Goal: Complete application form

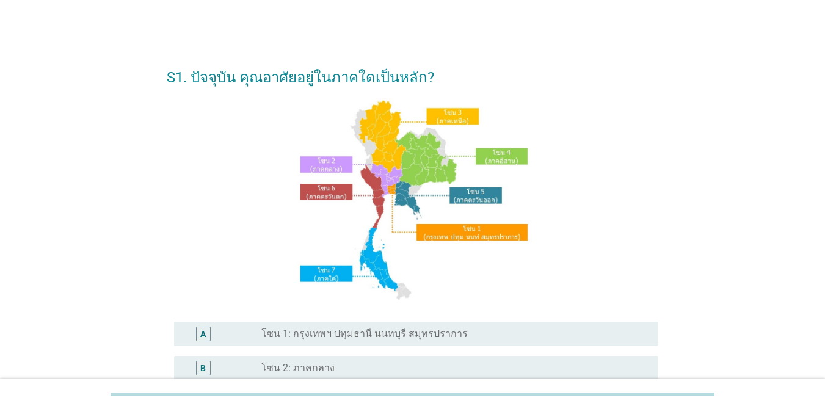
click at [450, 334] on label "โซน 1: กรุงเทพฯ ปทุมธานี นนทบุรี สมุทรปราการ" at bounding box center [364, 334] width 206 height 12
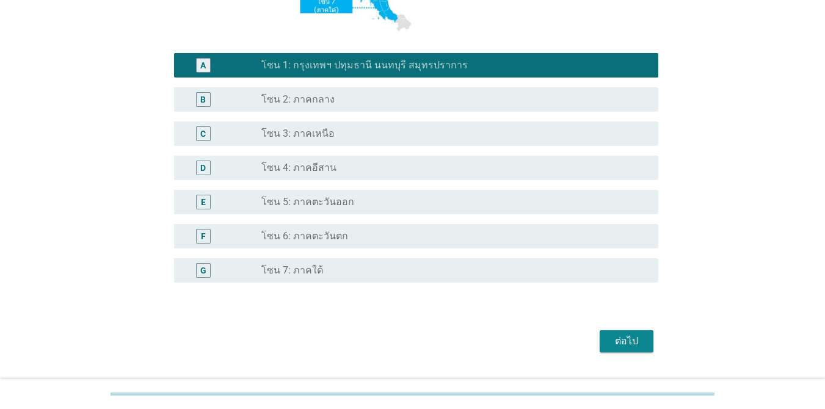
scroll to position [300, 0]
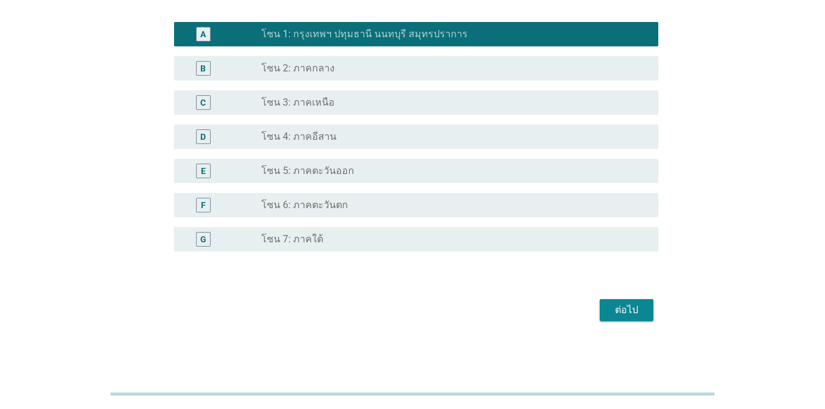
click at [601, 310] on div "ต่อไป" at bounding box center [627, 310] width 34 height 15
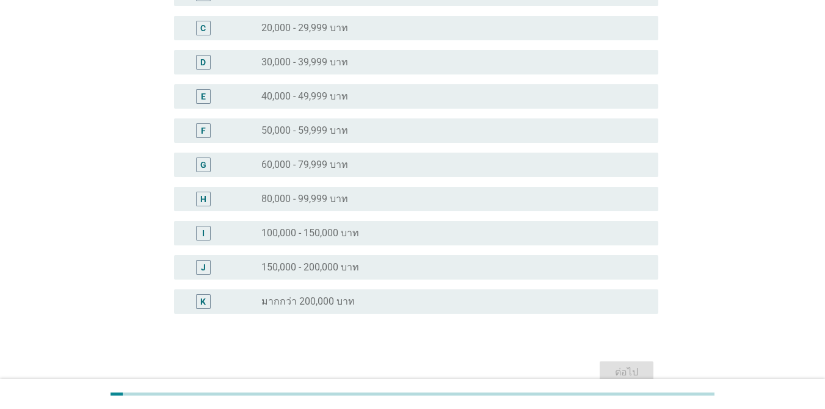
scroll to position [183, 0]
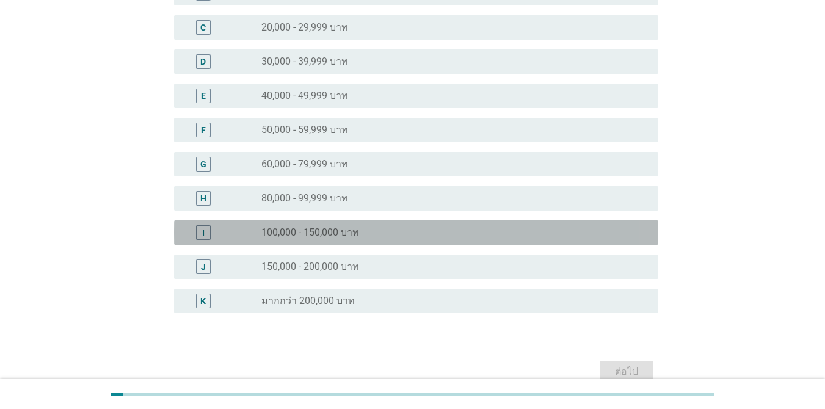
click at [403, 235] on div "radio_button_unchecked 100,000 - 150,000 บาท" at bounding box center [449, 233] width 377 height 12
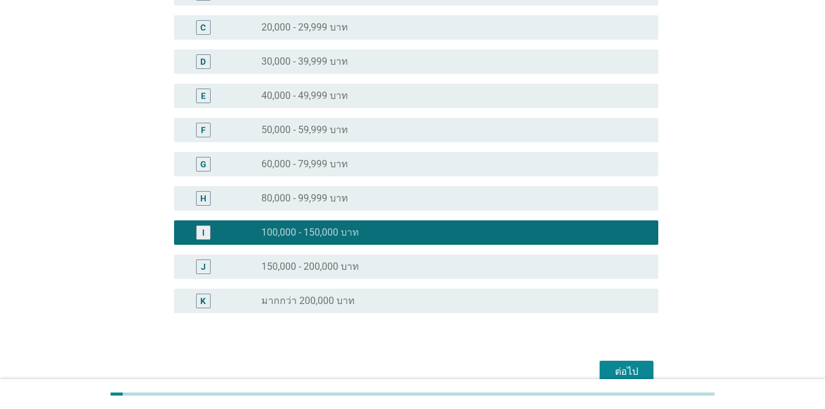
click at [601, 361] on button "ต่อไป" at bounding box center [627, 372] width 54 height 22
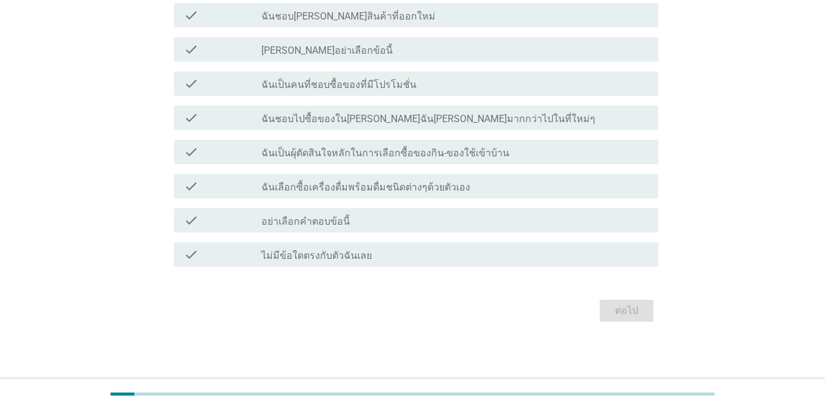
scroll to position [0, 0]
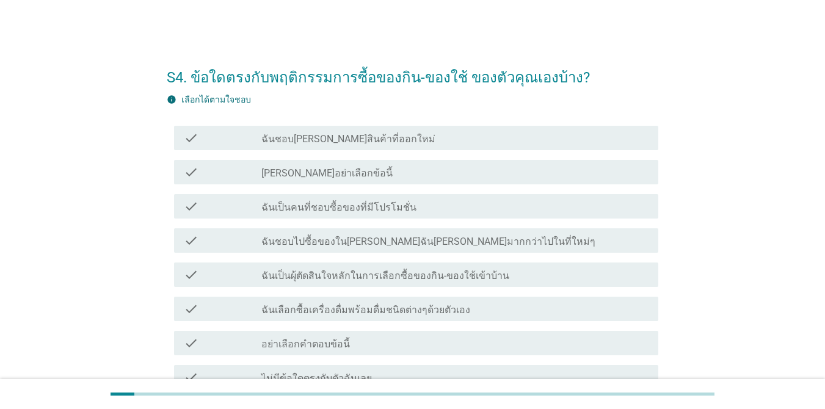
click at [424, 143] on div "check_box_outline_blank ฉันชอบ[PERSON_NAME]สินค้าที่ออกใหม่" at bounding box center [454, 138] width 387 height 15
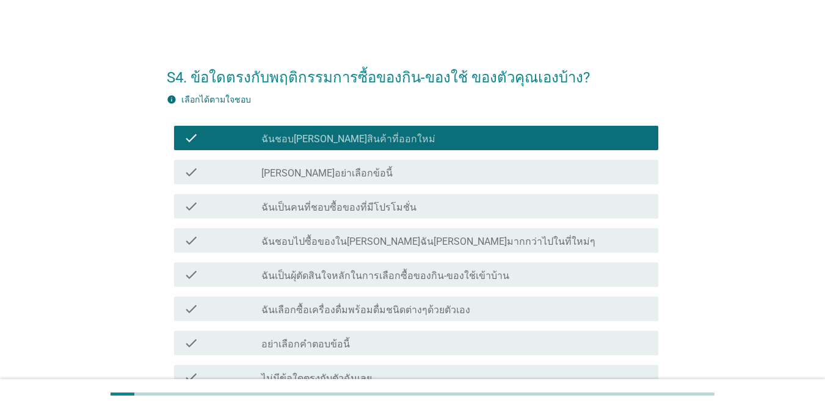
click at [429, 206] on div "check_box_outline_blank ฉันเป็นคนที่ชอบซื้อของที่มีโปรโมชั่น" at bounding box center [454, 206] width 387 height 15
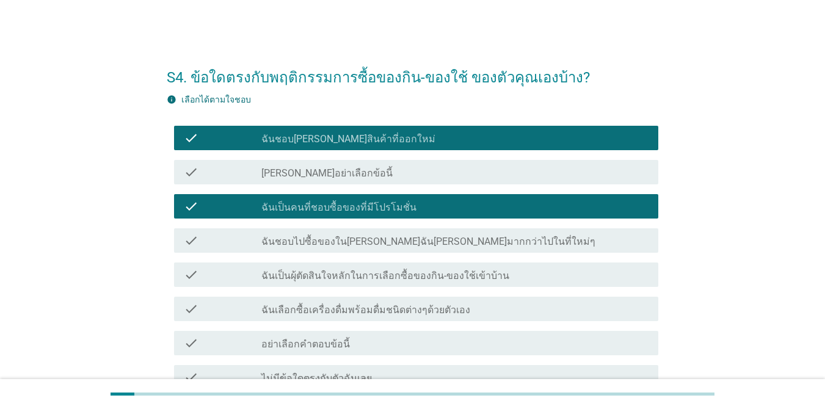
click at [445, 238] on label "ฉันชอบไปซื้อของใน[PERSON_NAME]ฉัน[PERSON_NAME]มากกว่าไปในที่ใหม่ๆ" at bounding box center [428, 242] width 334 height 12
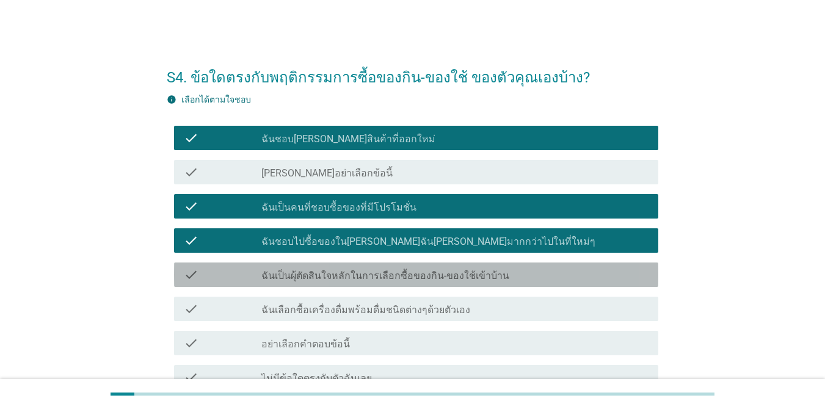
click at [463, 278] on label "ฉันเป็นผุ้ตัดสินใจหลักในการเลือกซื้อของกิน-ของใช้เข้าบ้าน" at bounding box center [385, 276] width 248 height 12
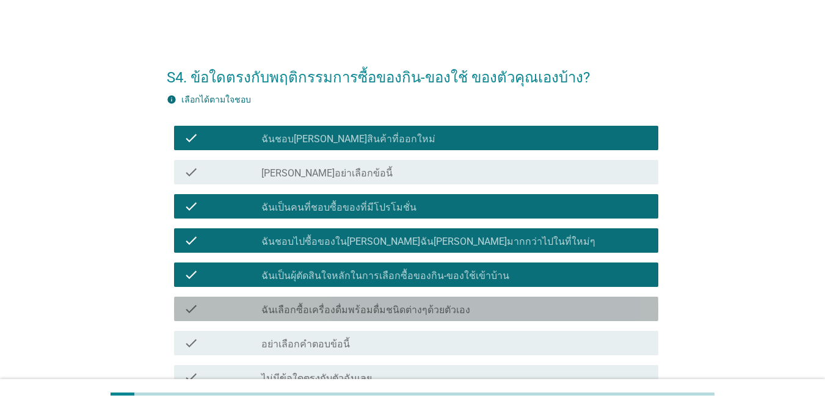
click at [461, 305] on div "check_box_outline_blank ฉันเลือกซื้อเครื่องดื่มพร้อมดื่มชนิดต่างๆด้วยตัวเอง" at bounding box center [454, 309] width 387 height 15
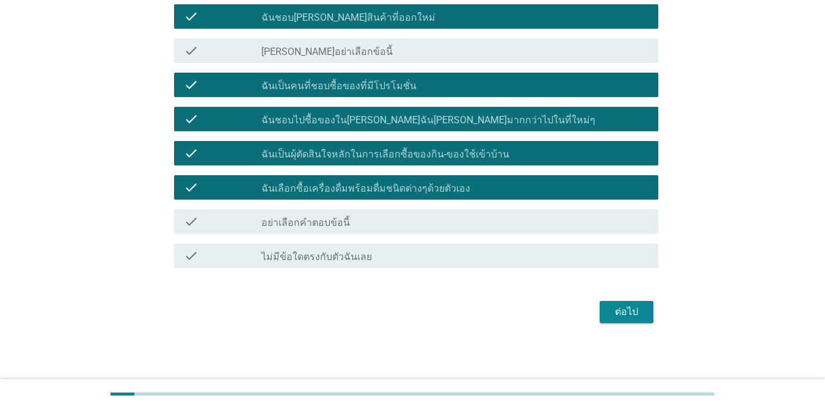
scroll to position [122, 0]
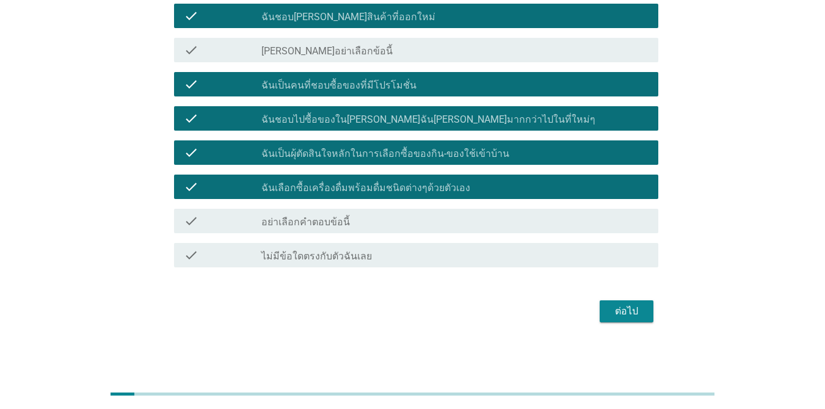
click at [601, 315] on div "ต่อไป" at bounding box center [627, 311] width 34 height 15
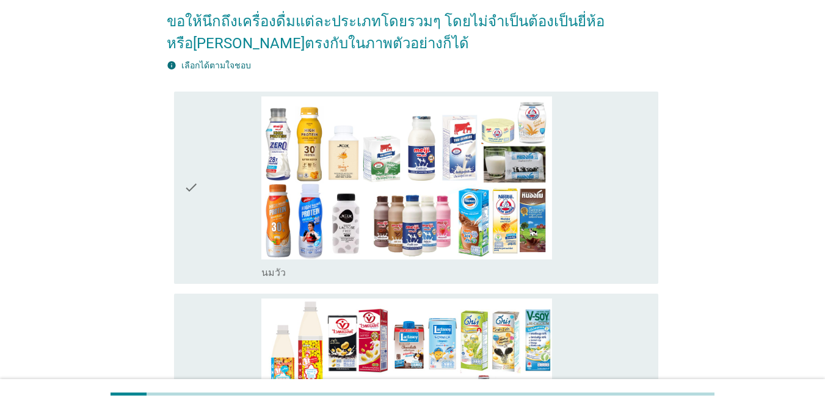
click at [601, 165] on div "check_box_outline_blank [PERSON_NAME]" at bounding box center [454, 188] width 387 height 183
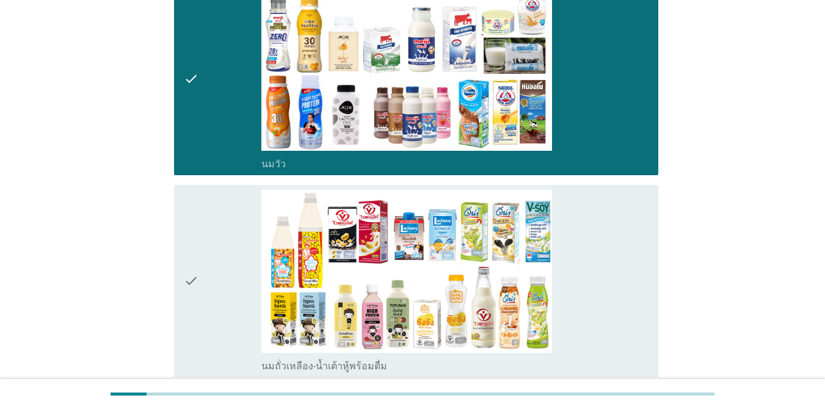
scroll to position [305, 0]
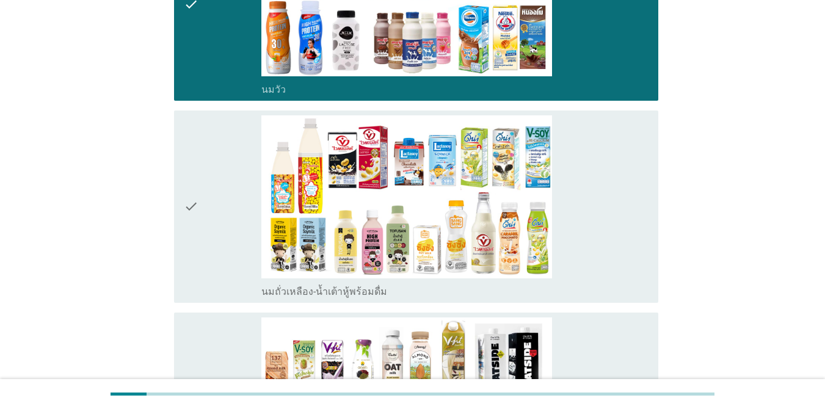
click at [601, 167] on div "check_box_outline_blank นมถั่วเหลือง-น้ำเต้าหู้พร้อมดื่ม" at bounding box center [454, 206] width 387 height 183
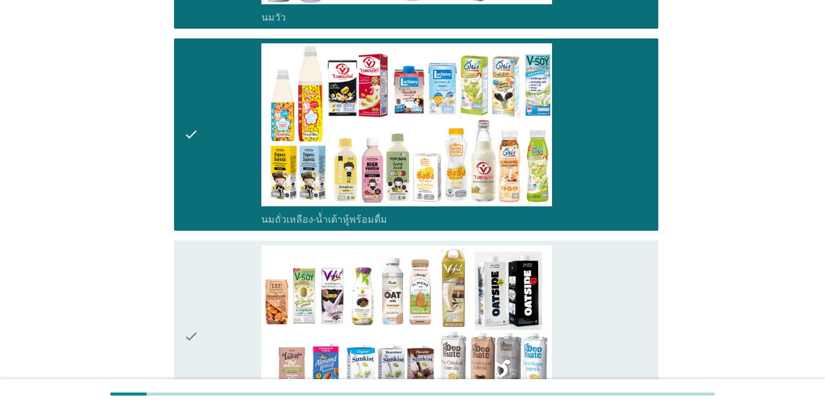
scroll to position [489, 0]
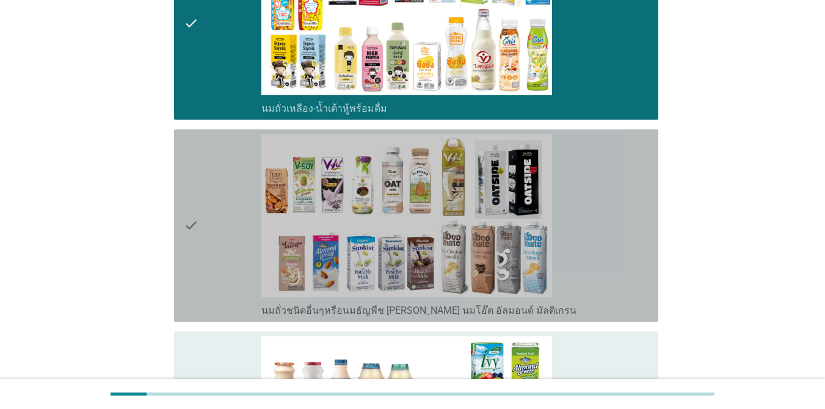
click at [601, 167] on div "check_box_outline_blank นมถั่วชนิดอื่นๆหรือนมธัญพืช [PERSON_NAME] นมโอ๊ต อัลมอน…" at bounding box center [454, 225] width 387 height 183
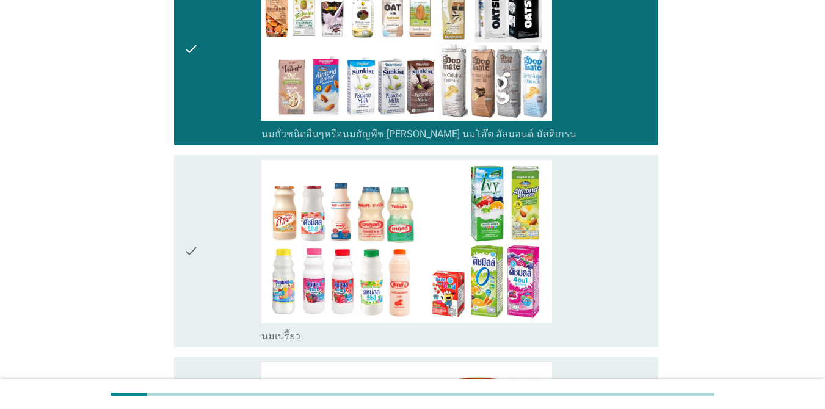
scroll to position [733, 0]
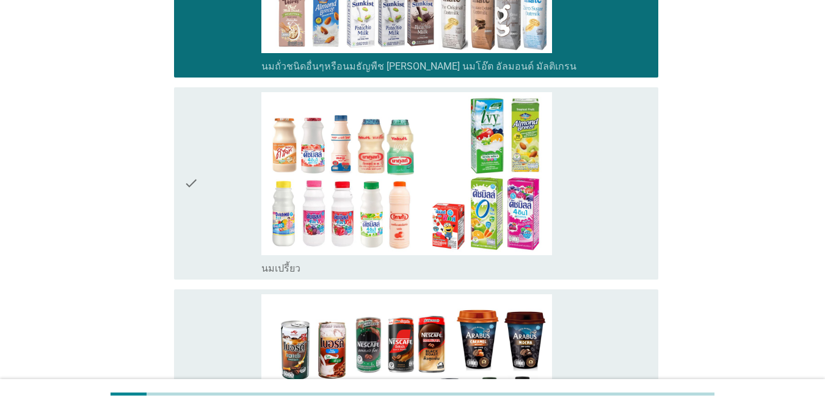
click at [601, 167] on div "check_box_outline_blank นมเปรี้ยว" at bounding box center [454, 183] width 387 height 183
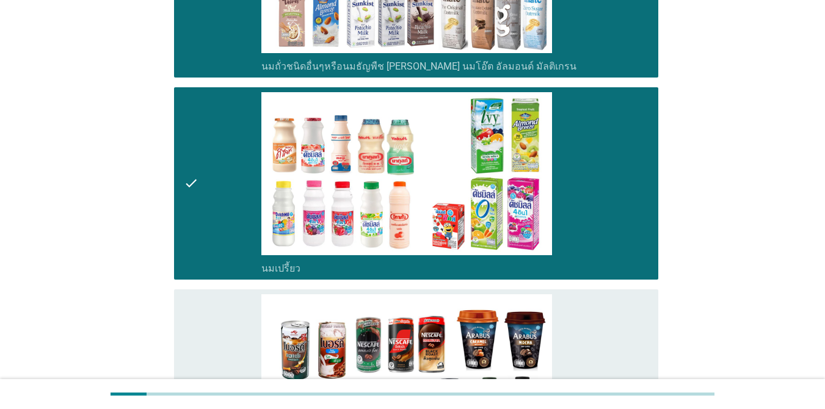
click at [601, 326] on div "check_box_outline_blank กาแฟพร้อมดื่ม" at bounding box center [454, 385] width 387 height 183
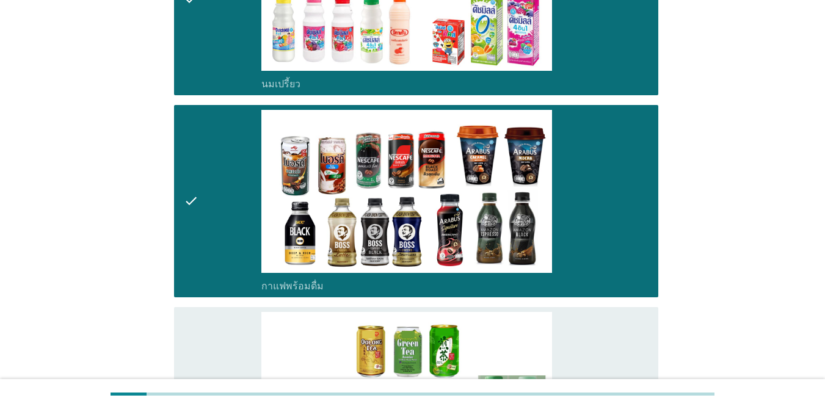
scroll to position [1038, 0]
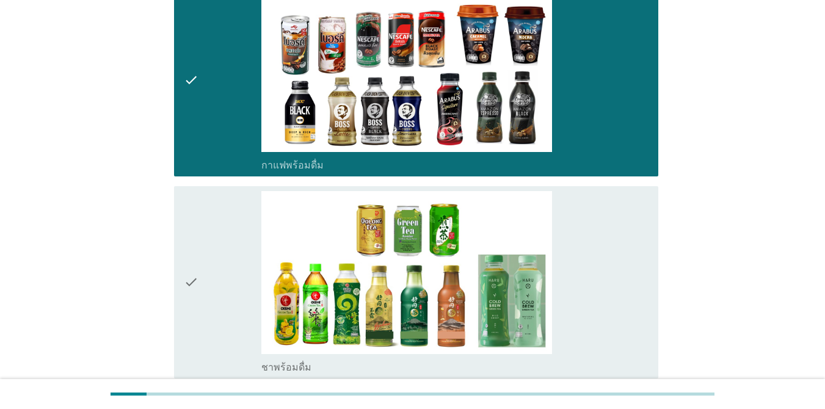
click at [588, 247] on div "check_box_outline_blank ชาพร้อมดื่ม" at bounding box center [454, 282] width 387 height 183
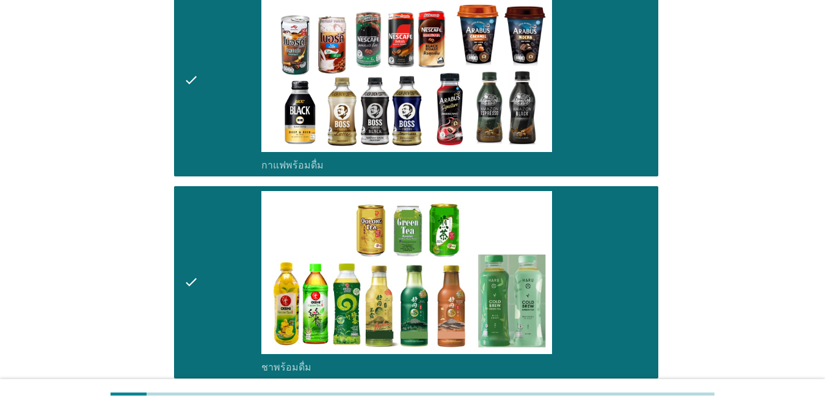
scroll to position [1344, 0]
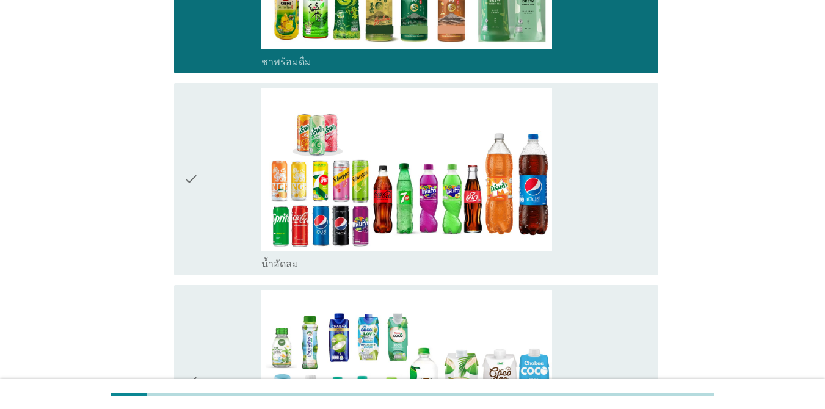
click at [597, 203] on div "check_box_outline_blank น้ำอัดลม" at bounding box center [454, 179] width 387 height 183
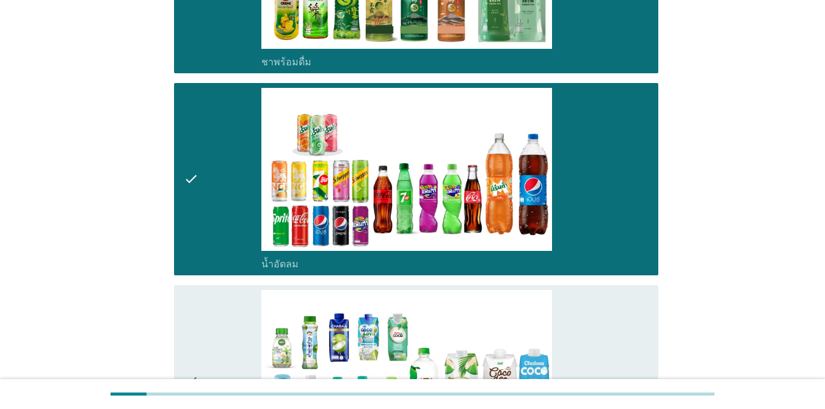
click at [598, 304] on div "check_box_outline_blank น้ำมะพร้าวพร้อมดื่ม" at bounding box center [454, 381] width 387 height 183
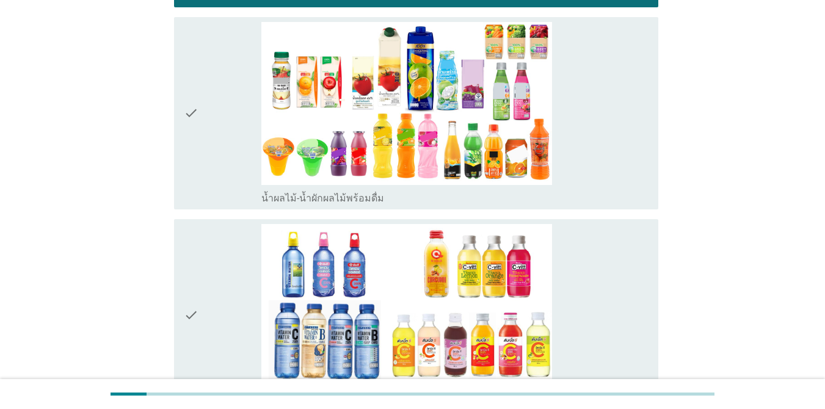
scroll to position [1832, 0]
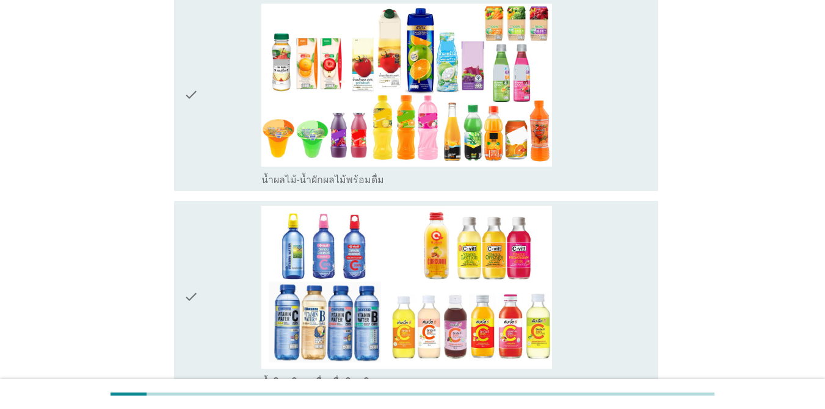
click at [592, 111] on div "check_box_outline_blank น้ำผลไม้-น้ำผักผลไม้พร้อมดื่ม" at bounding box center [454, 95] width 387 height 183
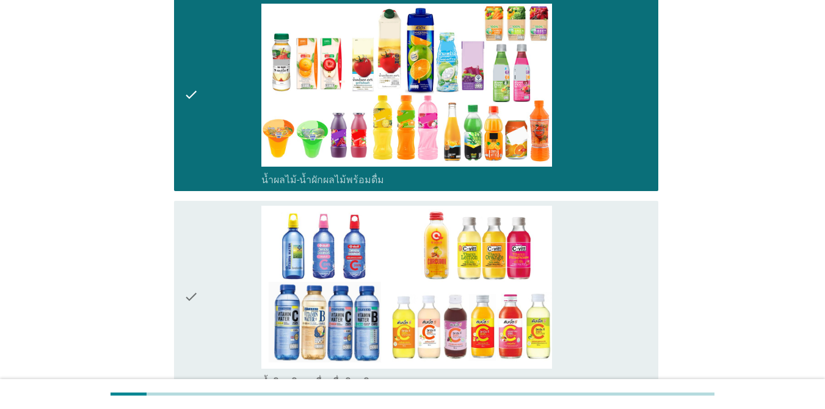
click at [585, 238] on div "check_box_outline_blank น้ำวิตามิน-เครื่องดื่มวิตามิน" at bounding box center [454, 297] width 387 height 183
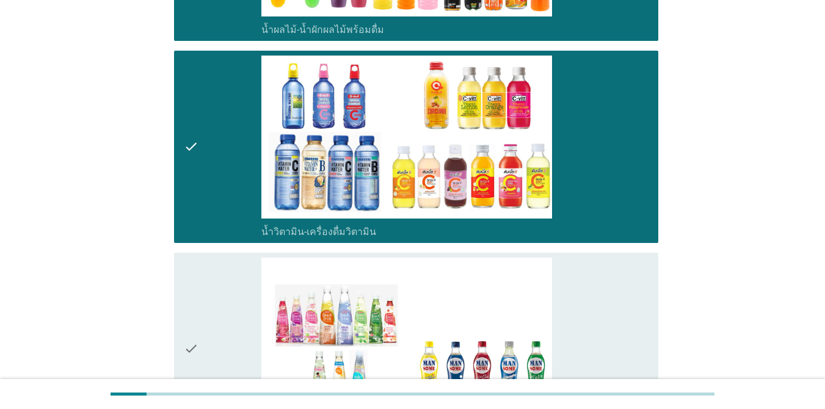
scroll to position [2077, 0]
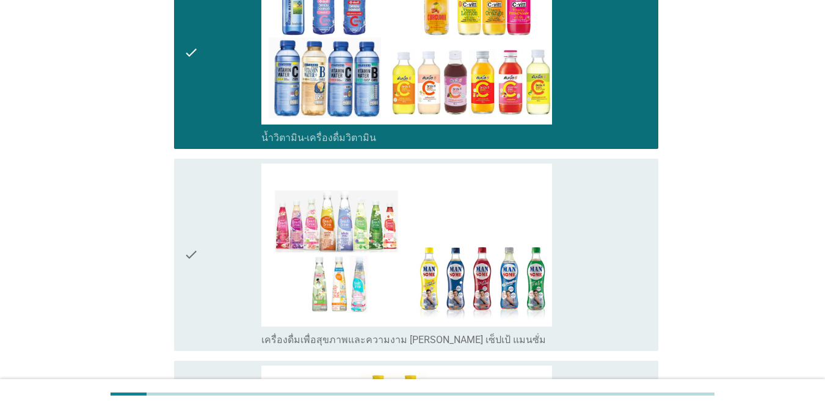
click at [586, 237] on div "check_box_outline_blank เครื่องดื่มเพื่อสุขภาพและความงาม [PERSON_NAME] เซ็ปเป้ …" at bounding box center [454, 255] width 387 height 183
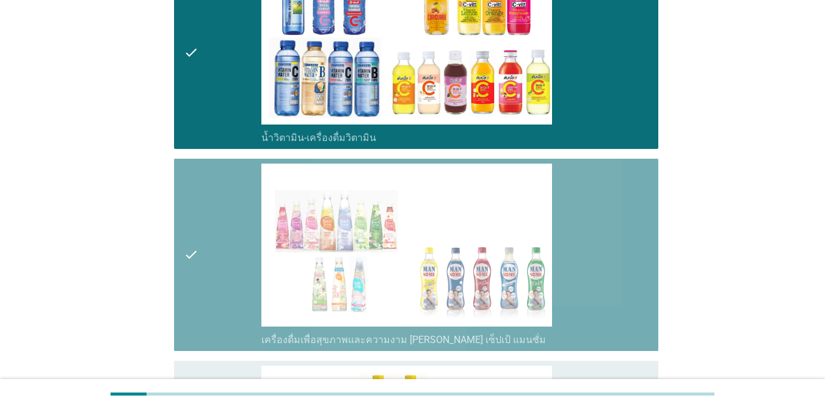
click at [586, 237] on div "check_box_outline_blank เครื่องดื่มเพื่อสุขภาพและความงาม [PERSON_NAME] เซ็ปเป้ …" at bounding box center [454, 255] width 387 height 183
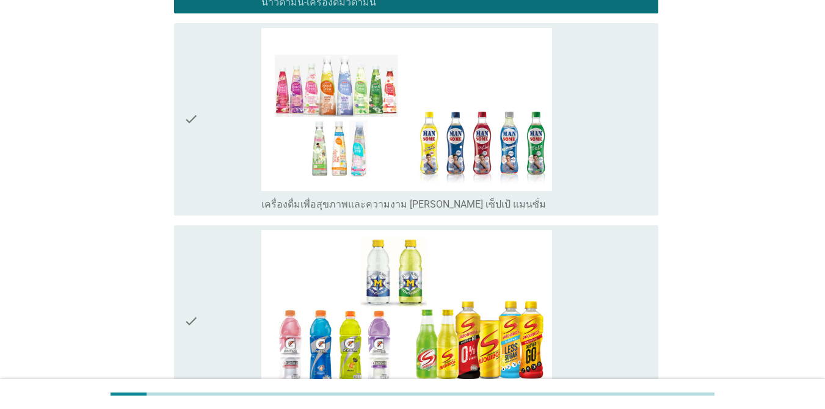
scroll to position [2321, 0]
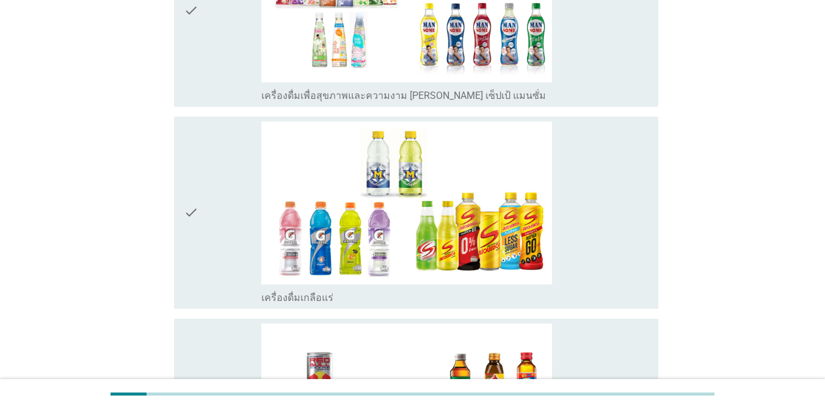
click at [591, 205] on div "check_box_outline_blank เครื่องดื่มเกลือแร่" at bounding box center [454, 213] width 387 height 183
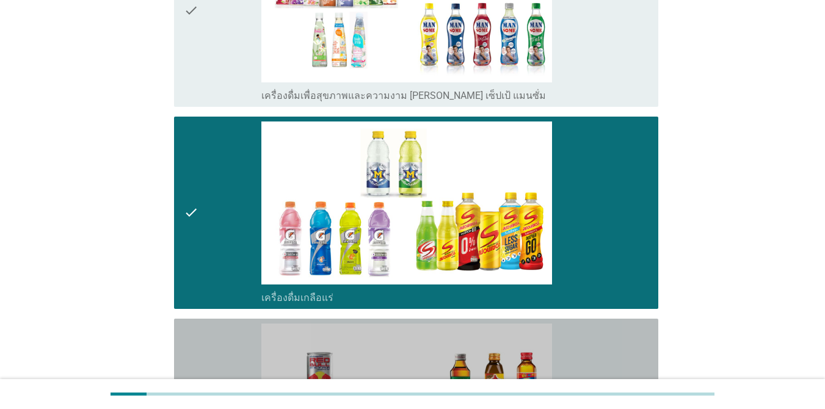
click at [596, 324] on div "check_box_outline_blank เครื่องดื่ม[PERSON_NAME]กำลัง" at bounding box center [454, 415] width 387 height 183
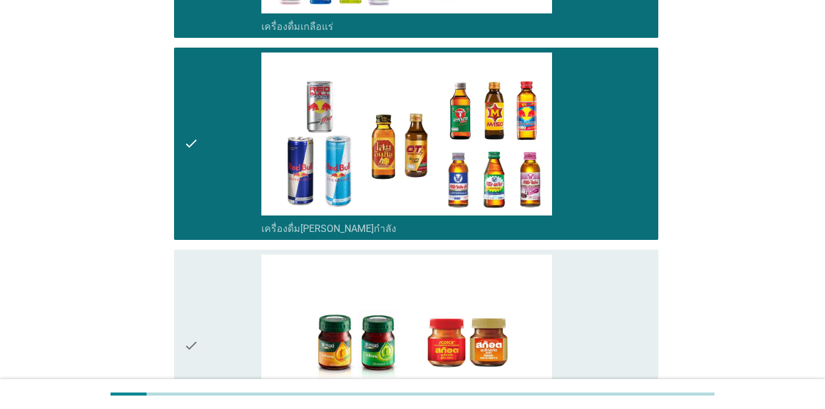
scroll to position [2688, 0]
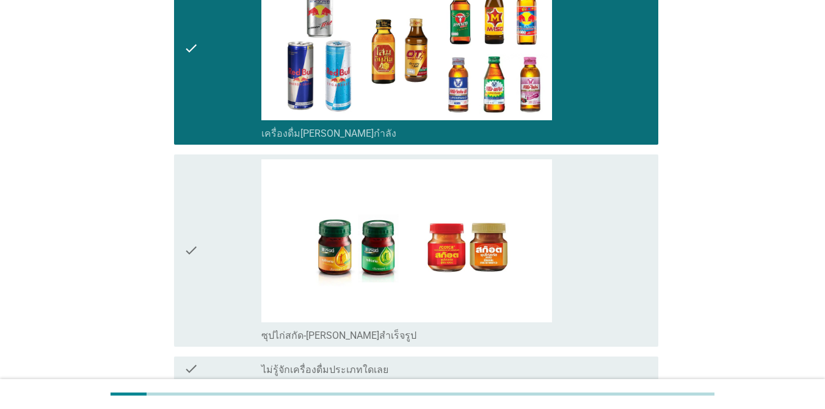
click at [601, 232] on div "check_box_outline_blank ซุปไก่สกัด-[PERSON_NAME]สำเร็จรูป" at bounding box center [454, 250] width 387 height 183
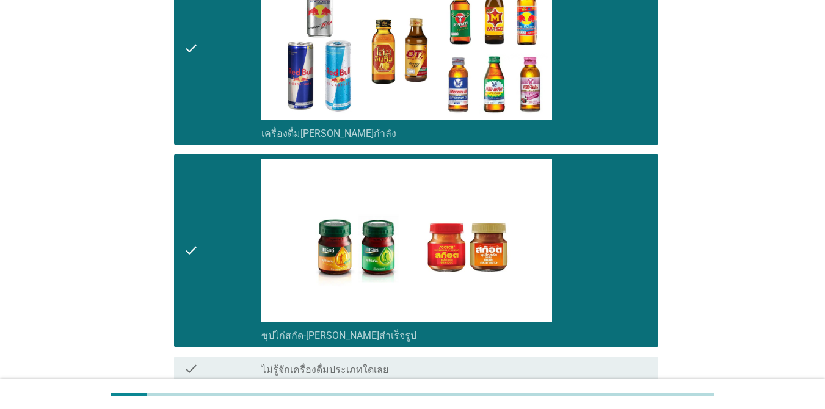
scroll to position [2749, 0]
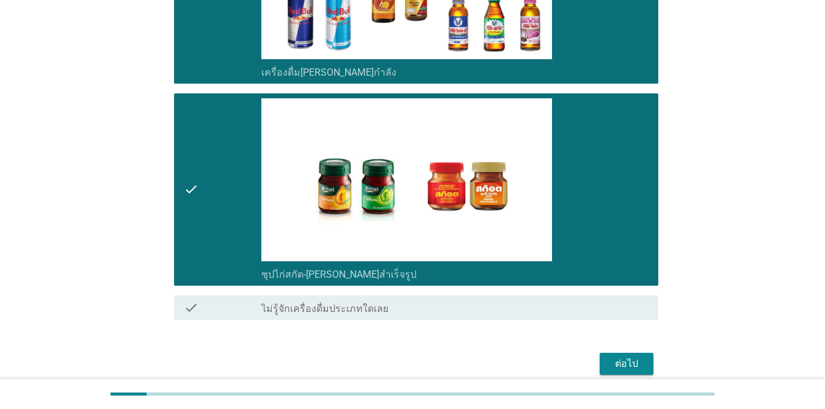
click at [601, 357] on div "ต่อไป" at bounding box center [627, 364] width 34 height 15
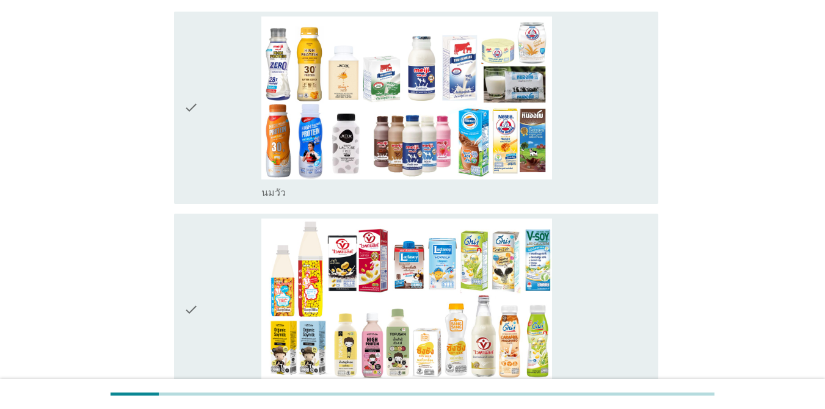
scroll to position [122, 0]
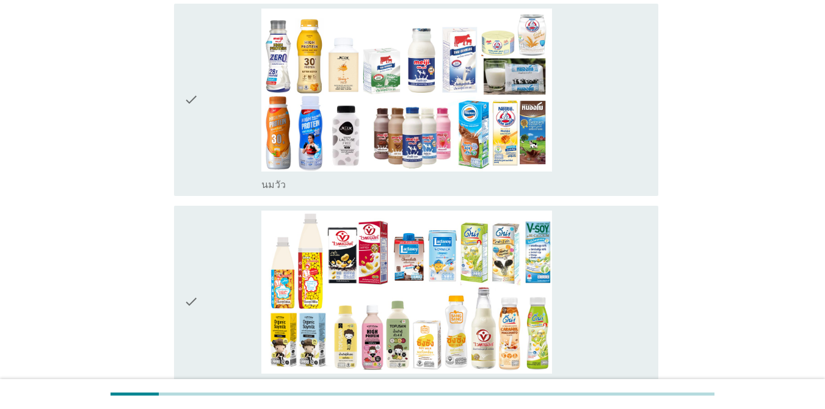
click at [601, 174] on div "check_box_outline_blank [PERSON_NAME]" at bounding box center [454, 100] width 387 height 183
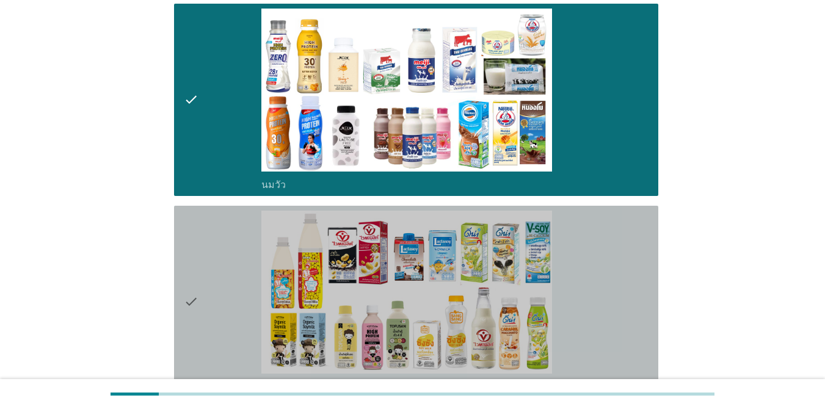
click at [601, 227] on div "check_box_outline_blank นมถั่วเหลือง-น้ำเต้าหู้พร้อมดื่ม" at bounding box center [454, 302] width 387 height 183
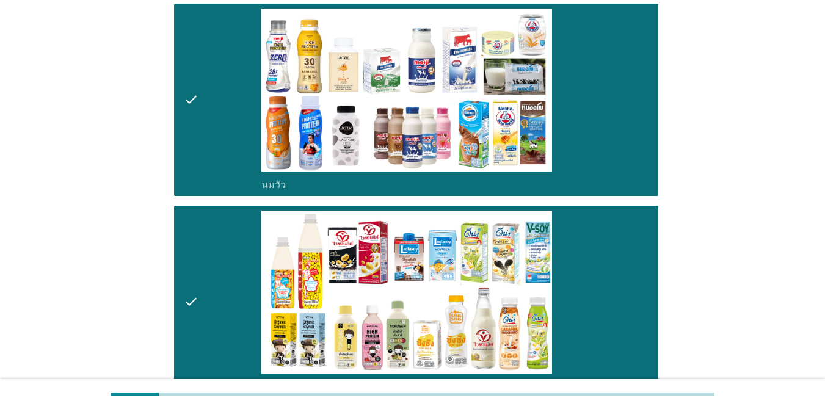
scroll to position [480, 0]
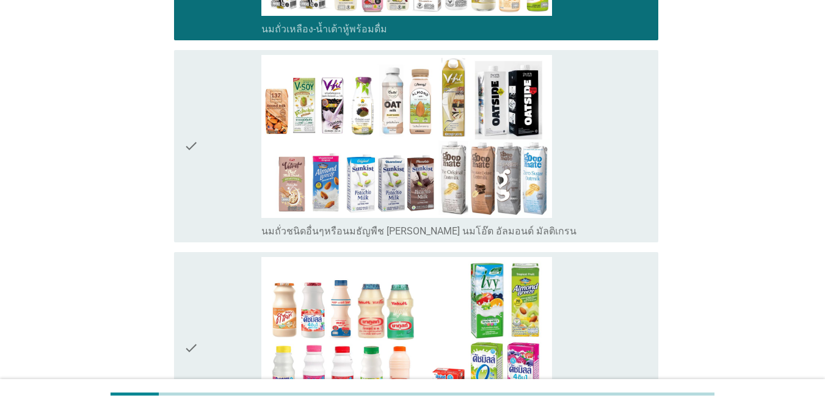
click at [601, 172] on div "check_box_outline_blank นมถั่วชนิดอื่นๆหรือนมธัญพืช [PERSON_NAME] นมโอ๊ต อัลมอน…" at bounding box center [454, 146] width 387 height 183
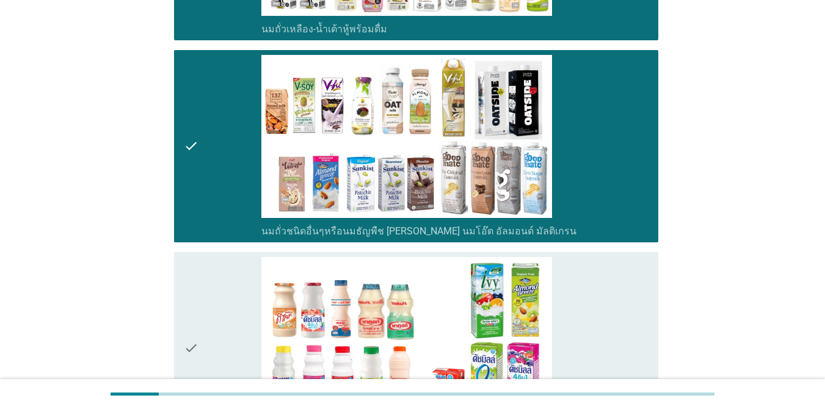
click at [601, 257] on div "check_box_outline_blank นมเปรี้ยว" at bounding box center [454, 348] width 387 height 183
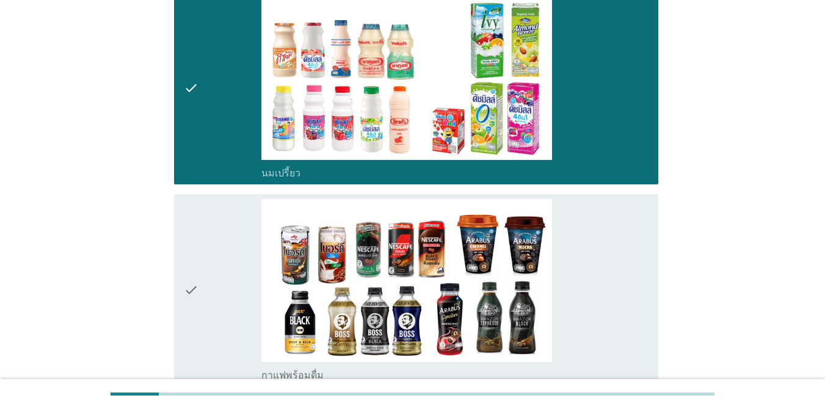
scroll to position [847, 0]
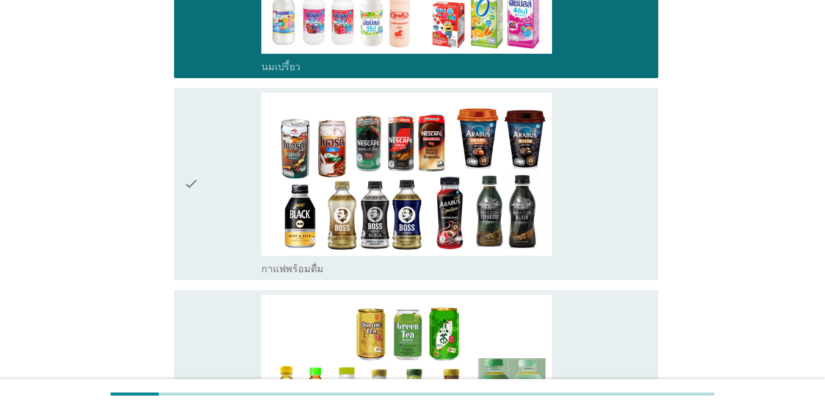
click at [601, 198] on div "check_box_outline_blank กาแฟพร้อมดื่ม" at bounding box center [454, 184] width 387 height 183
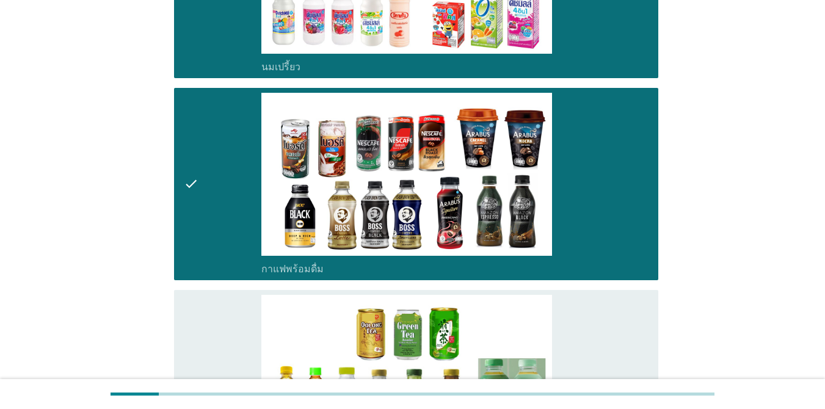
scroll to position [1091, 0]
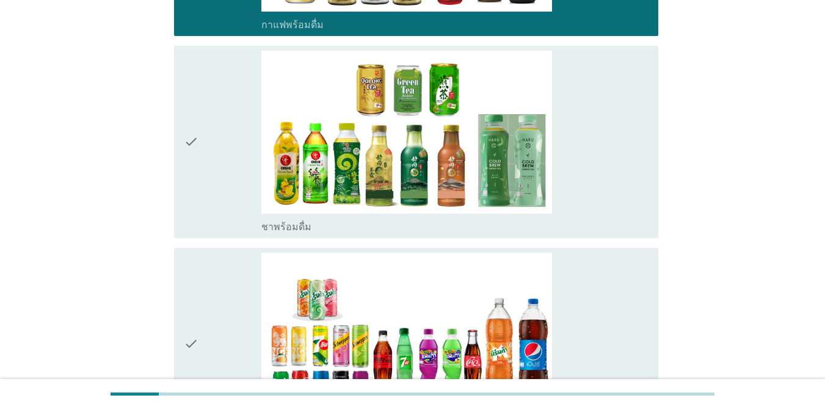
click at [601, 181] on div "check_box_outline_blank ชาพร้อมดื่ม" at bounding box center [454, 142] width 387 height 183
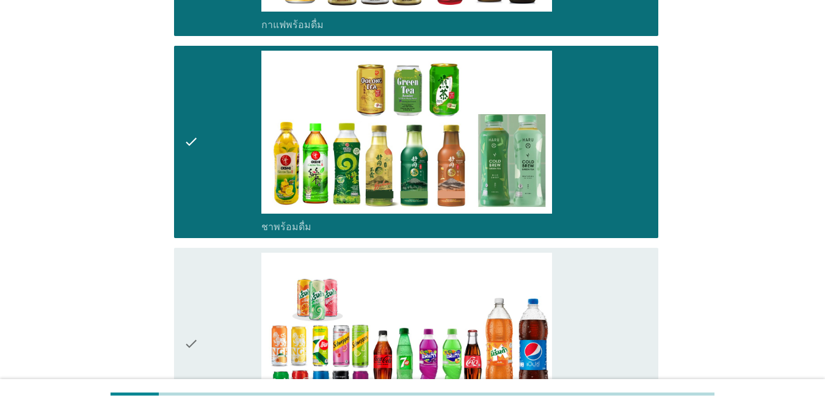
click at [601, 289] on div "check_box_outline_blank น้ำอัดลม" at bounding box center [454, 344] width 387 height 183
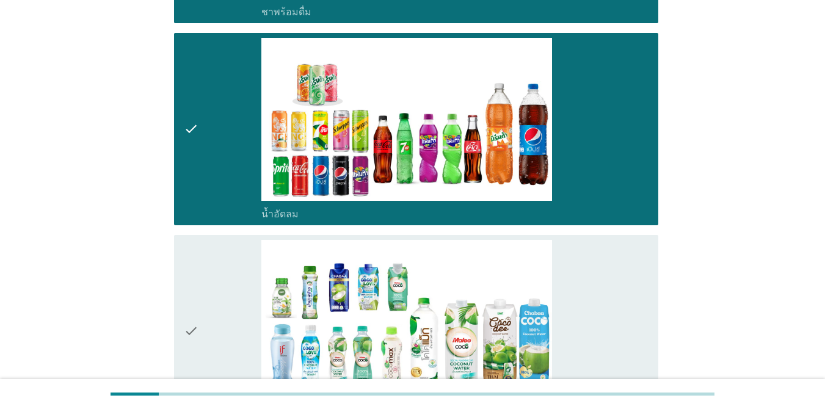
scroll to position [1396, 0]
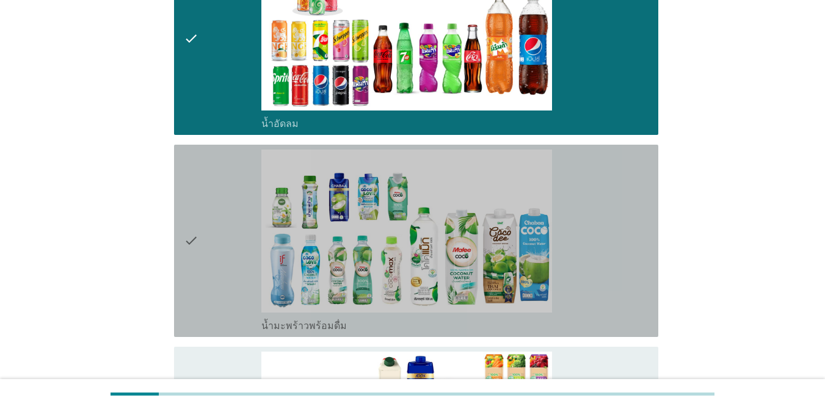
click at [597, 244] on div "check_box_outline_blank น้ำมะพร้าวพร้อมดื่ม" at bounding box center [454, 241] width 387 height 183
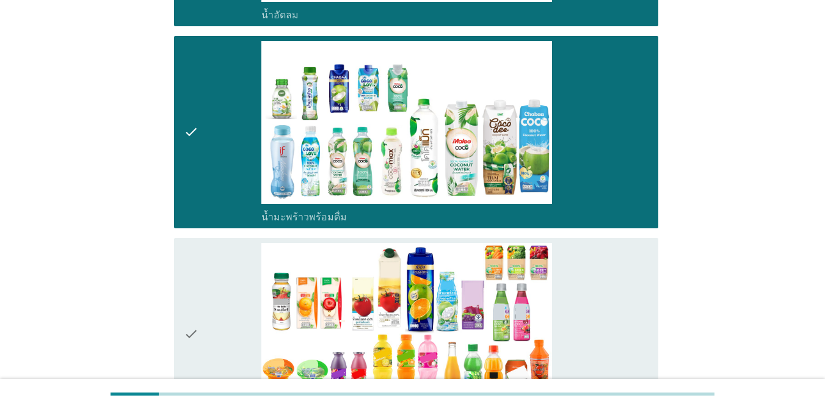
scroll to position [1641, 0]
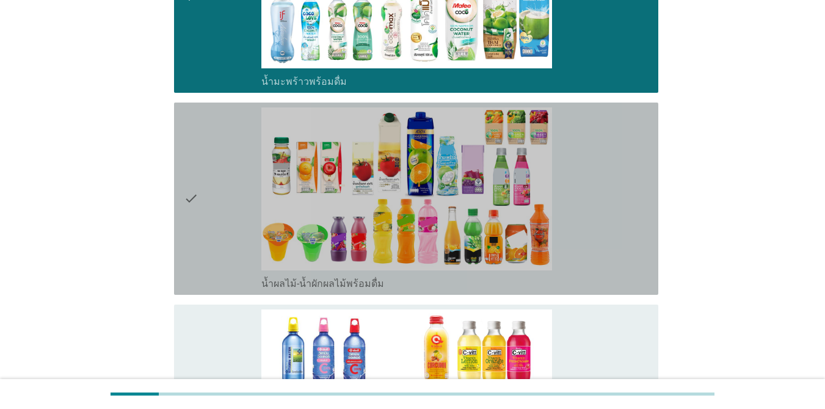
click at [590, 222] on div "check_box_outline_blank น้ำผลไม้-น้ำผักผลไม้พร้อมดื่ม" at bounding box center [454, 199] width 387 height 183
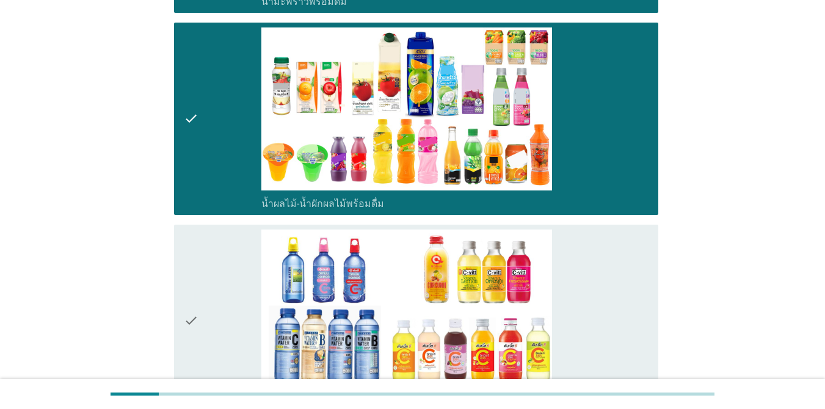
scroll to position [1885, 0]
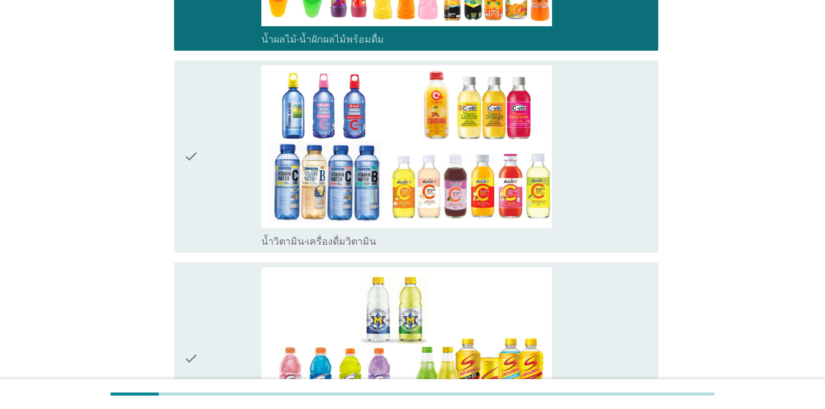
click at [589, 211] on div "check_box_outline_blank น้ำวิตามิน-เครื่องดื่มวิตามิน" at bounding box center [454, 156] width 387 height 183
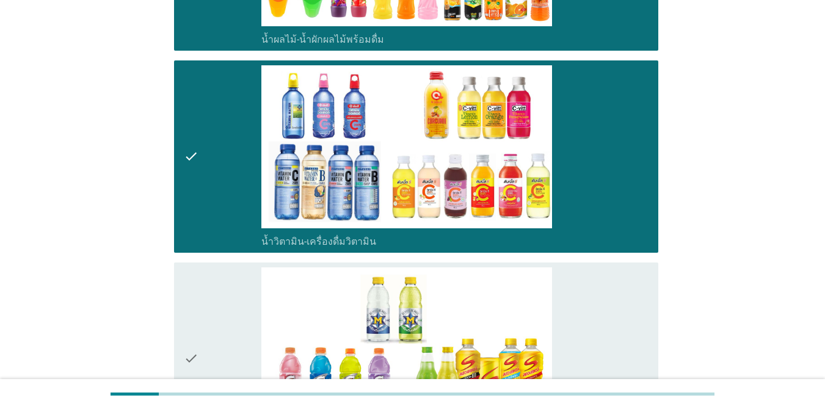
click at [597, 301] on div "check_box_outline_blank เครื่องดื่มเกลือแร่" at bounding box center [454, 359] width 387 height 183
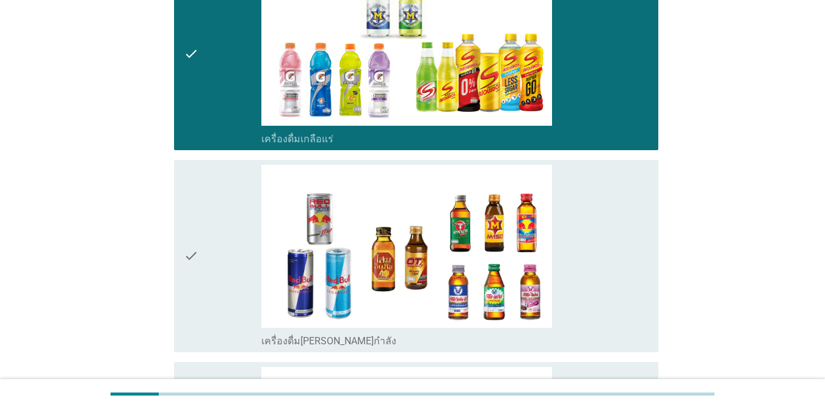
scroll to position [2313, 0]
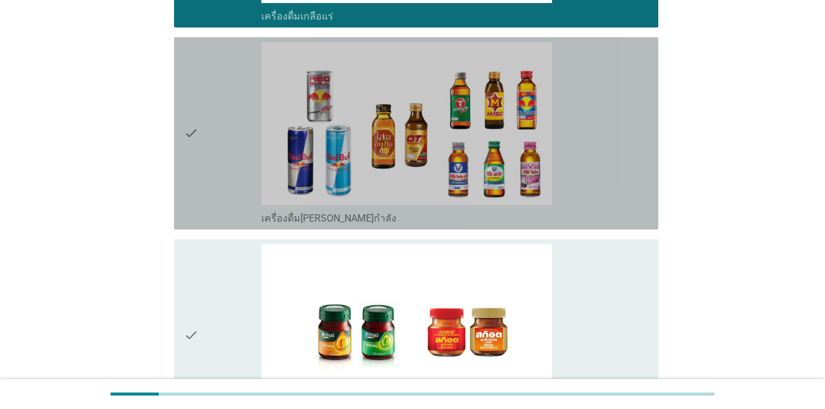
click at [601, 185] on div "check_box_outline_blank เครื่องดื่ม[PERSON_NAME]กำลัง" at bounding box center [454, 133] width 387 height 183
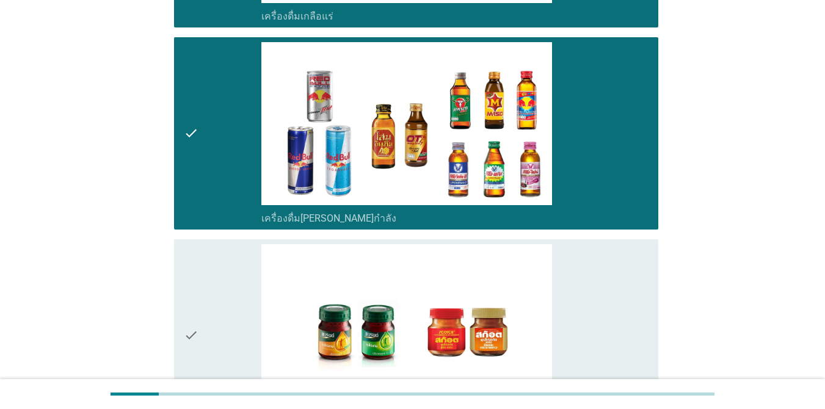
click at [601, 290] on div "check_box_outline_blank ซุปไก่สกัด-[PERSON_NAME]สำเร็จรูป" at bounding box center [454, 335] width 387 height 183
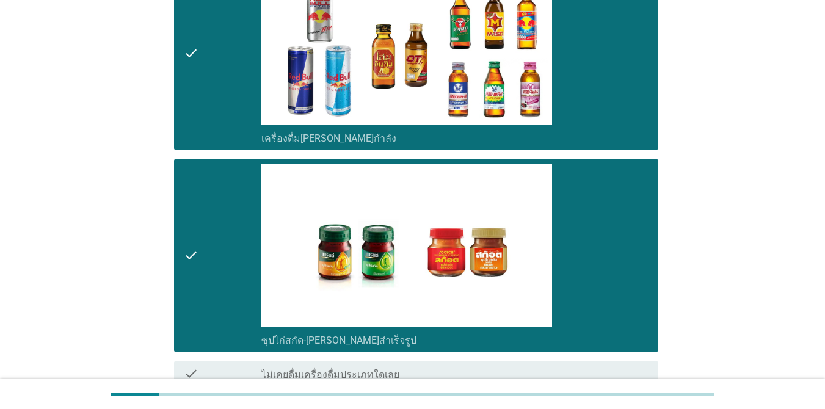
scroll to position [2512, 0]
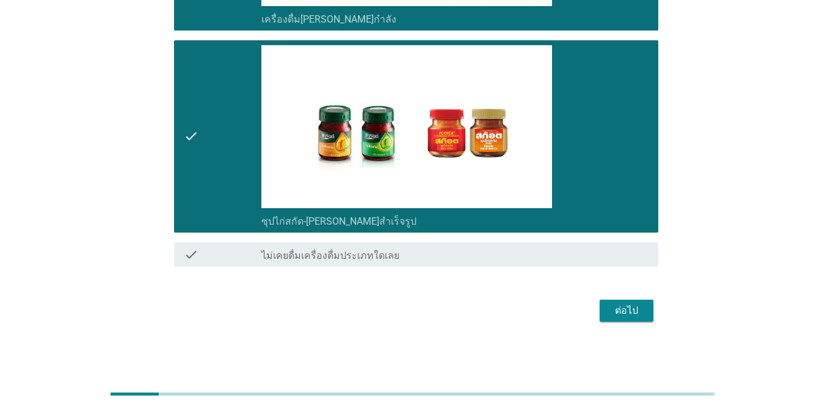
click at [601, 296] on div "ต่อไป" at bounding box center [413, 310] width 492 height 29
click at [601, 307] on div "ต่อไป" at bounding box center [627, 311] width 34 height 15
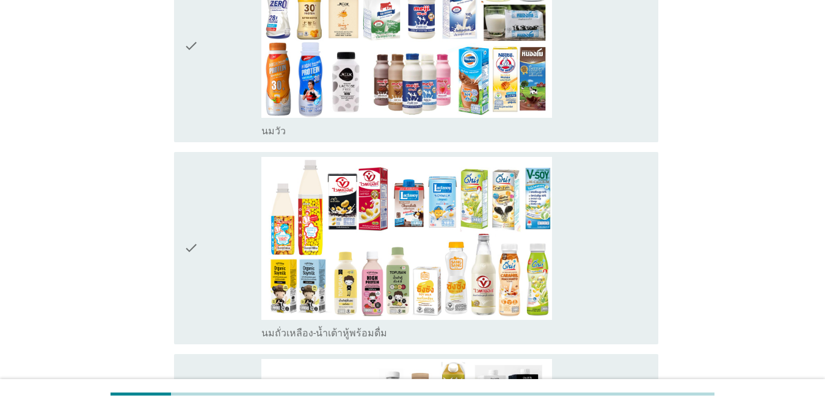
scroll to position [183, 0]
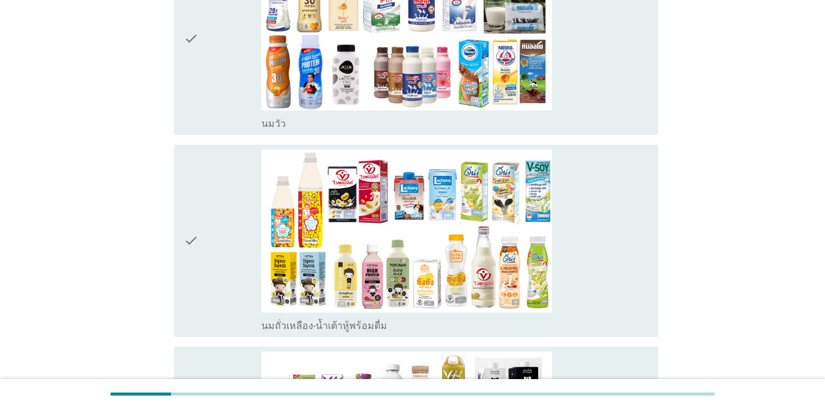
click at [601, 90] on div "check_box_outline_blank [PERSON_NAME]" at bounding box center [454, 38] width 387 height 183
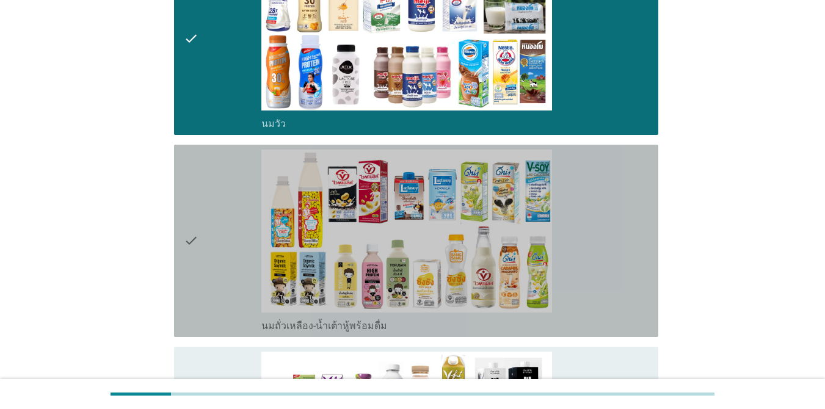
click at [601, 177] on div "check_box_outline_blank นมถั่วเหลือง-น้ำเต้าหู้พร้อมดื่ม" at bounding box center [454, 241] width 387 height 183
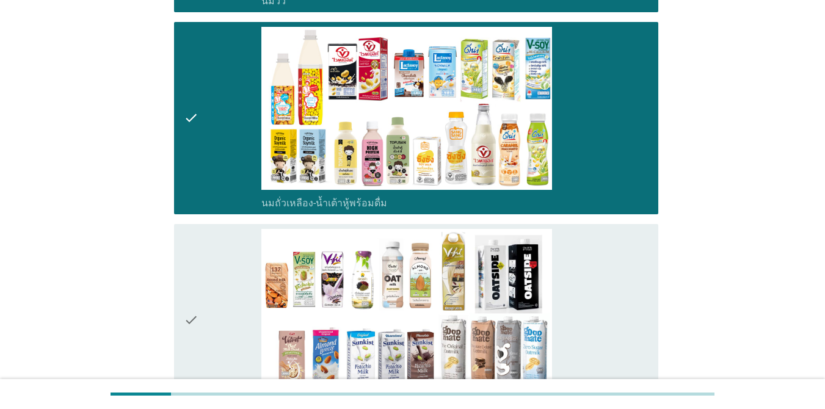
scroll to position [550, 0]
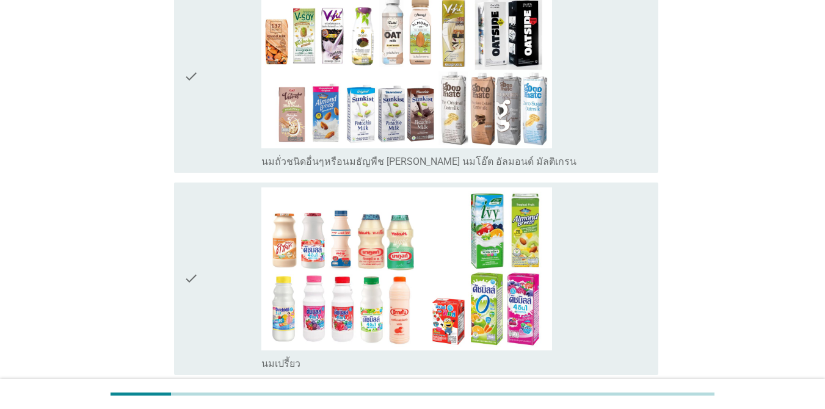
click at [601, 136] on div "check_box_outline_blank นมถั่วชนิดอื่นๆหรือนมธัญพืช [PERSON_NAME] นมโอ๊ต อัลมอน…" at bounding box center [454, 76] width 387 height 183
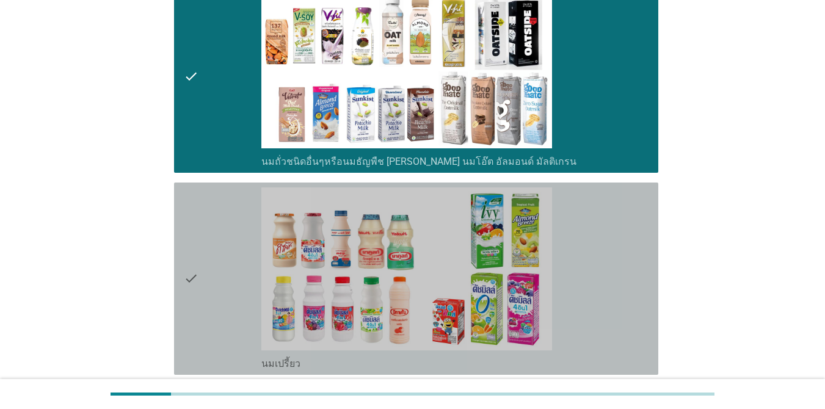
click at [601, 231] on div "check_box_outline_blank นมเปรี้ยว" at bounding box center [454, 279] width 387 height 183
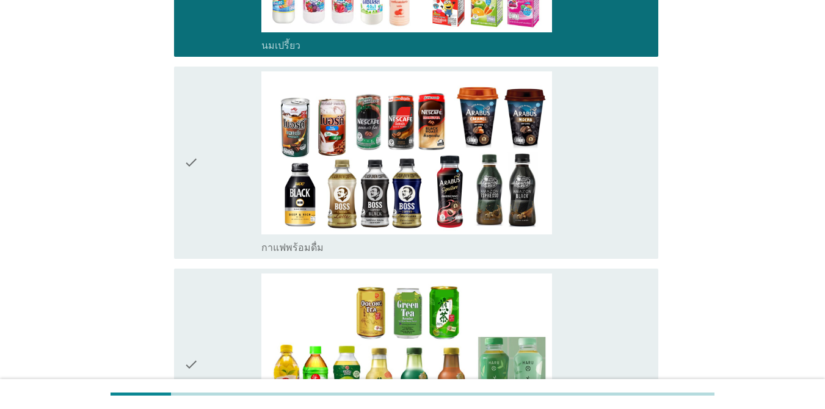
scroll to position [977, 0]
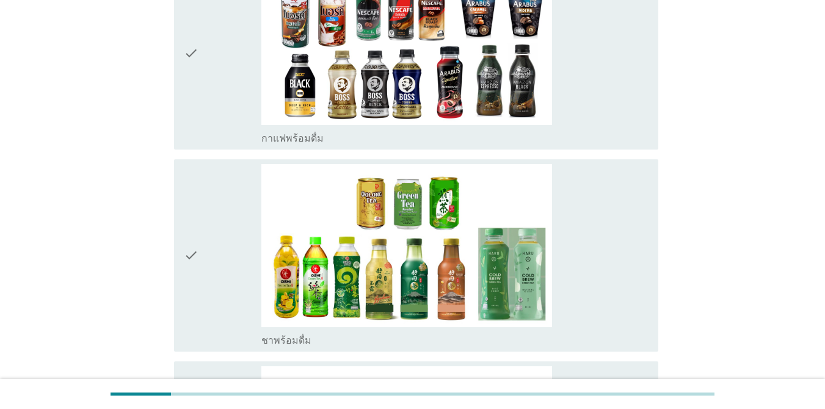
click at [601, 108] on div "check_box_outline_blank กาแฟพร้อมดื่ม" at bounding box center [454, 53] width 387 height 183
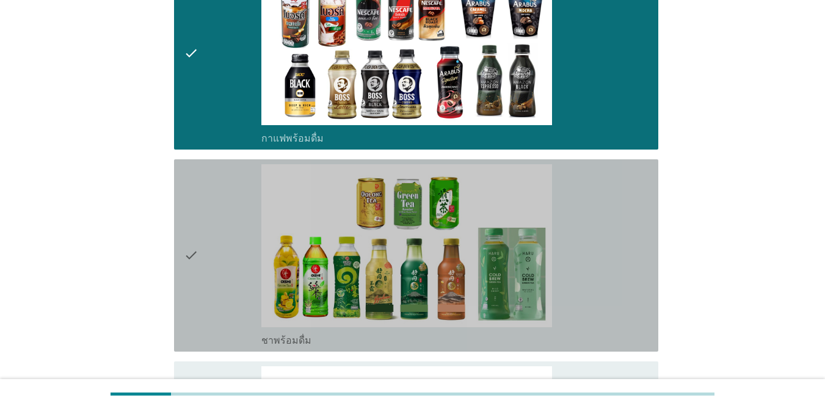
click at [601, 235] on div "check_box_outline_blank ชาพร้อมดื่ม" at bounding box center [454, 255] width 387 height 183
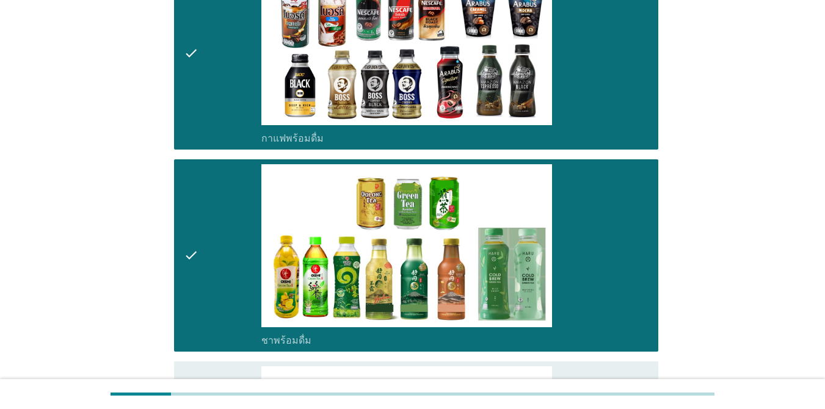
scroll to position [1344, 0]
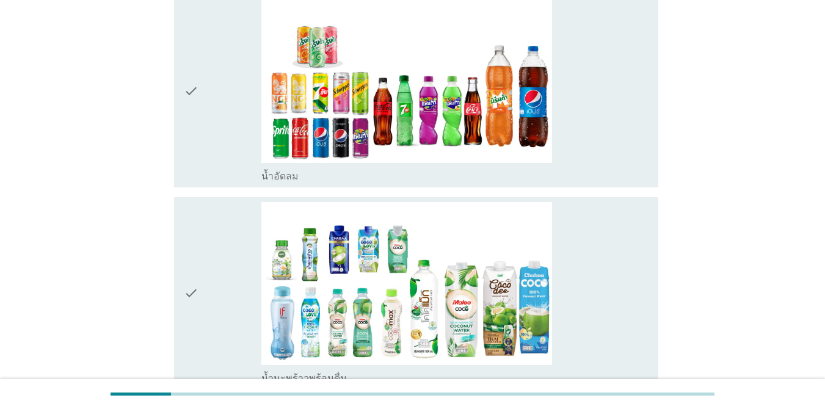
click at [601, 148] on div "check_box_outline_blank น้ำอัดลม" at bounding box center [454, 91] width 387 height 183
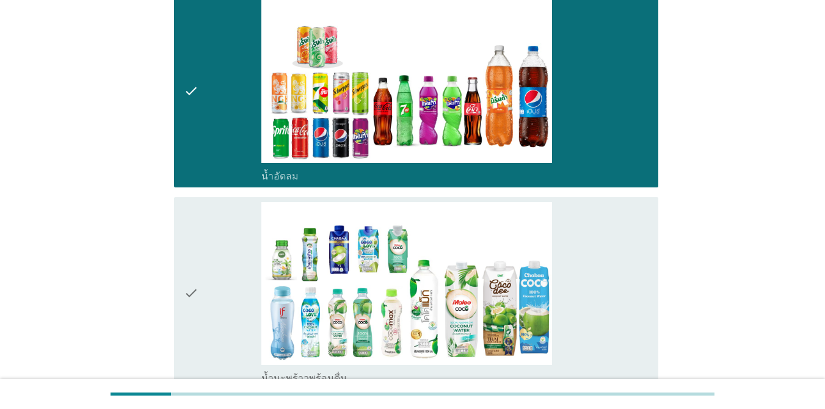
click at [601, 263] on div "check_box_outline_blank น้ำมะพร้าวพร้อมดื่ม" at bounding box center [454, 293] width 387 height 183
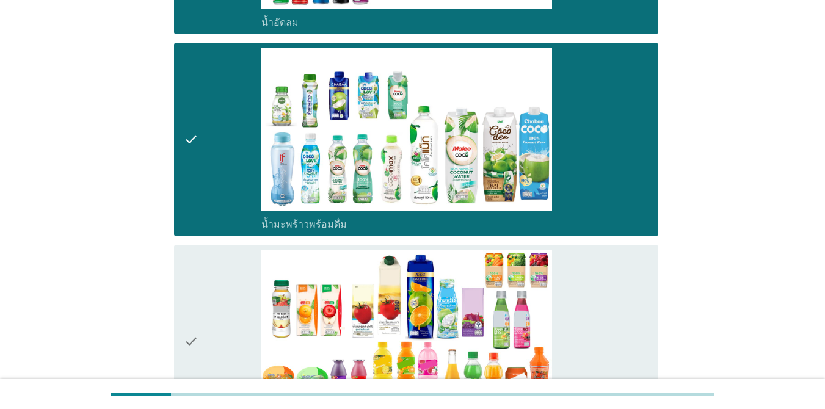
scroll to position [1710, 0]
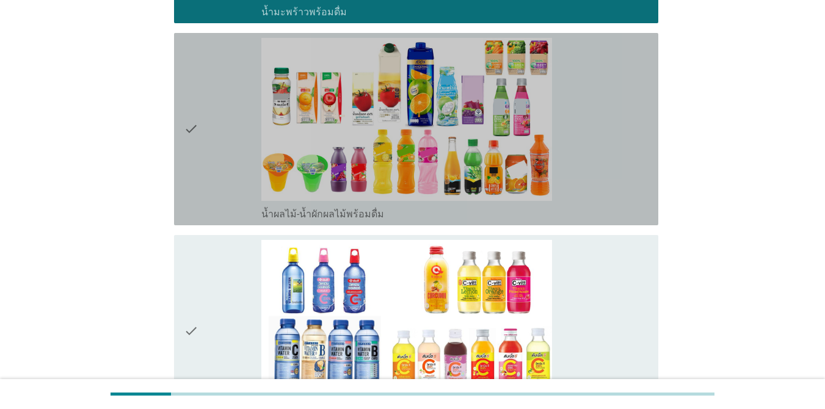
click at [589, 188] on div "check_box_outline_blank น้ำผลไม้-น้ำผักผลไม้พร้อมดื่ม" at bounding box center [454, 129] width 387 height 183
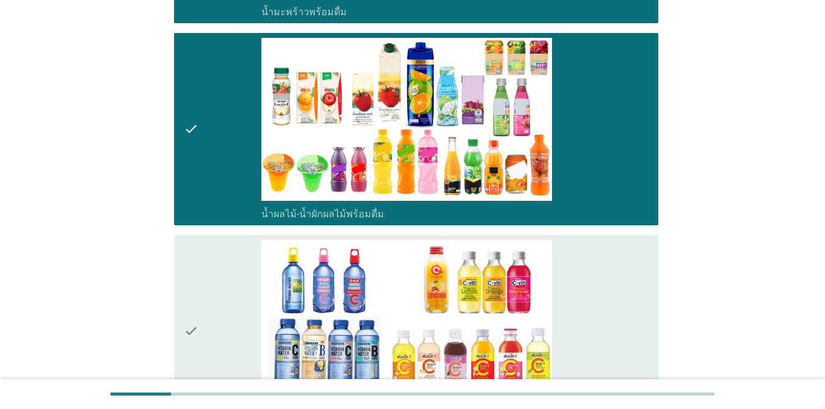
click at [583, 294] on div "check_box_outline_blank น้ำวิตามิน-เครื่องดื่มวิตามิน" at bounding box center [454, 331] width 387 height 183
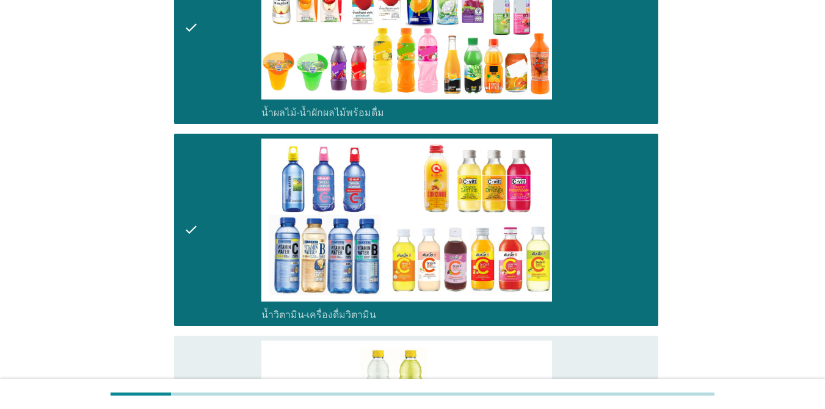
scroll to position [2077, 0]
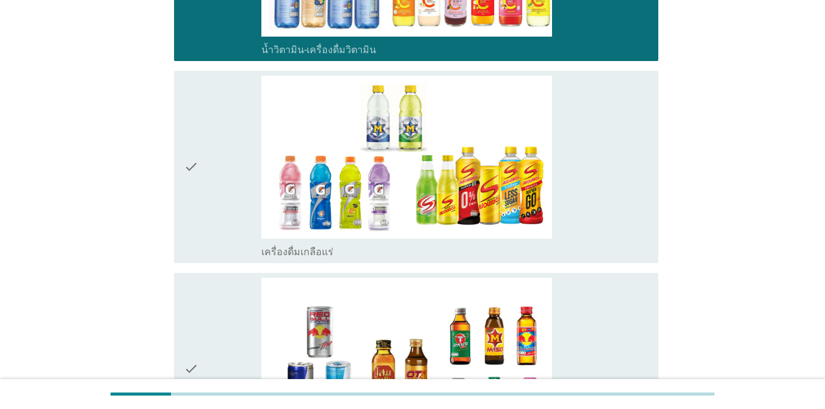
click at [601, 221] on div "check_box_outline_blank เครื่องดื่มเกลือแร่" at bounding box center [454, 167] width 387 height 183
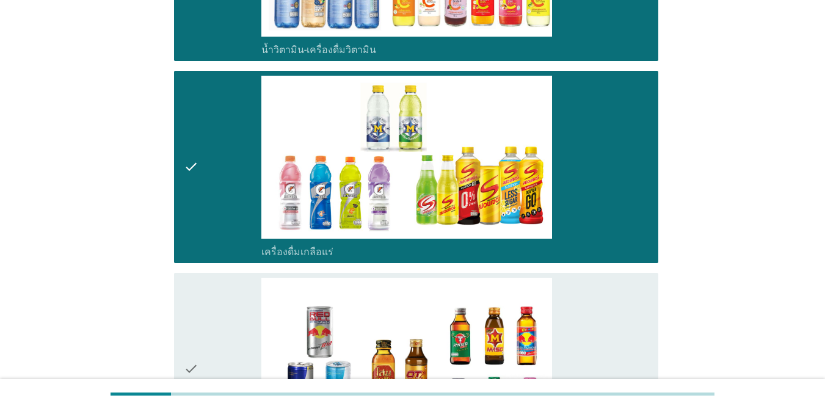
click at [594, 302] on div "check_box_outline_blank เครื่องดื่ม[PERSON_NAME]กำลัง" at bounding box center [454, 369] width 387 height 183
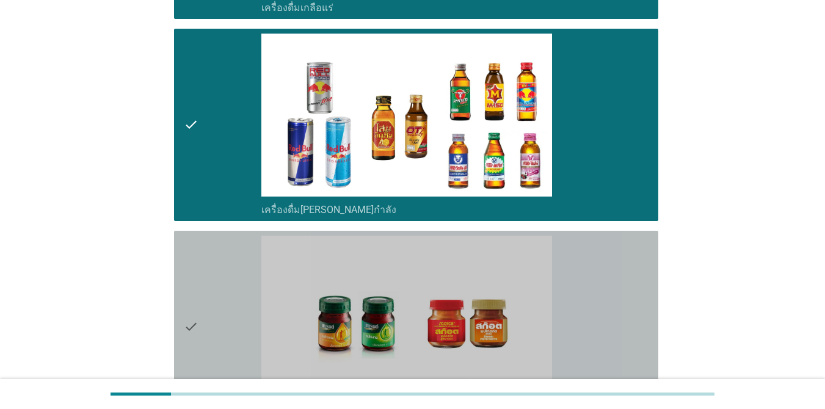
click at [601, 277] on div "check_box_outline_blank ซุปไก่สกัด-[PERSON_NAME]สำเร็จรูป" at bounding box center [454, 327] width 387 height 183
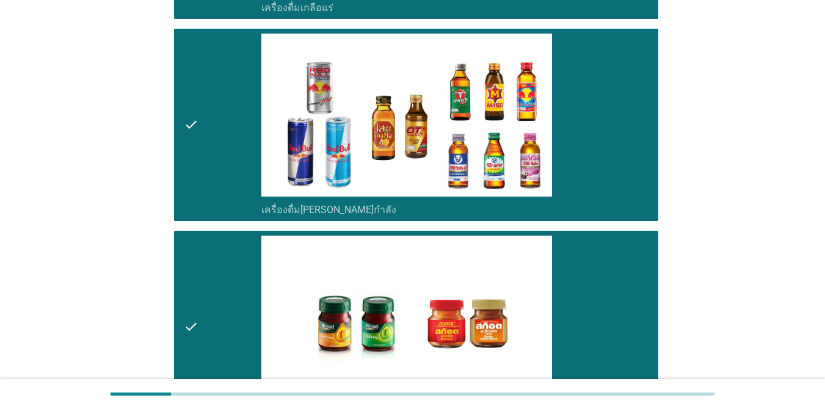
scroll to position [2512, 0]
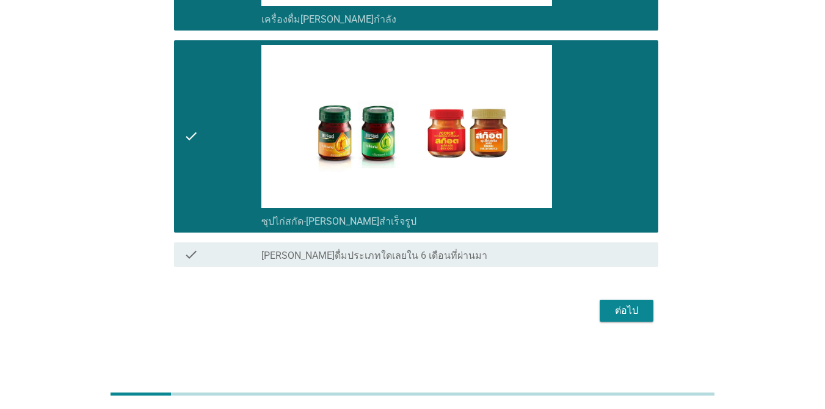
click at [601, 312] on div "ต่อไป" at bounding box center [627, 311] width 34 height 15
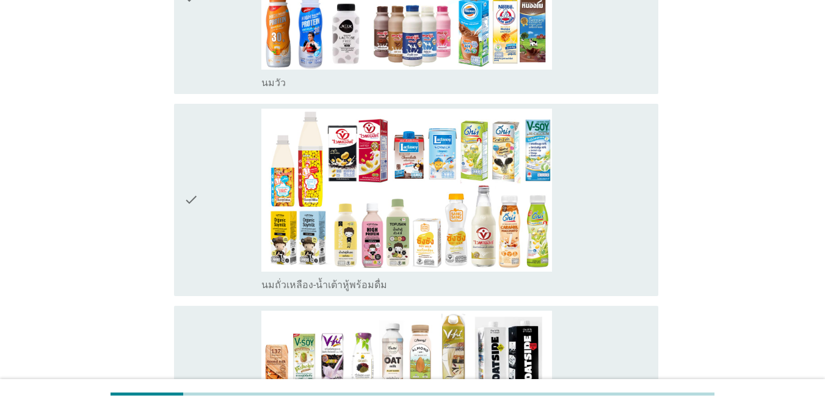
scroll to position [244, 0]
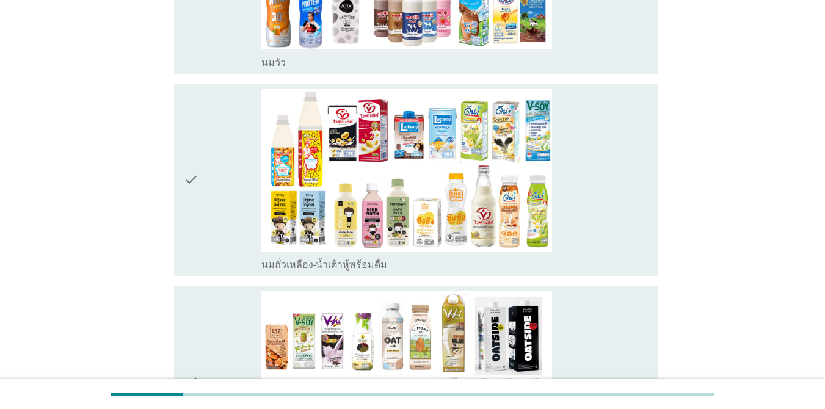
click at [601, 56] on div "check_box_outline_blank [PERSON_NAME]" at bounding box center [454, 61] width 387 height 15
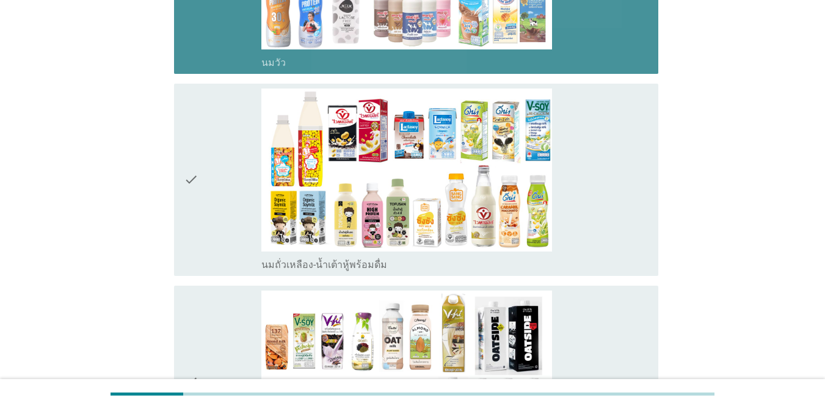
click at [598, 148] on div "check_box_outline_blank นมถั่วเหลือง-น้ำเต้าหู้พร้อมดื่ม" at bounding box center [454, 180] width 387 height 183
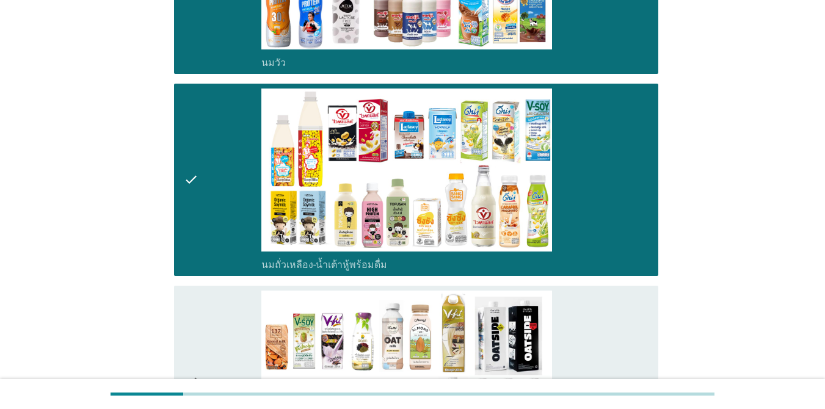
click at [587, 307] on div "check_box_outline_blank นมถั่วชนิดอื่นๆหรือนมธัญพืช [PERSON_NAME] นมโอ๊ต อัลมอน…" at bounding box center [454, 382] width 387 height 183
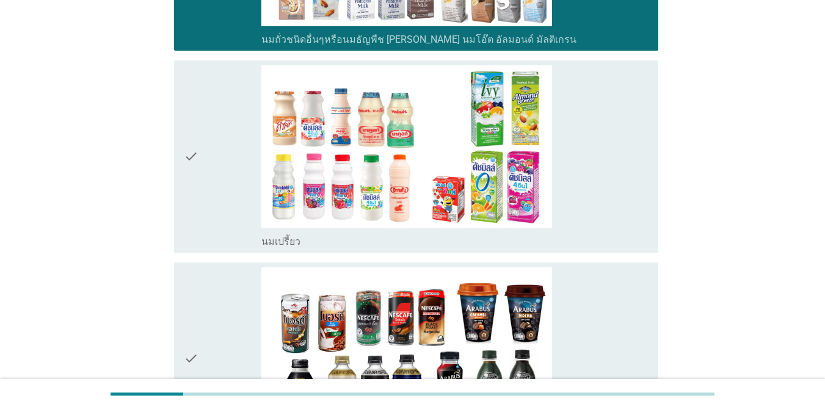
click at [601, 184] on div "check_box_outline_blank นมเปรี้ยว" at bounding box center [454, 156] width 387 height 183
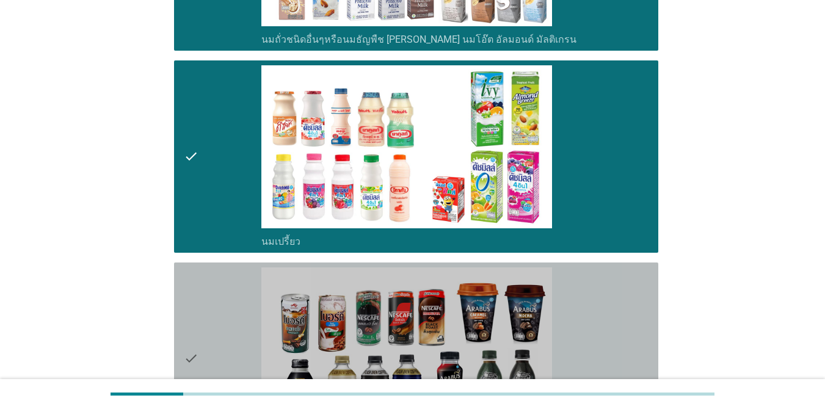
drag, startPoint x: 599, startPoint y: 302, endPoint x: 710, endPoint y: 269, distance: 115.8
click at [599, 301] on div "check_box_outline_blank กาแฟพร้อมดื่ม" at bounding box center [454, 359] width 387 height 183
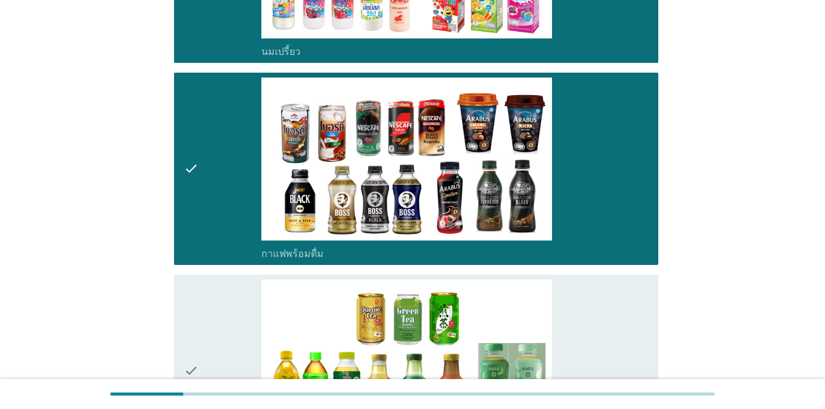
scroll to position [977, 0]
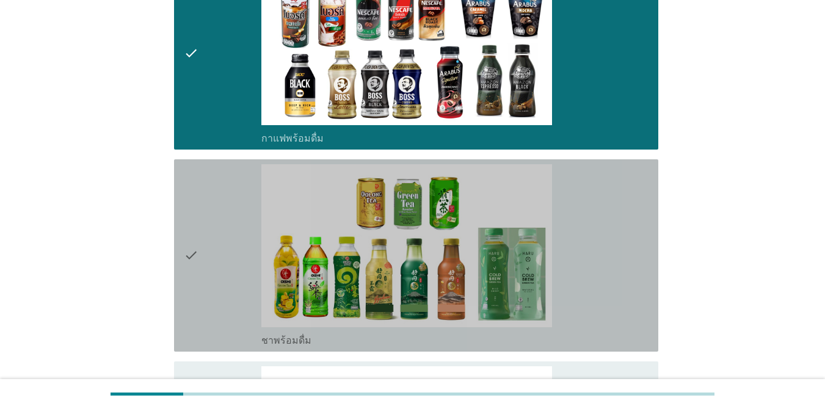
click at [601, 278] on div "check_box_outline_blank ชาพร้อมดื่ม" at bounding box center [454, 255] width 387 height 183
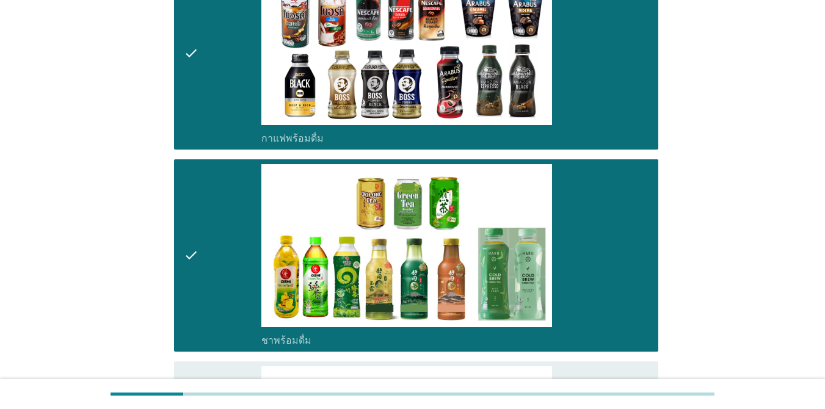
scroll to position [1283, 0]
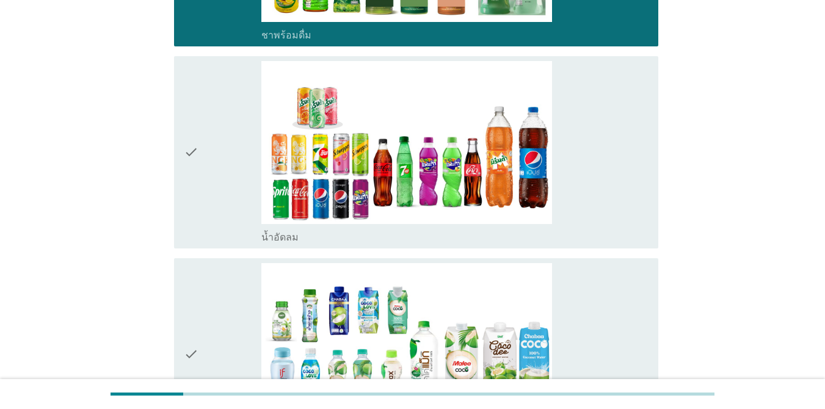
click at [601, 202] on div "check_box_outline_blank น้ำอัดลม" at bounding box center [454, 152] width 387 height 183
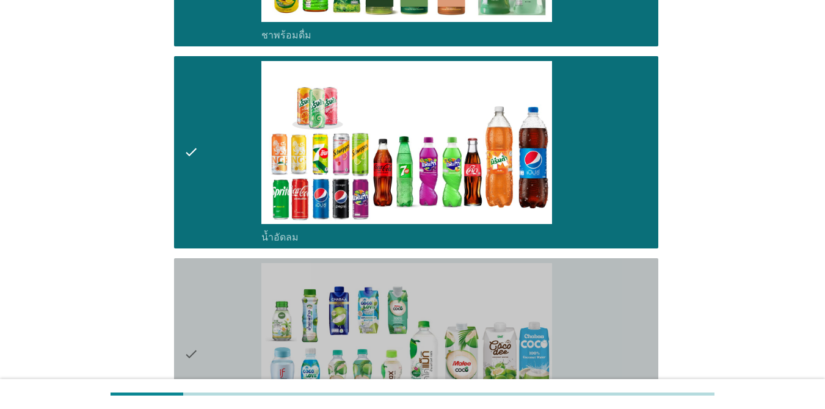
click at [601, 286] on div "check_box_outline_blank น้ำมะพร้าวพร้อมดื่ม" at bounding box center [454, 354] width 387 height 183
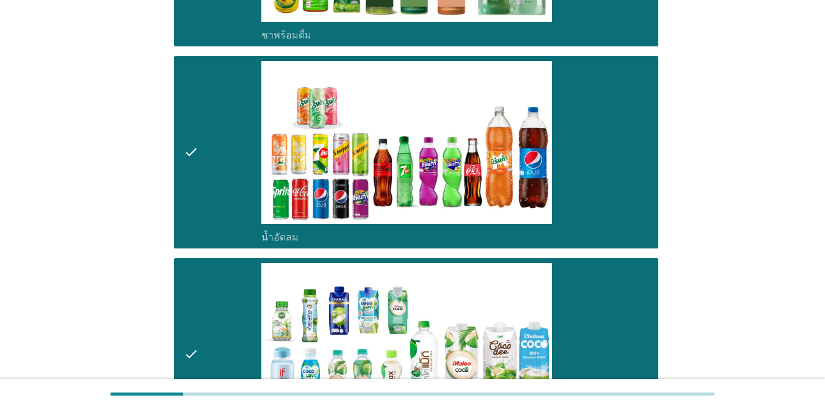
scroll to position [1649, 0]
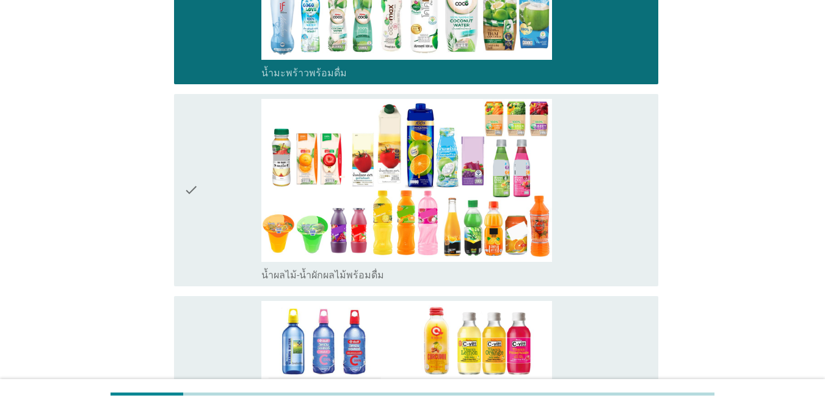
click at [593, 215] on div "check_box_outline_blank น้ำผลไม้-น้ำผักผลไม้พร้อมดื่ม" at bounding box center [454, 190] width 387 height 183
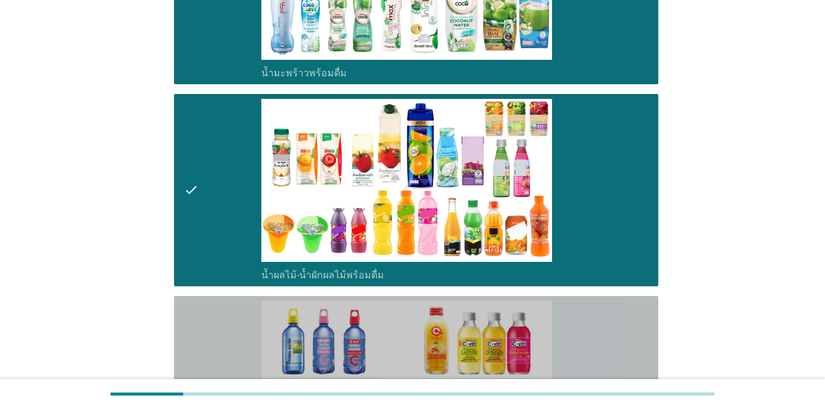
click at [591, 324] on div "check_box_outline_blank น้ำวิตามิน-เครื่องดื่มวิตามิน" at bounding box center [454, 392] width 387 height 183
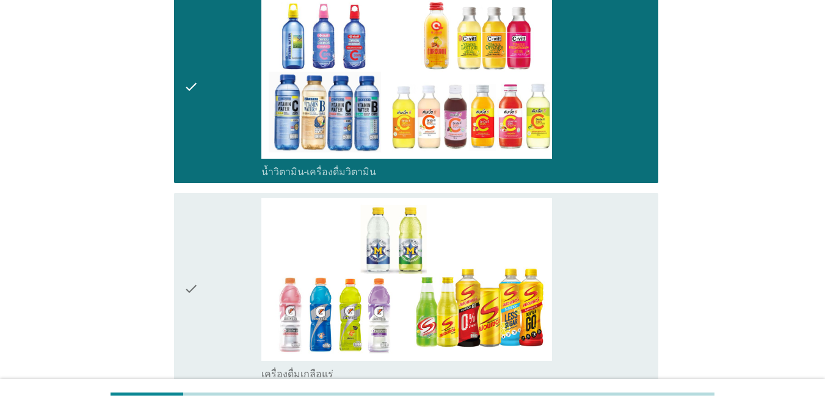
click at [583, 279] on div "check_box_outline_blank เครื่องดื่มเกลือแร่" at bounding box center [454, 289] width 387 height 183
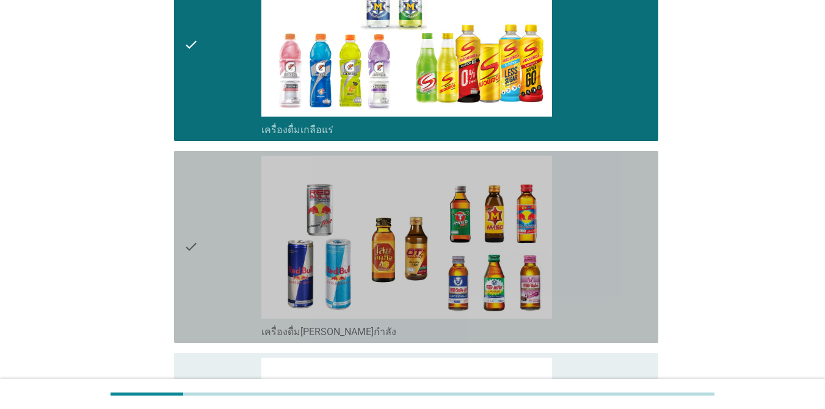
click at [591, 276] on div "check_box_outline_blank เครื่องดื่ม[PERSON_NAME]กำลัง" at bounding box center [454, 247] width 387 height 183
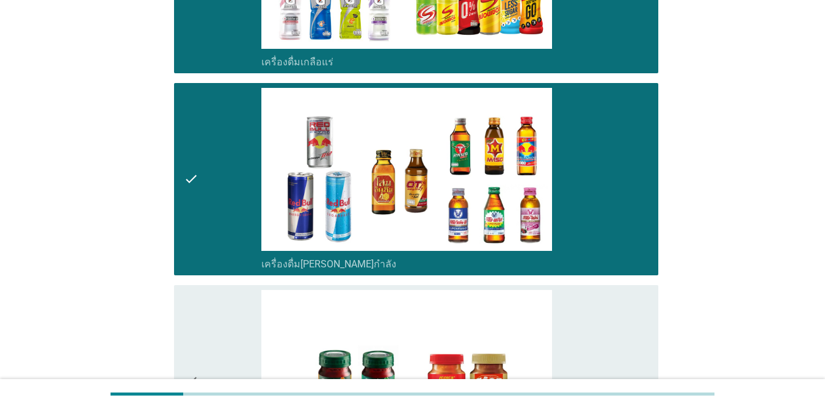
scroll to position [2504, 0]
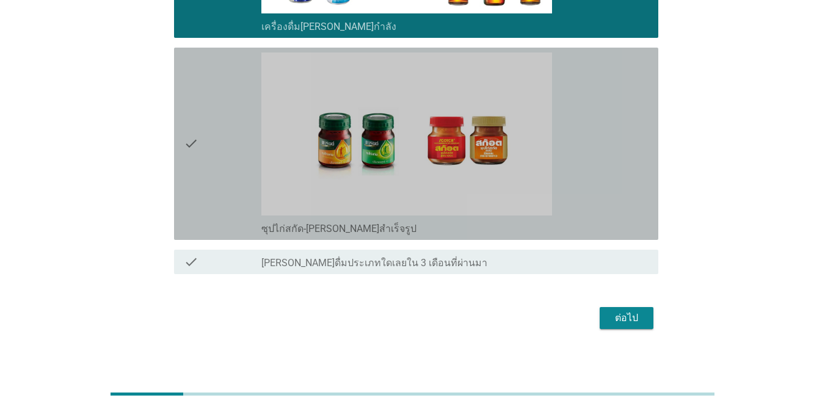
click at [592, 205] on div "check_box_outline_blank ซุปไก่สกัด-[PERSON_NAME]สำเร็จรูป" at bounding box center [454, 144] width 387 height 183
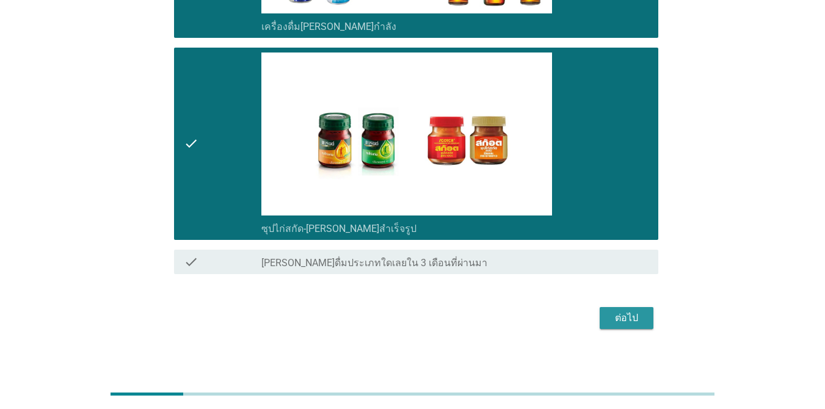
click at [601, 313] on div "ต่อไป" at bounding box center [627, 318] width 34 height 15
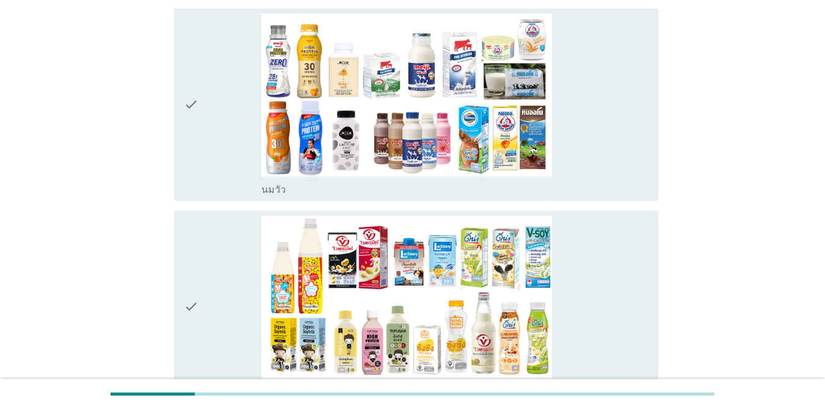
scroll to position [122, 0]
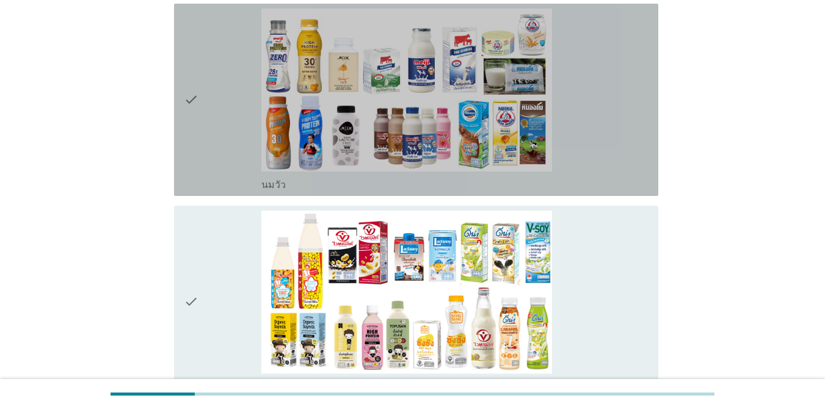
click at [601, 114] on div "check_box_outline_blank [PERSON_NAME]" at bounding box center [454, 100] width 387 height 183
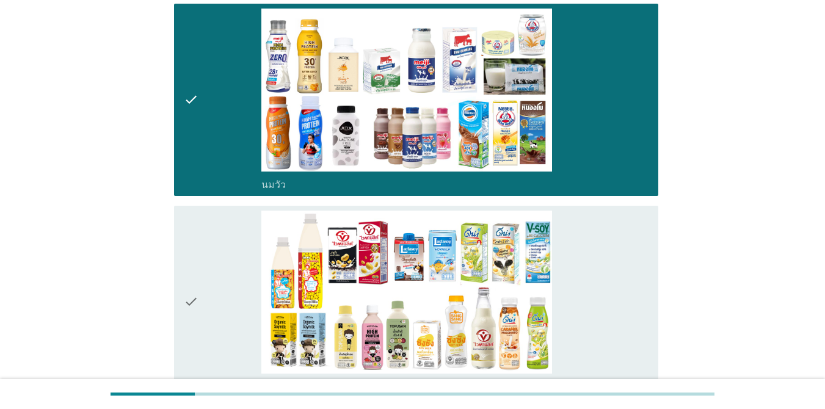
click at [584, 274] on div "check_box_outline_blank นมถั่วเหลือง-น้ำเต้าหู้พร้อมดื่ม" at bounding box center [454, 302] width 387 height 183
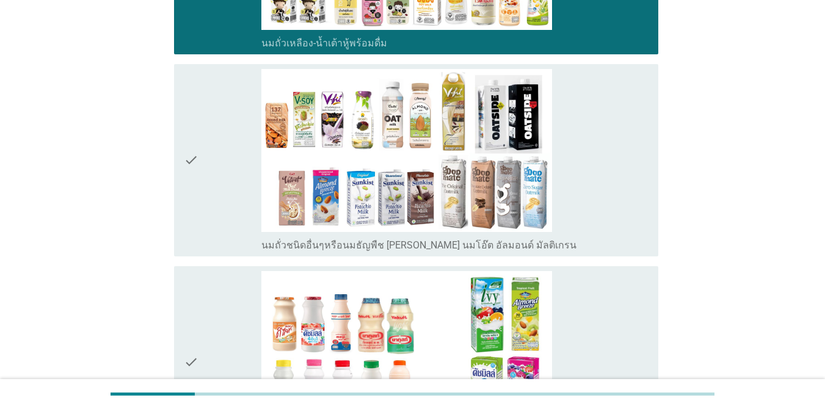
scroll to position [489, 0]
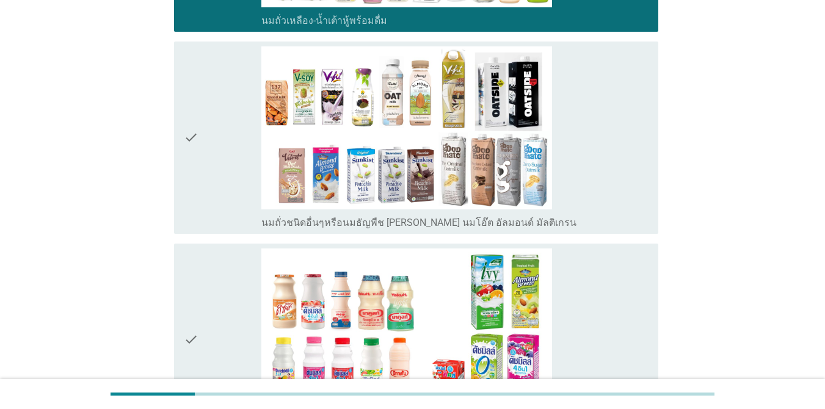
click at [601, 181] on div "check_box_outline_blank นมถั่วชนิดอื่นๆหรือนมธัญพืช [PERSON_NAME] นมโอ๊ต อัลมอน…" at bounding box center [454, 137] width 387 height 183
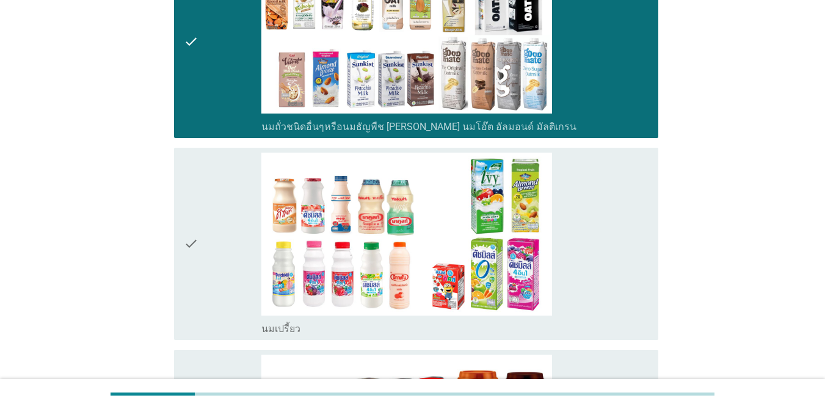
scroll to position [733, 0]
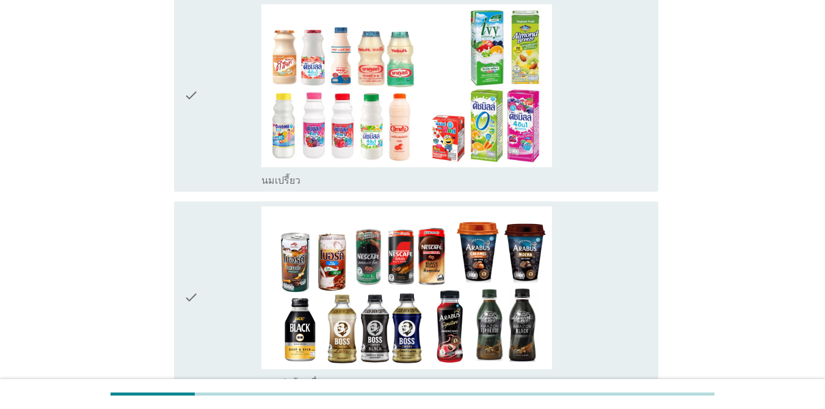
click at [601, 153] on div "check_box_outline_blank นมเปรี้ยว" at bounding box center [454, 95] width 387 height 183
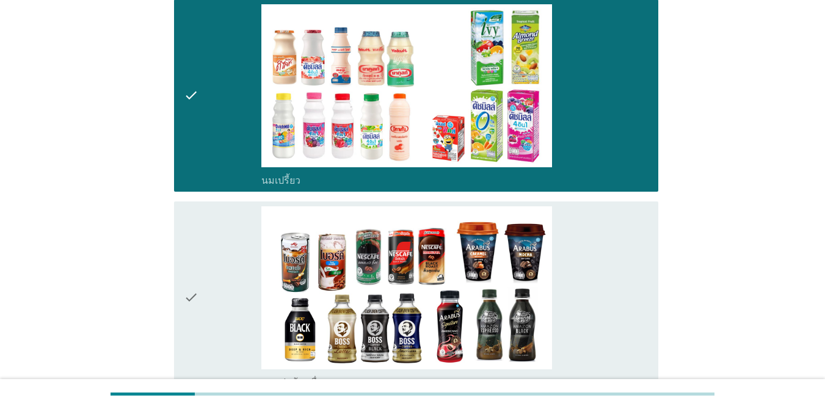
click at [601, 264] on div "check_box_outline_blank กาแฟพร้อมดื่ม" at bounding box center [454, 297] width 387 height 183
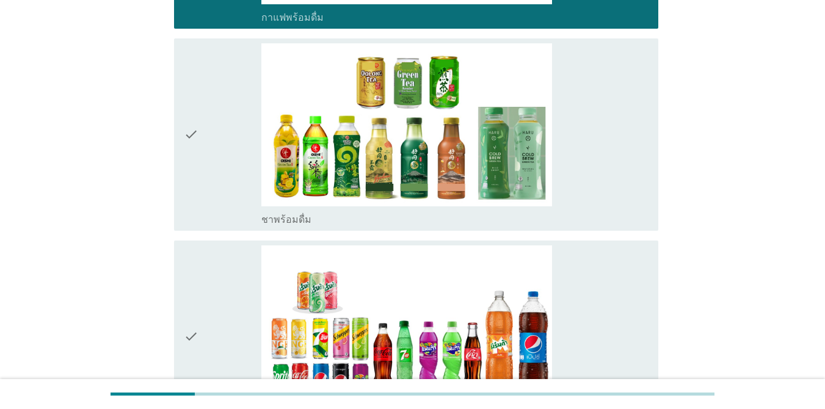
scroll to position [1099, 0]
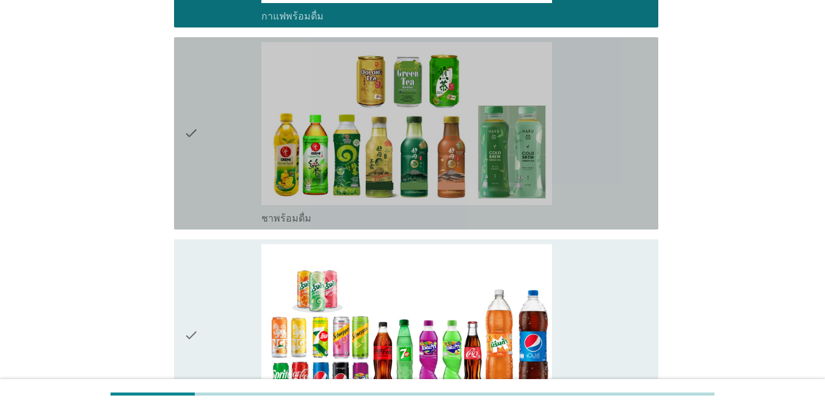
click at [601, 175] on div "check_box_outline_blank ชาพร้อมดื่ม" at bounding box center [454, 133] width 387 height 183
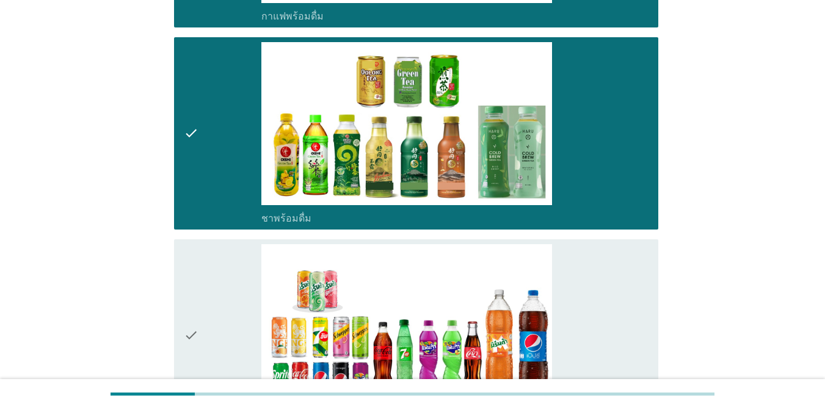
click at [601, 263] on div "check_box_outline_blank น้ำอัดลม" at bounding box center [454, 335] width 387 height 183
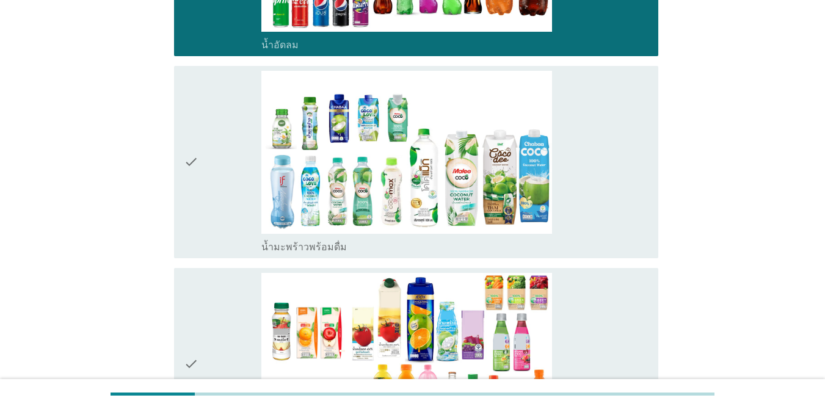
scroll to position [1527, 0]
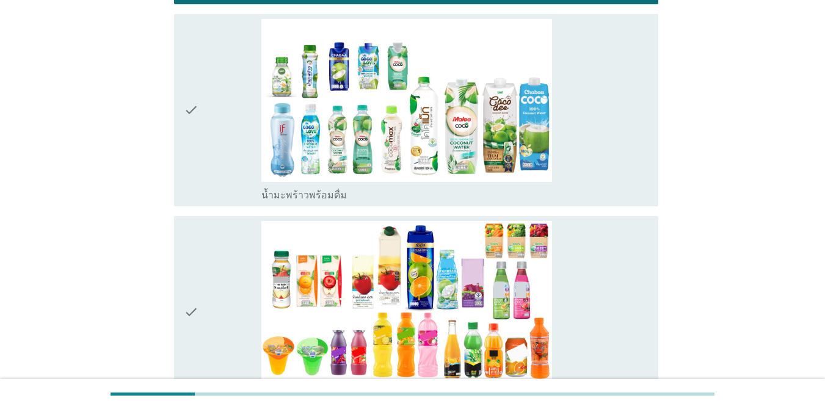
click at [601, 167] on div "check_box_outline_blank น้ำมะพร้าวพร้อมดื่ม" at bounding box center [454, 110] width 387 height 183
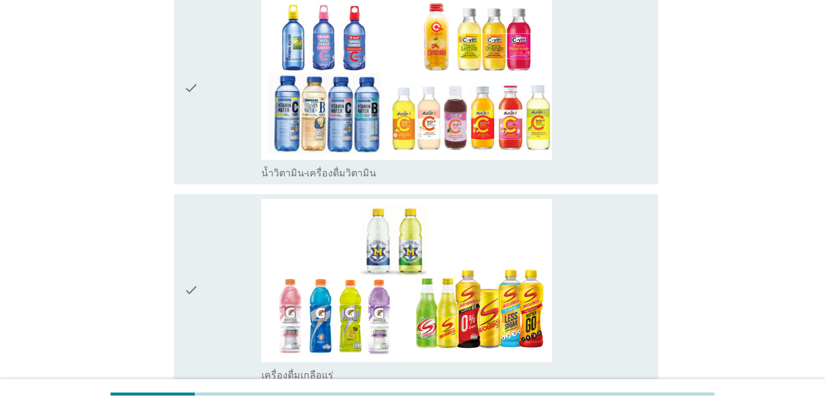
scroll to position [1955, 0]
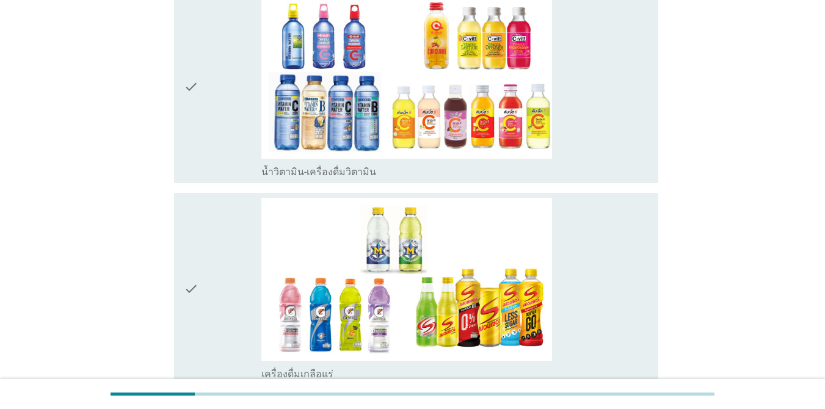
click at [601, 264] on div "check_box_outline_blank เครื่องดื่มเกลือแร่" at bounding box center [454, 289] width 387 height 183
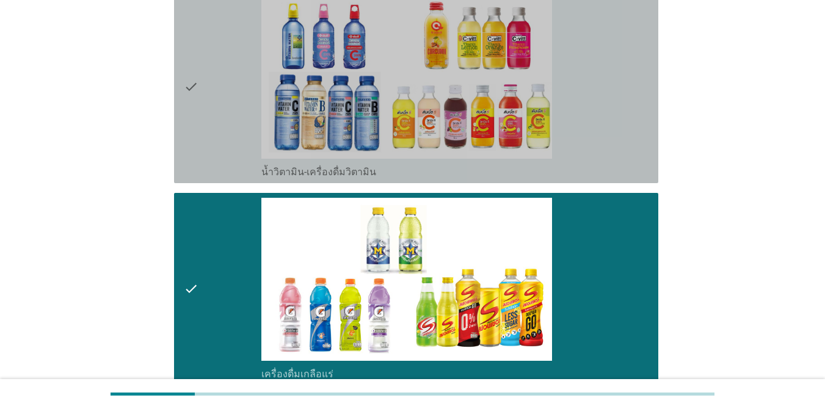
click at [601, 158] on div "check_box_outline_blank น้ำวิตามิน-เครื่องดื่มวิตามิน" at bounding box center [454, 87] width 387 height 183
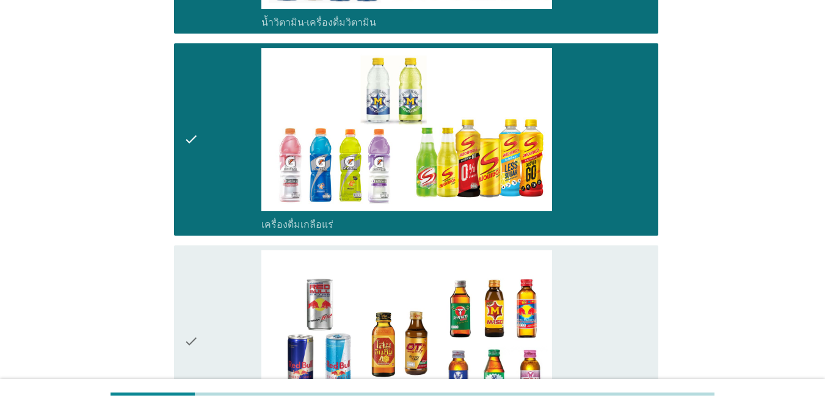
scroll to position [2260, 0]
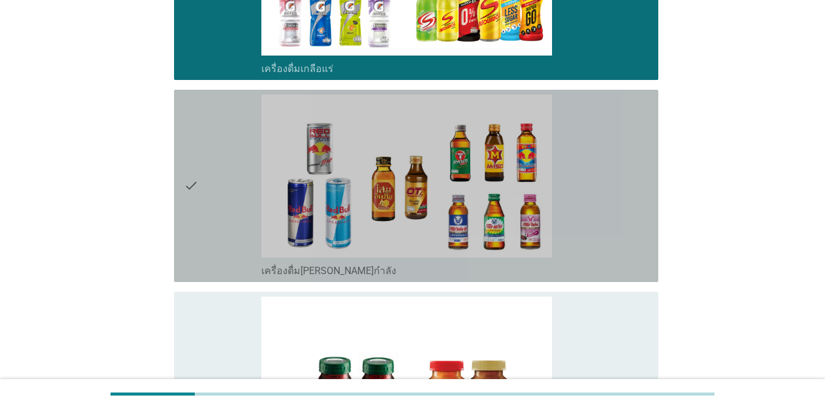
click at [601, 158] on div "check_box_outline_blank เครื่องดื่ม[PERSON_NAME]กำลัง" at bounding box center [454, 186] width 387 height 183
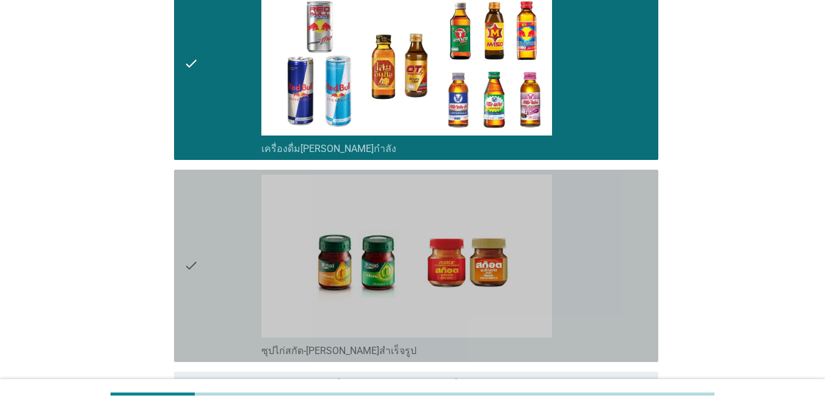
click at [601, 215] on div "check_box_outline_blank ซุปไก่สกัด-[PERSON_NAME]สำเร็จรูป" at bounding box center [454, 266] width 387 height 183
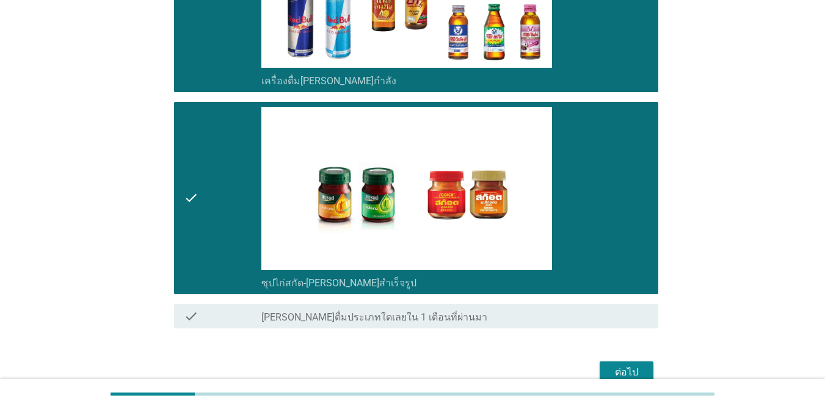
scroll to position [2512, 0]
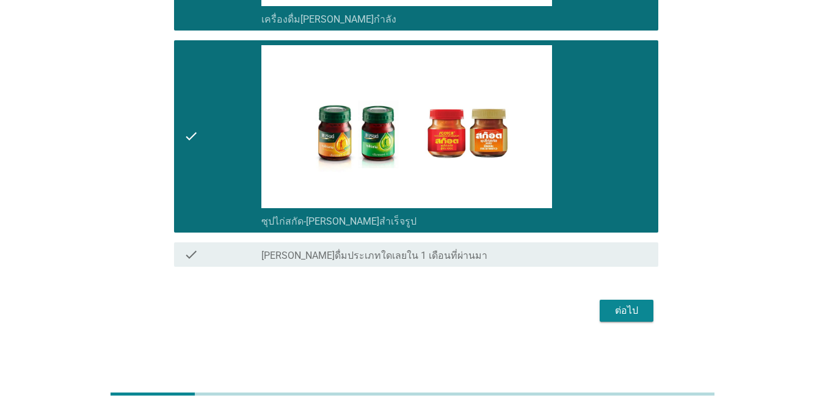
click at [601, 316] on div "ต่อไป" at bounding box center [627, 311] width 34 height 15
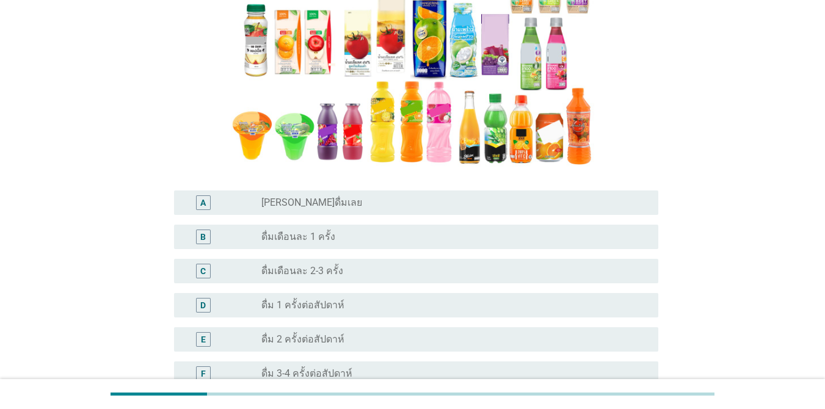
scroll to position [312, 0]
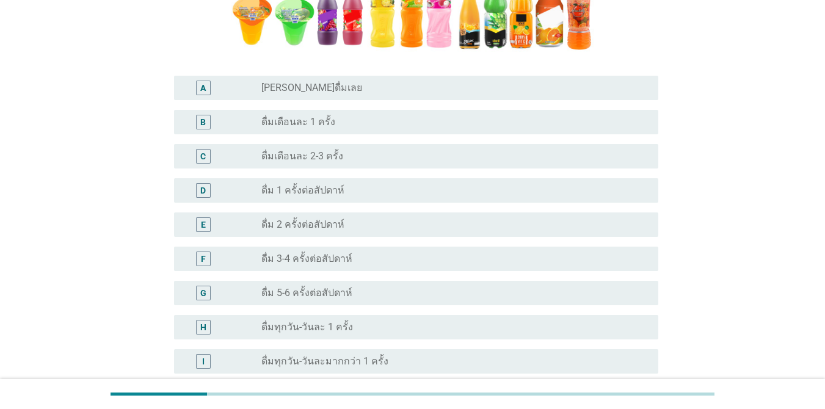
click at [462, 150] on div "radio_button_unchecked ดื่มเดือนละ 2-3 ครั้ง" at bounding box center [449, 156] width 377 height 12
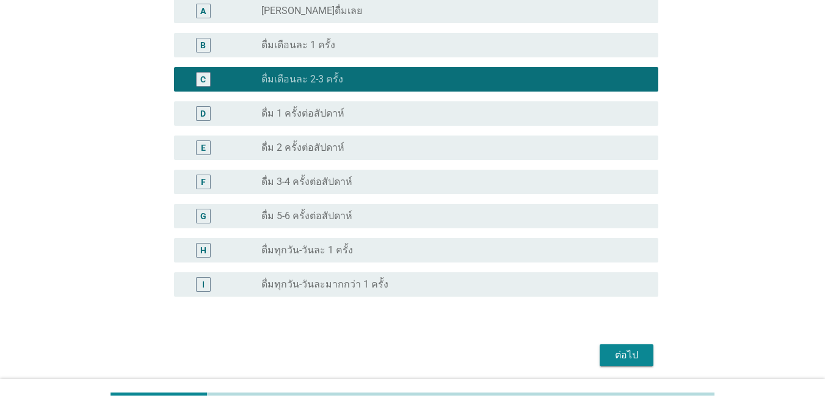
scroll to position [434, 0]
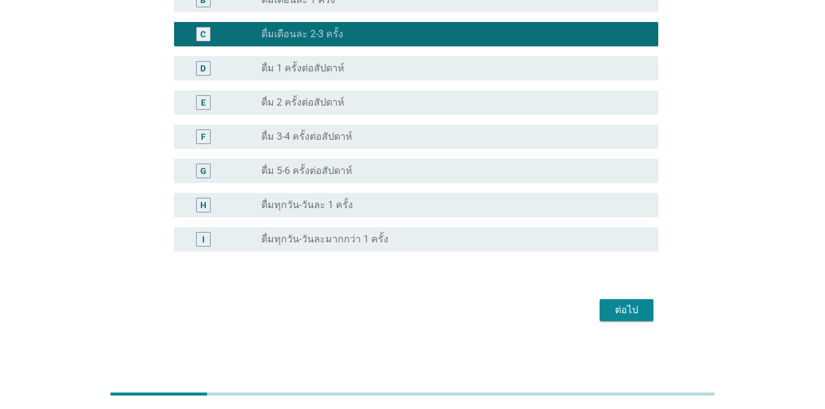
click at [601, 310] on div "ต่อไป" at bounding box center [627, 310] width 34 height 15
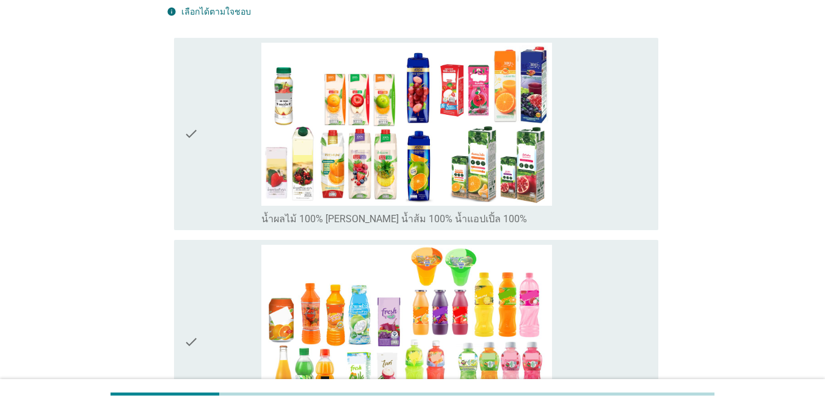
scroll to position [122, 0]
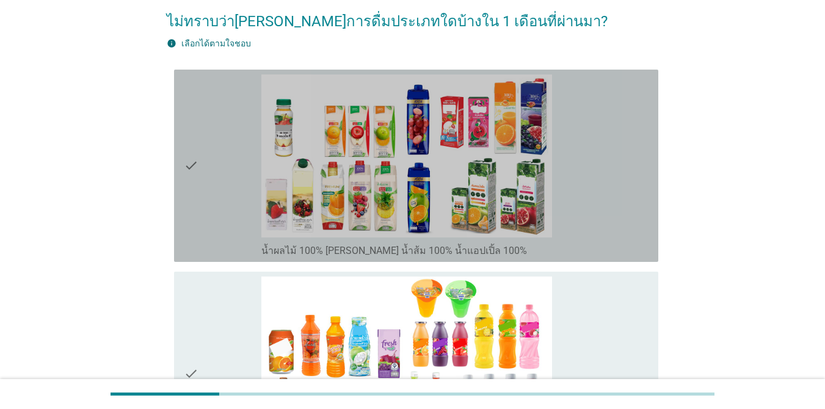
click at [561, 188] on div "check_box_outline_blank น้ำผลไม้ 100% [PERSON_NAME] น้ำส้ม 100% น้ำแอปเปิ้ล 100%" at bounding box center [454, 166] width 387 height 183
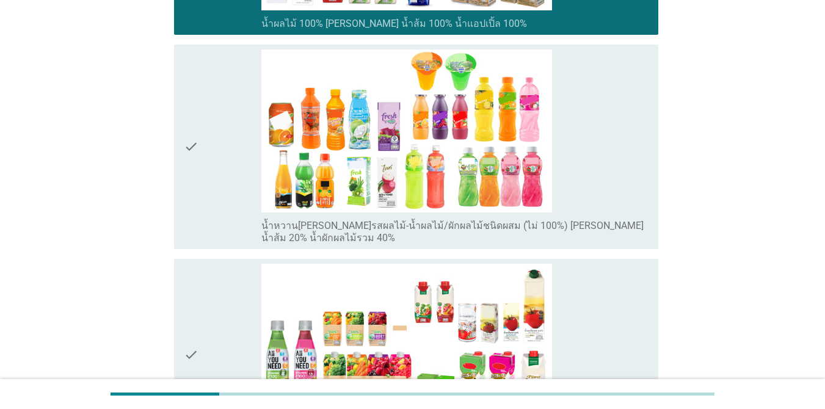
scroll to position [366, 0]
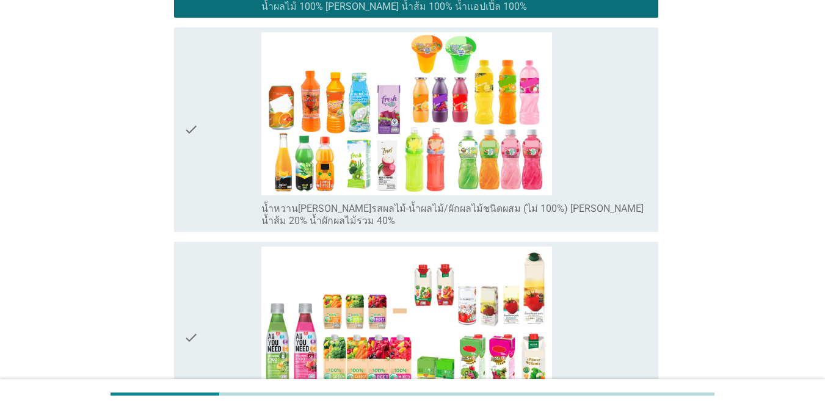
click at [585, 116] on div "check_box_outline_blank น้ำหวาน[PERSON_NAME]รสผลไม้-น้ำผลไม้/ผักผลไม้ชนิดผสม (ไ…" at bounding box center [454, 129] width 387 height 195
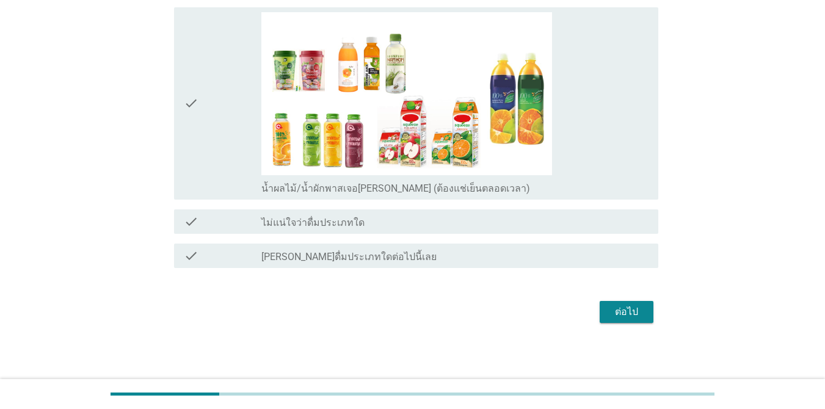
scroll to position [804, 0]
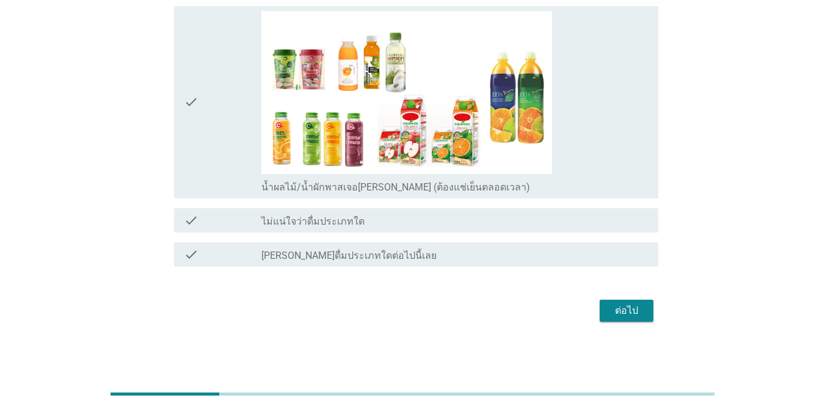
click at [601, 305] on div "ต่อไป" at bounding box center [627, 311] width 34 height 15
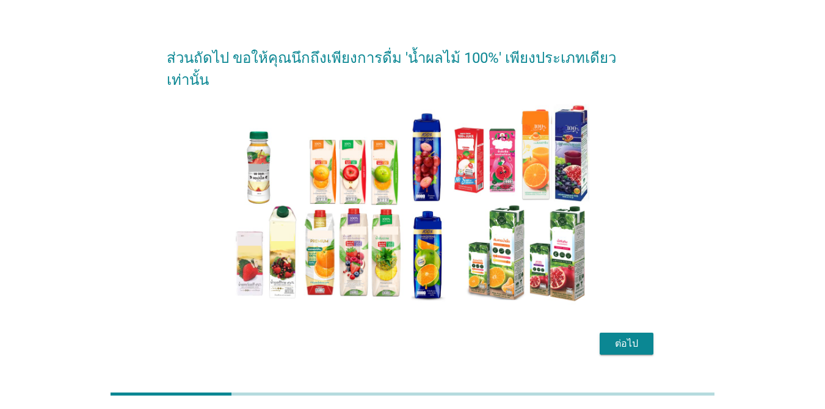
scroll to position [31, 0]
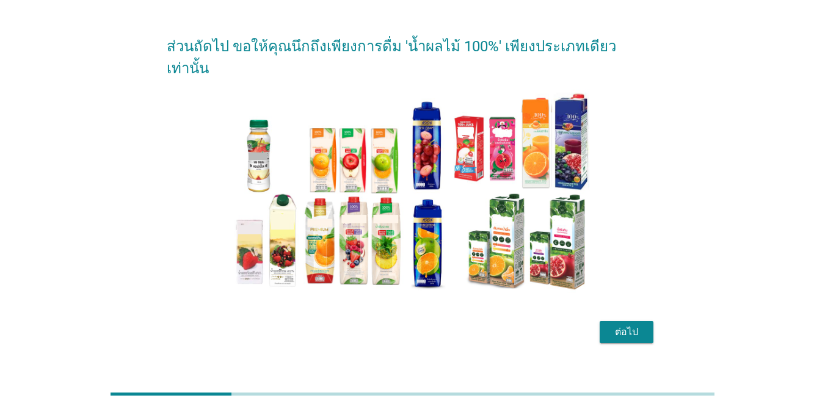
click at [601, 325] on div "ต่อไป" at bounding box center [627, 332] width 34 height 15
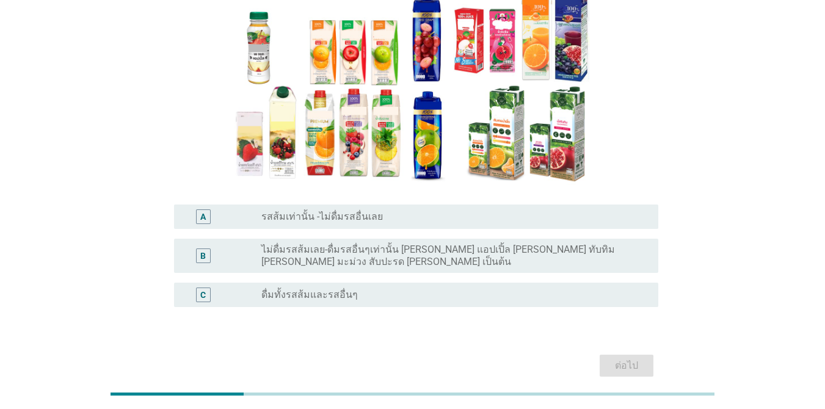
scroll to position [122, 0]
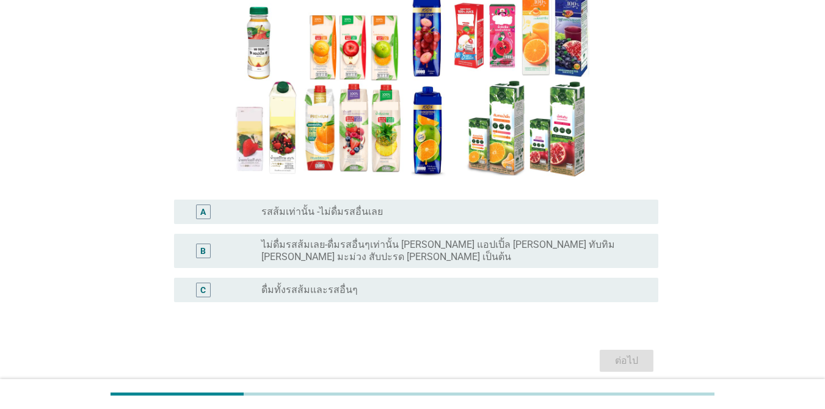
click at [454, 284] on div "radio_button_unchecked ดื่มทั้งรสส้มและรสอื่นๆ" at bounding box center [449, 290] width 377 height 12
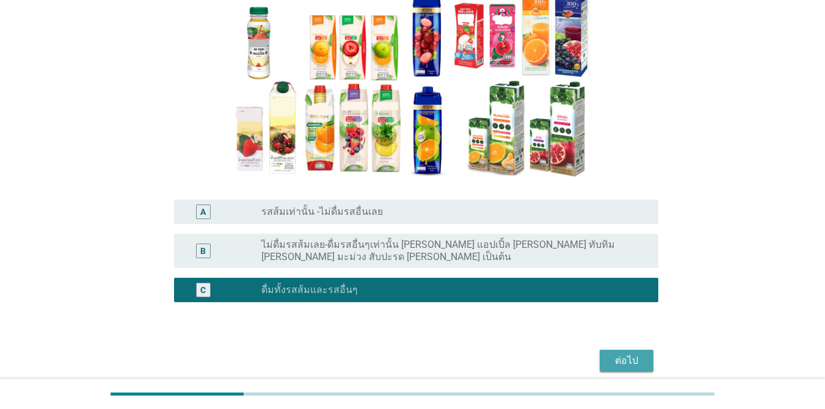
click at [601, 355] on div "ต่อไป" at bounding box center [627, 361] width 34 height 15
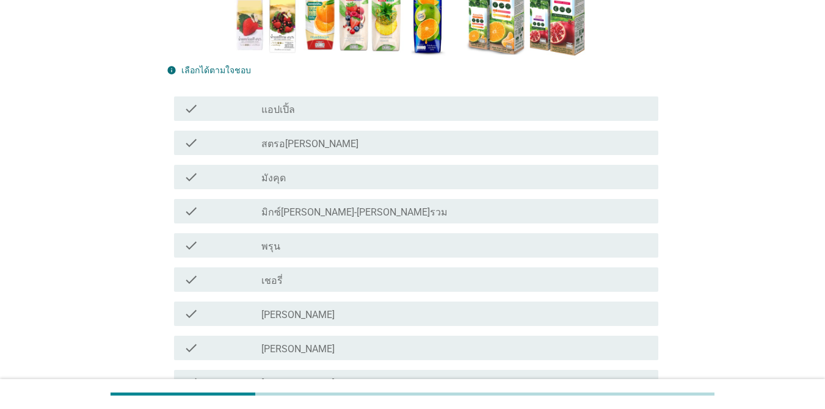
scroll to position [305, 0]
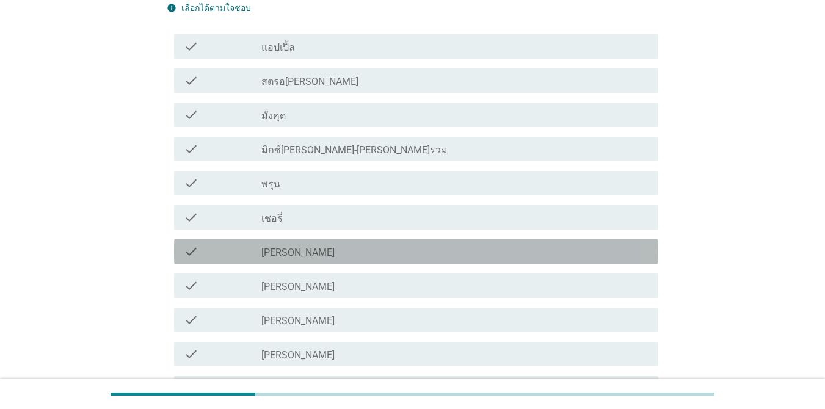
click at [548, 242] on div "check check_box_outline_blank [PERSON_NAME]" at bounding box center [416, 251] width 484 height 24
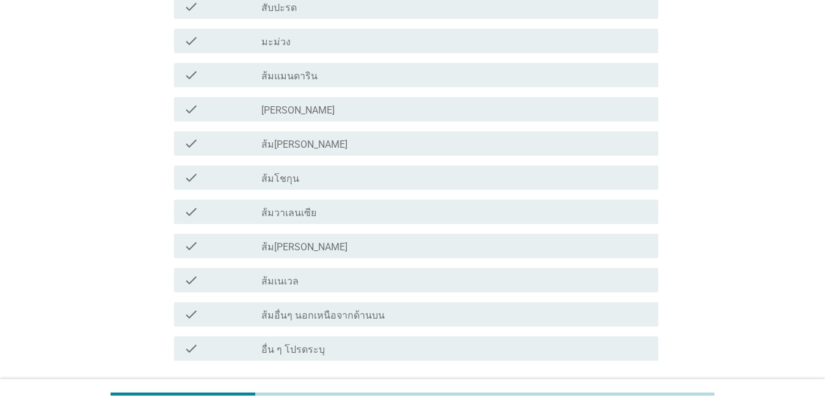
scroll to position [728, 0]
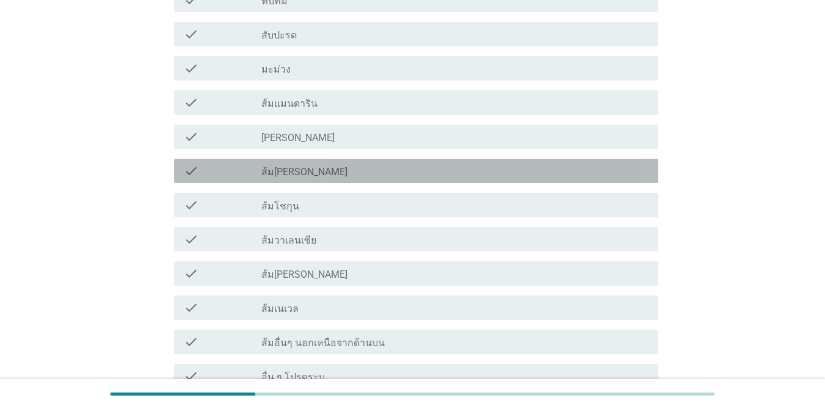
click at [434, 172] on div "check_box_outline_blank ส้ม[PERSON_NAME]" at bounding box center [454, 171] width 387 height 15
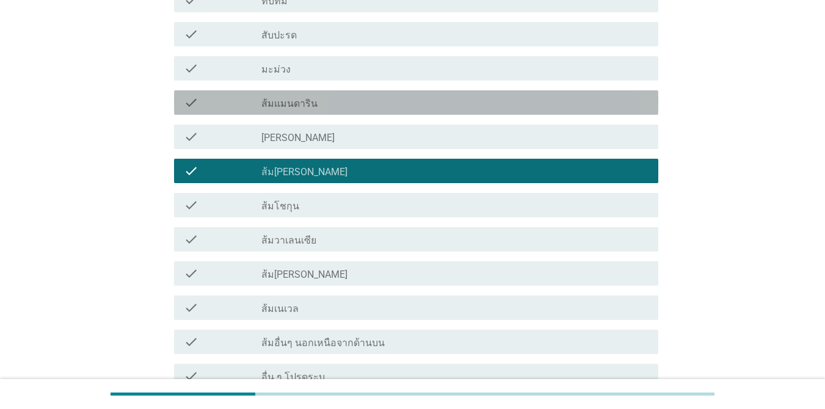
click at [332, 111] on div "check check_box_outline_blank ส้มแมนดาริน" at bounding box center [416, 102] width 484 height 24
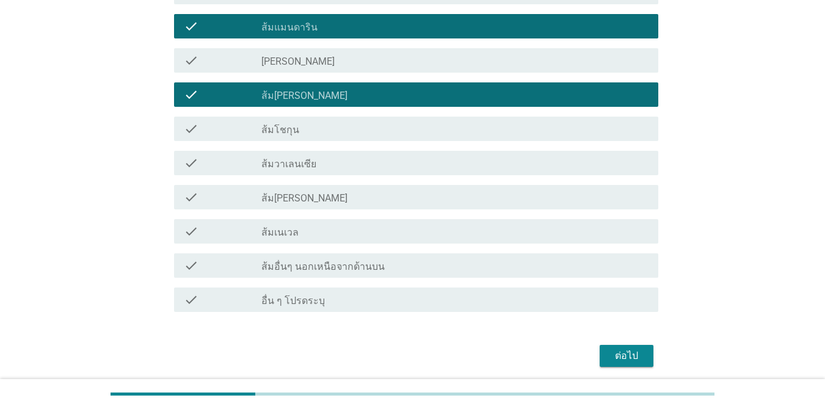
scroll to position [850, 0]
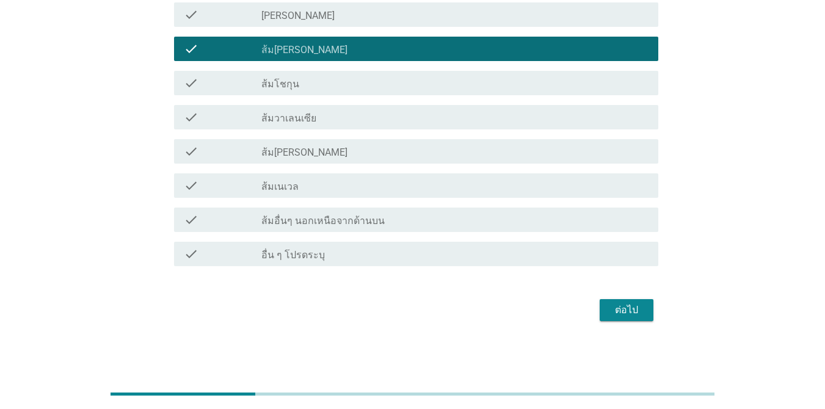
click at [601, 316] on button "ต่อไป" at bounding box center [627, 310] width 54 height 22
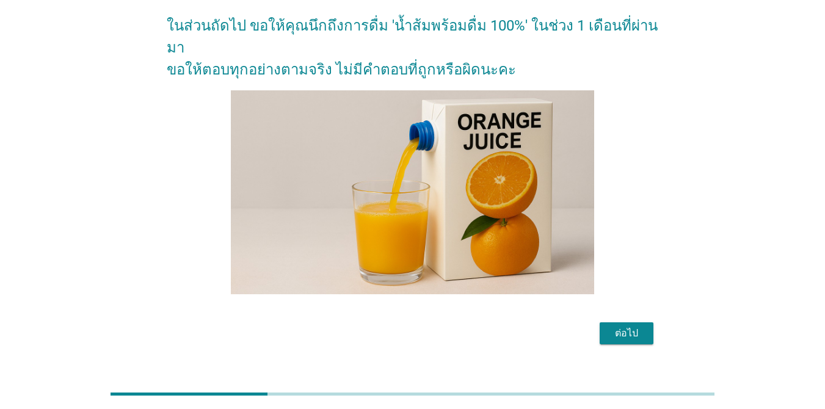
scroll to position [97, 0]
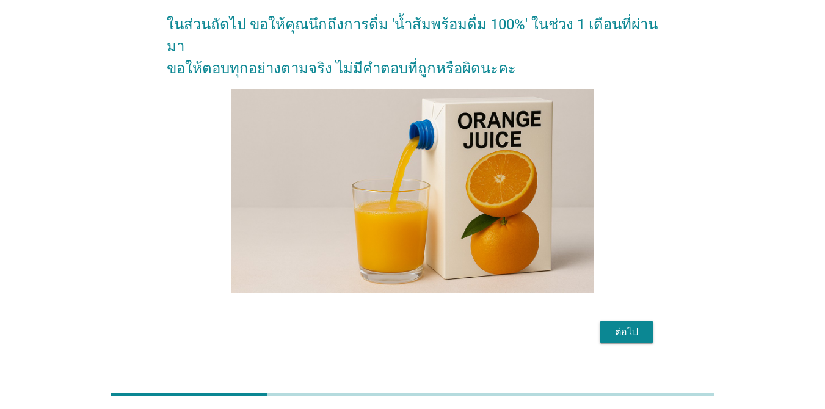
click at [601, 325] on div "ต่อไป" at bounding box center [627, 332] width 34 height 15
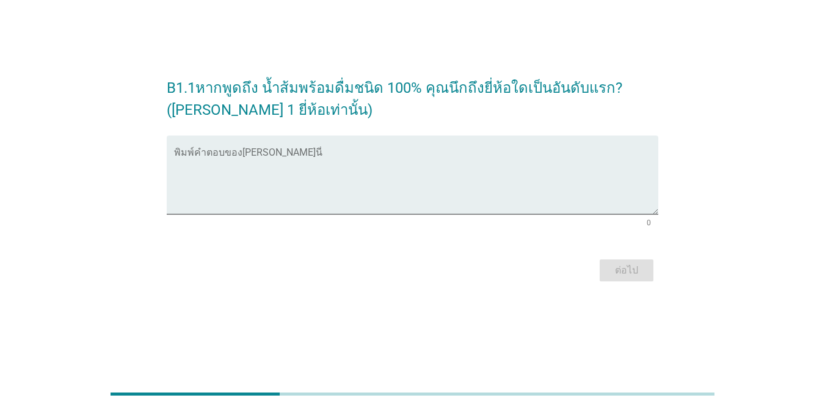
scroll to position [0, 0]
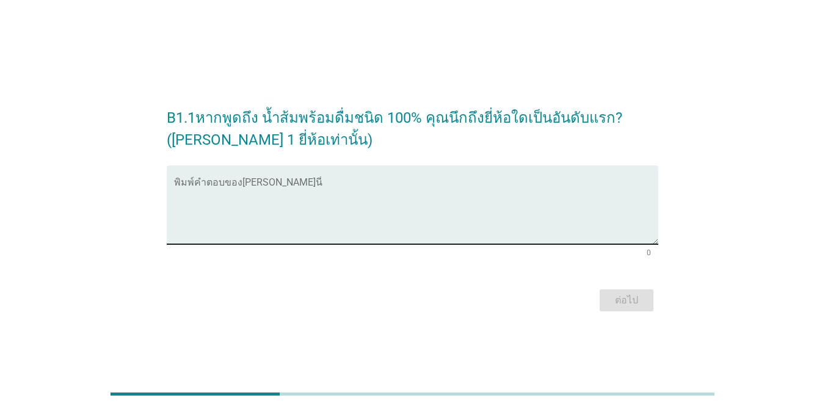
click at [217, 180] on textarea "พิมพ์คำตอบของคุณ ที่นี่" at bounding box center [416, 212] width 484 height 64
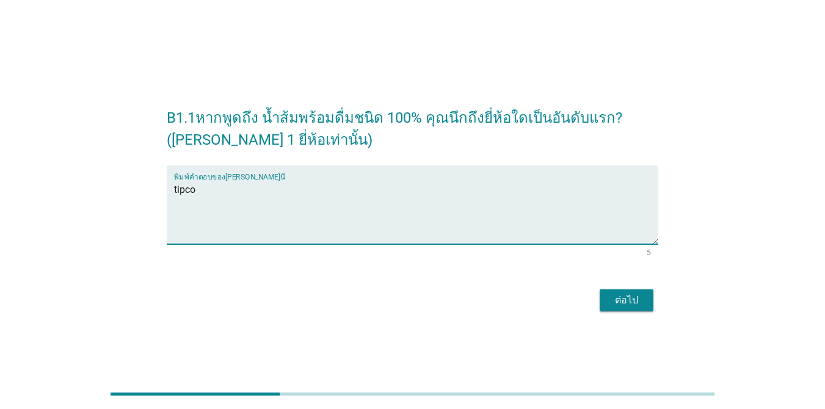
type textarea "tipco"
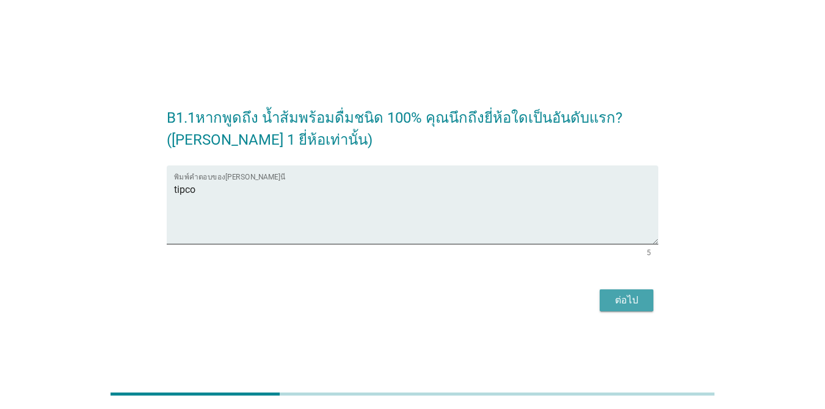
click at [601, 302] on div "ต่อไป" at bounding box center [627, 300] width 34 height 15
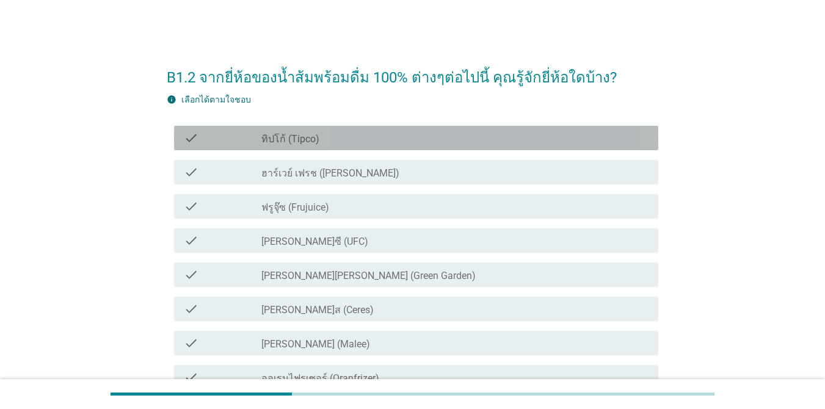
click at [327, 132] on div "check_box_outline_blank ทิปโก้ (Tipco)" at bounding box center [454, 138] width 387 height 15
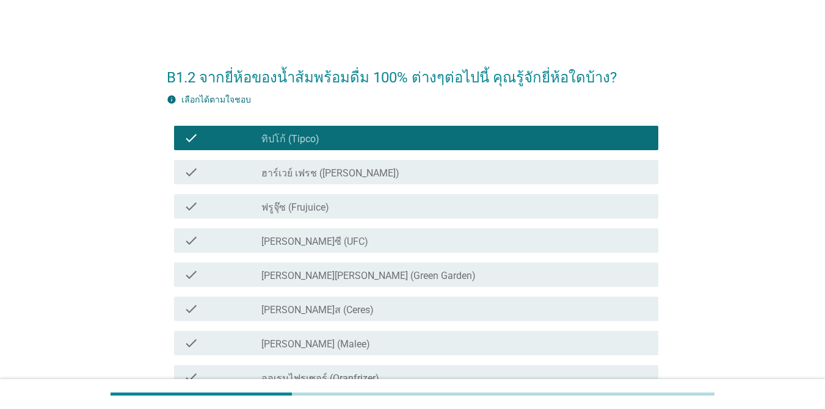
click at [362, 240] on div "check_box_outline_blank [PERSON_NAME]ซี (UFC)" at bounding box center [454, 240] width 387 height 15
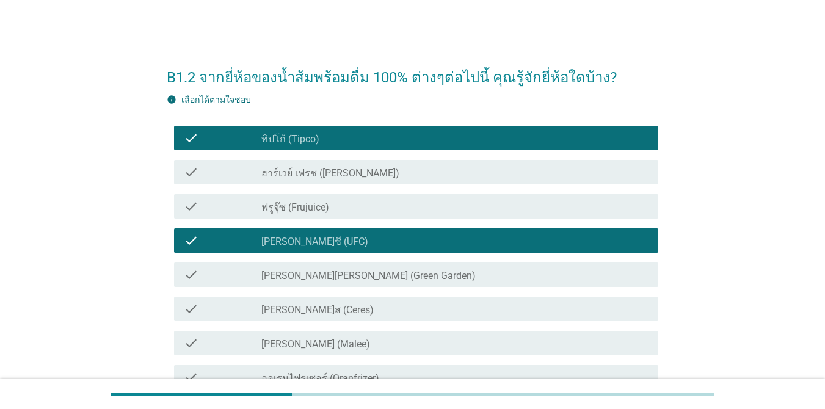
click at [344, 279] on label "[PERSON_NAME][PERSON_NAME] (Green Garden)" at bounding box center [368, 276] width 214 height 12
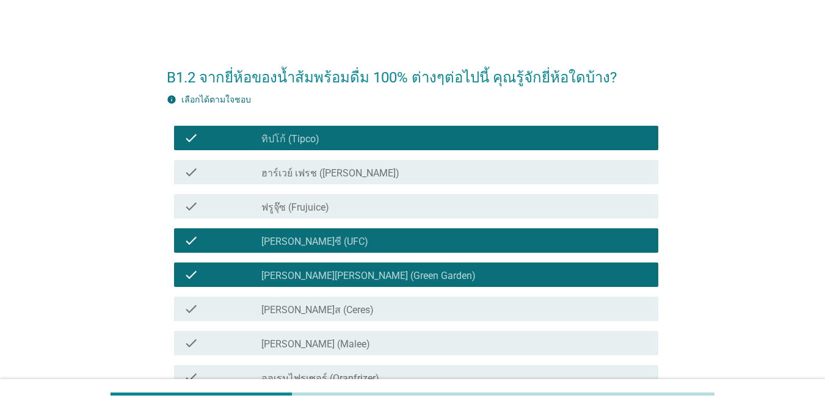
click at [337, 349] on div "check_box_outline_blank [PERSON_NAME] (Malee)" at bounding box center [454, 343] width 387 height 15
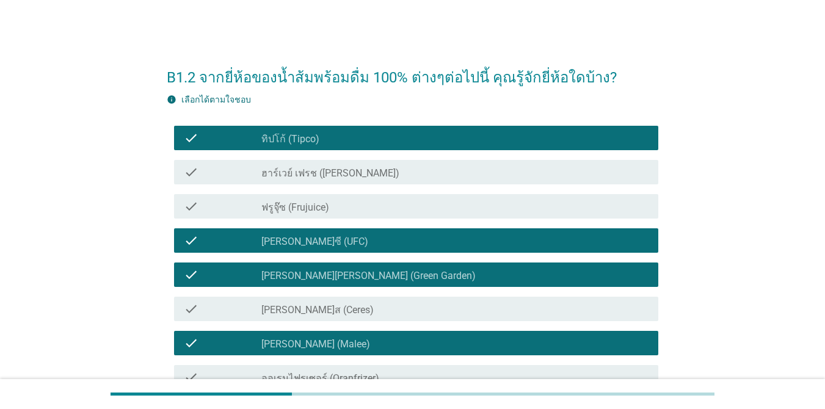
click at [364, 209] on div "check_box_outline_blank ฟรูจุ๊ซ (Frujuice)" at bounding box center [454, 206] width 387 height 15
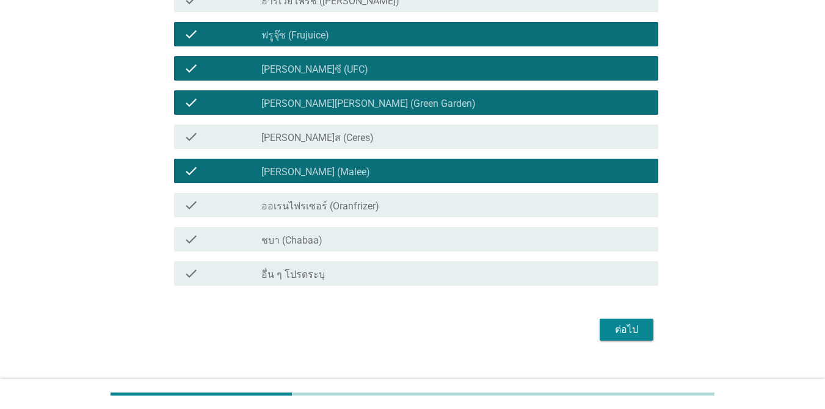
scroll to position [183, 0]
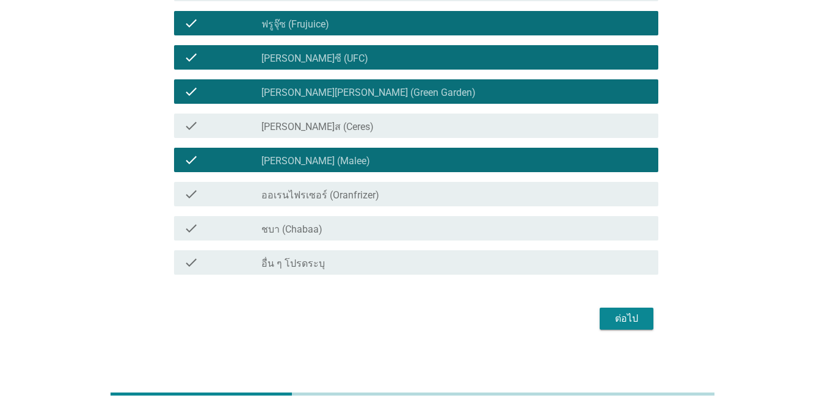
click at [372, 220] on div "check check_box_outline_blank ชบา (Chabaa)" at bounding box center [416, 228] width 484 height 24
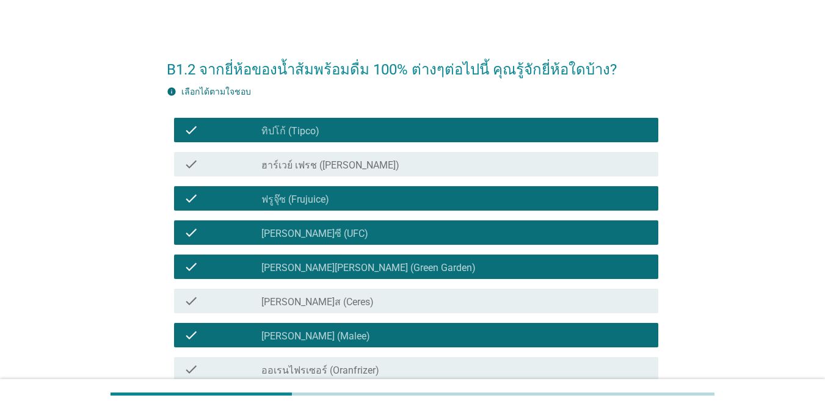
scroll to position [191, 0]
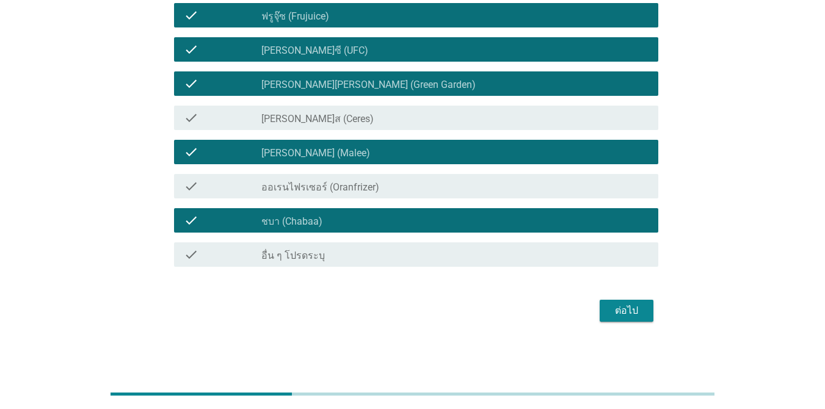
click at [601, 315] on div "ต่อไป" at bounding box center [627, 311] width 34 height 15
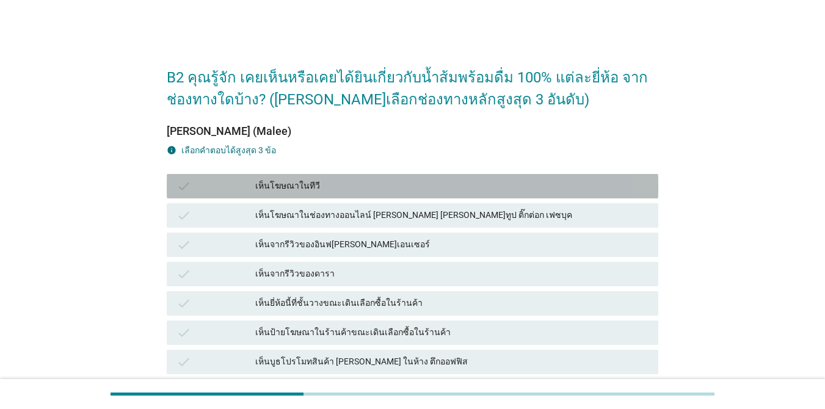
click at [414, 181] on div "เห็นโฆษณาในทีวี" at bounding box center [451, 186] width 393 height 15
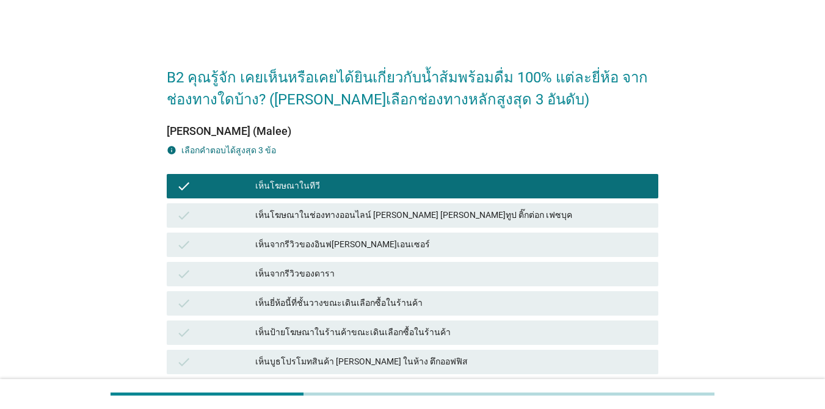
scroll to position [61, 0]
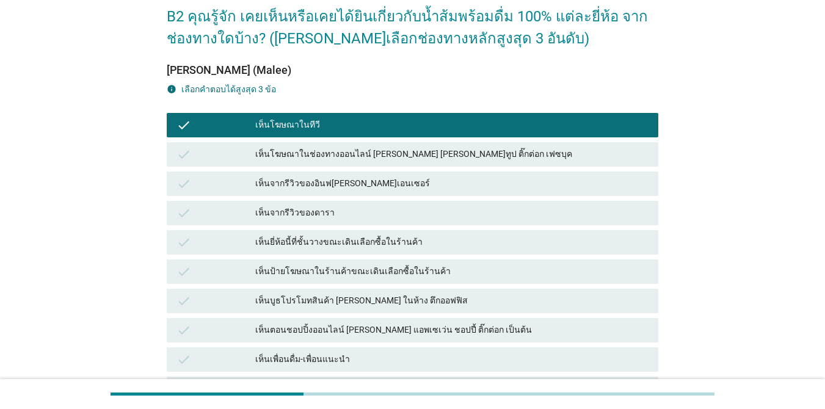
click at [425, 240] on div "เห็นยี่ห้อนี้ที่ชั้นวางขณะเดินเลือกซื้อในร้านค้า" at bounding box center [451, 242] width 393 height 15
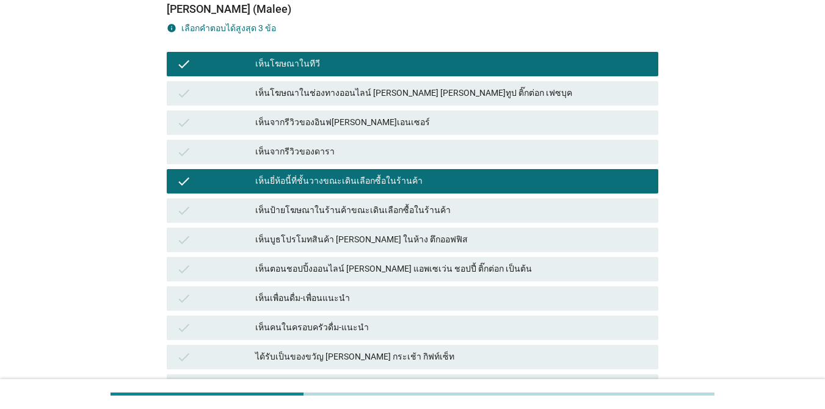
scroll to position [183, 0]
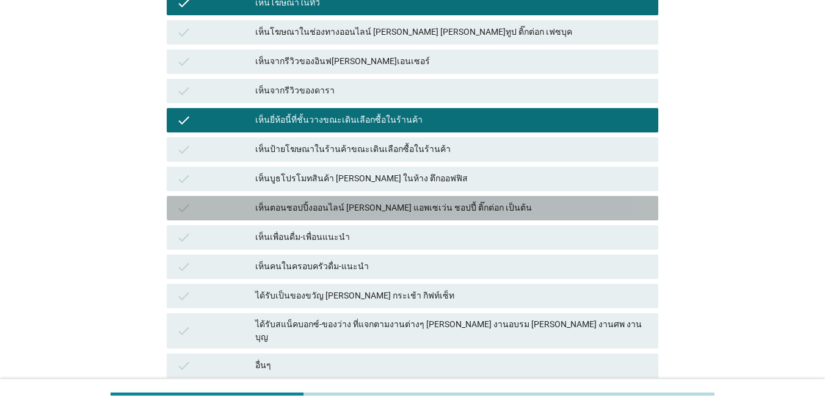
click at [428, 213] on div "เห็นตอนชอปปิ้งออนไลน์ [PERSON_NAME] แอพเซเว่น ชอปปี้ ติ๊กต่อก เป็นต้น" at bounding box center [451, 208] width 393 height 15
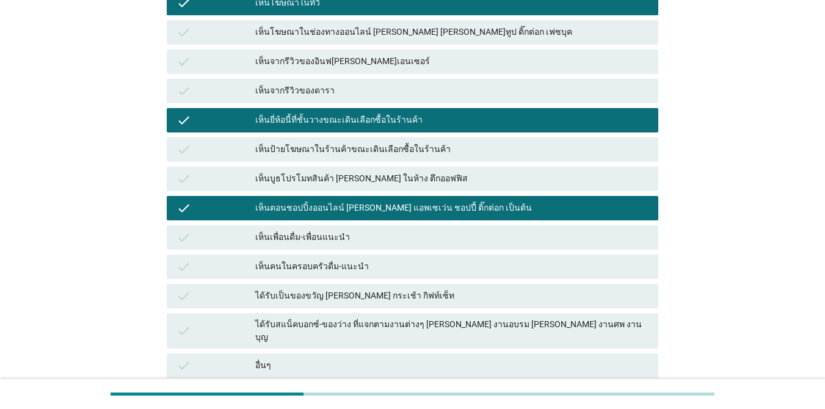
scroll to position [291, 0]
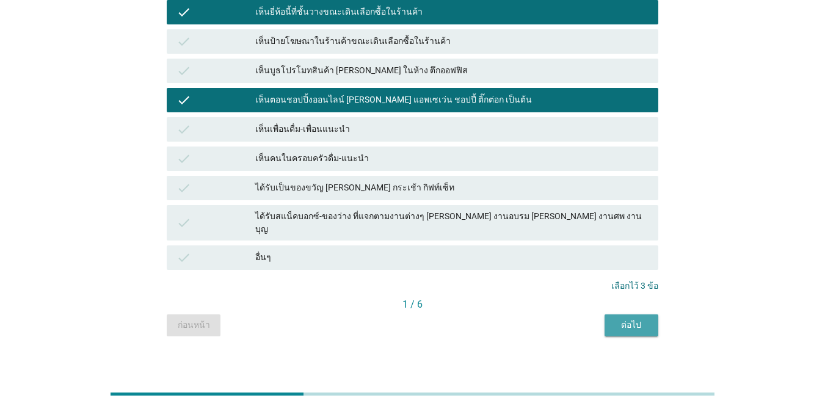
click at [601, 319] on div "ต่อไป" at bounding box center [631, 325] width 34 height 13
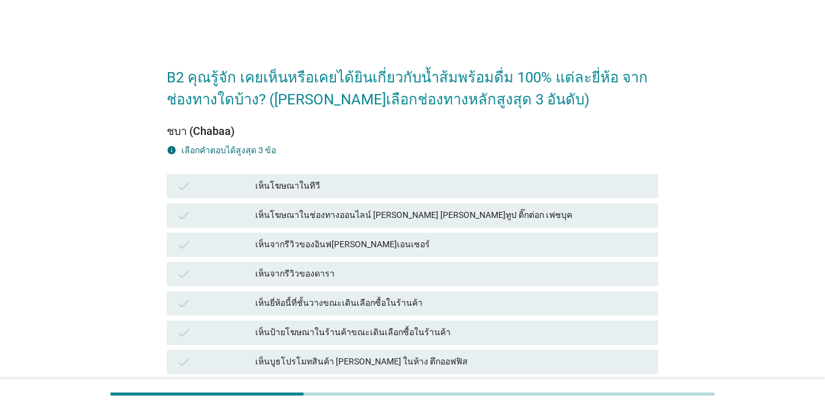
click at [304, 179] on div "เห็นโฆษณาในทีวี" at bounding box center [451, 186] width 393 height 15
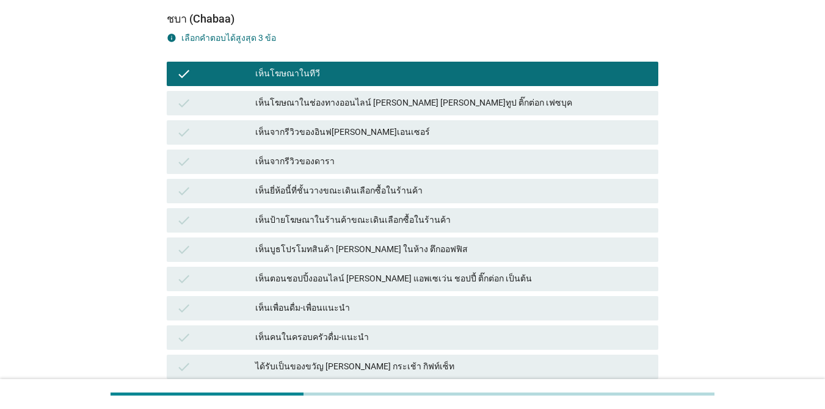
scroll to position [122, 0]
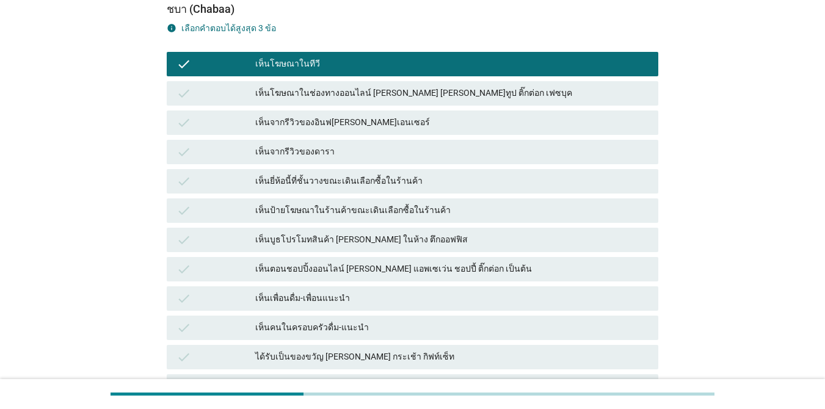
click at [472, 184] on div "เห็นยี่ห้อนี้ที่ชั้นวางขณะเดินเลือกซื้อในร้านค้า" at bounding box center [451, 181] width 393 height 15
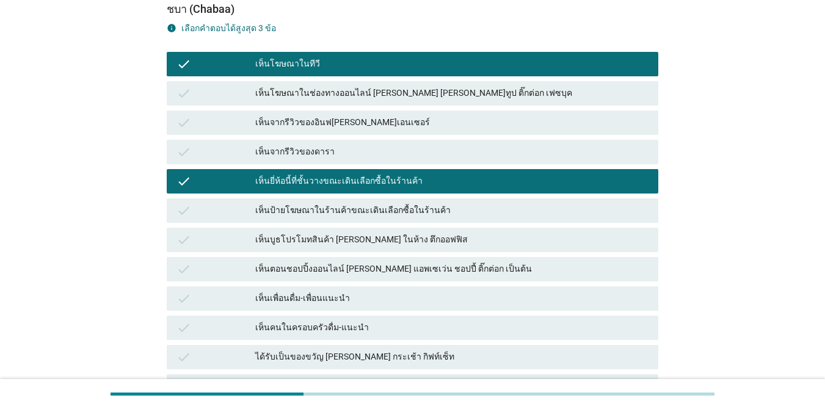
click at [472, 274] on div "เห็นตอนชอปปิ้งออนไลน์ [PERSON_NAME] แอพเซเว่น ชอปปี้ ติ๊กต่อก เป็นต้น" at bounding box center [451, 269] width 393 height 15
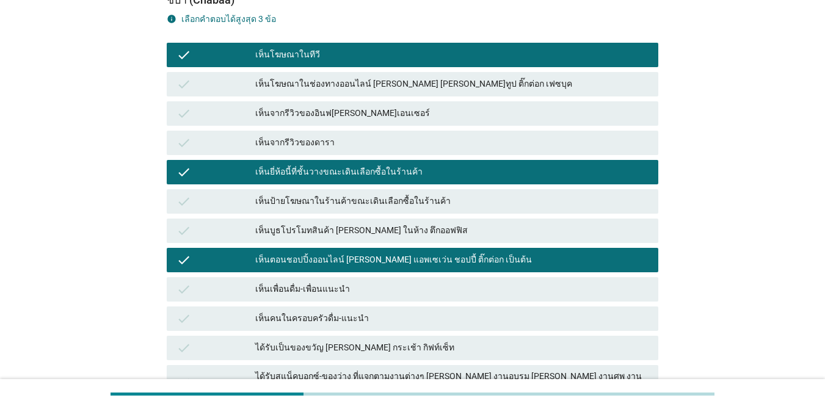
scroll to position [291, 0]
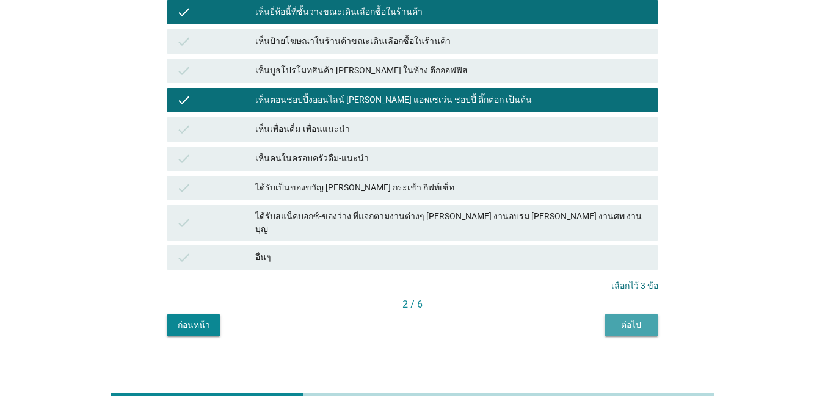
click at [601, 319] on div "ต่อไป" at bounding box center [631, 325] width 34 height 13
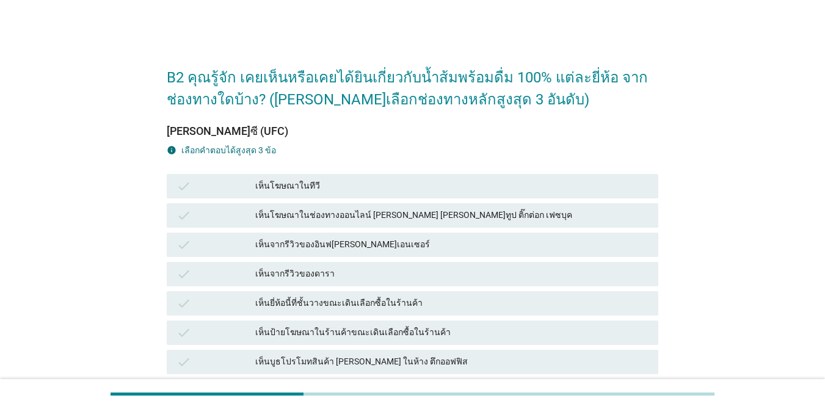
click at [411, 189] on div "เห็นโฆษณาในทีวี" at bounding box center [451, 186] width 393 height 15
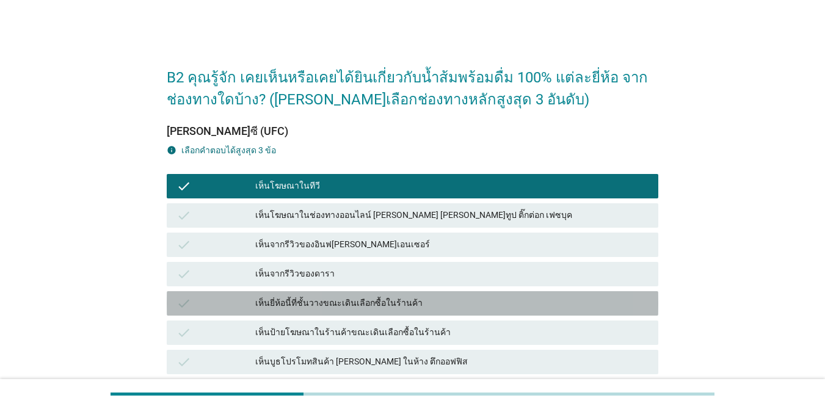
click at [552, 302] on div "เห็นยี่ห้อนี้ที่ชั้นวางขณะเดินเลือกซื้อในร้านค้า" at bounding box center [451, 303] width 393 height 15
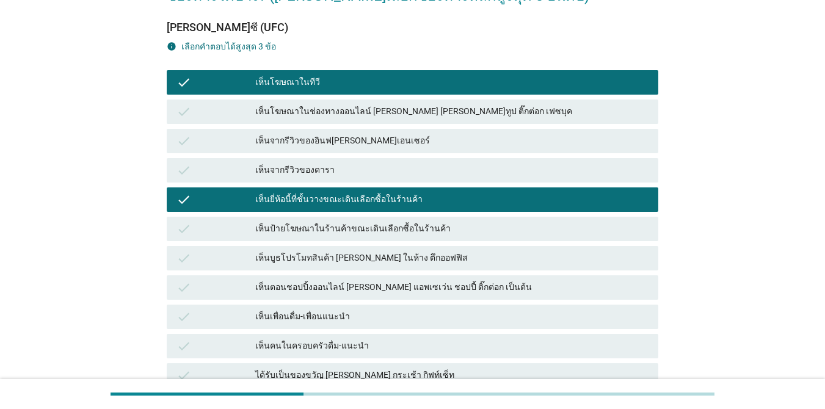
scroll to position [183, 0]
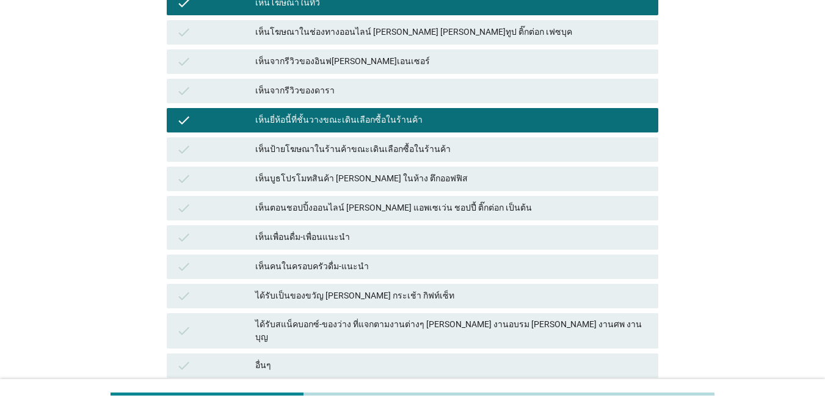
click at [508, 214] on div "เห็นตอนชอปปิ้งออนไลน์ [PERSON_NAME] แอพเซเว่น ชอปปี้ ติ๊กต่อก เป็นต้น" at bounding box center [451, 208] width 393 height 15
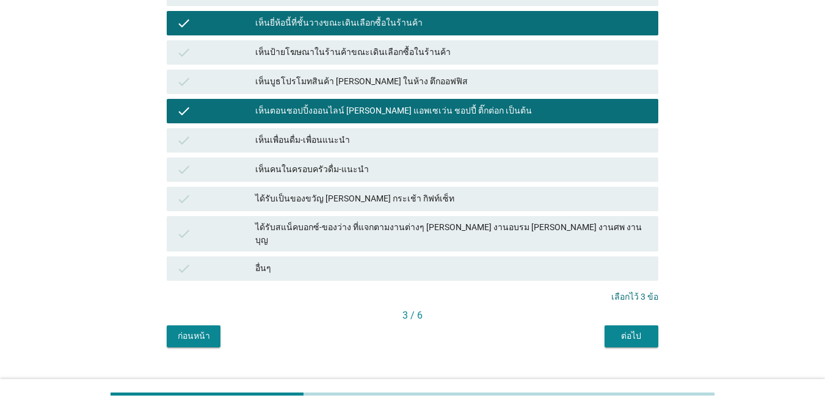
scroll to position [291, 0]
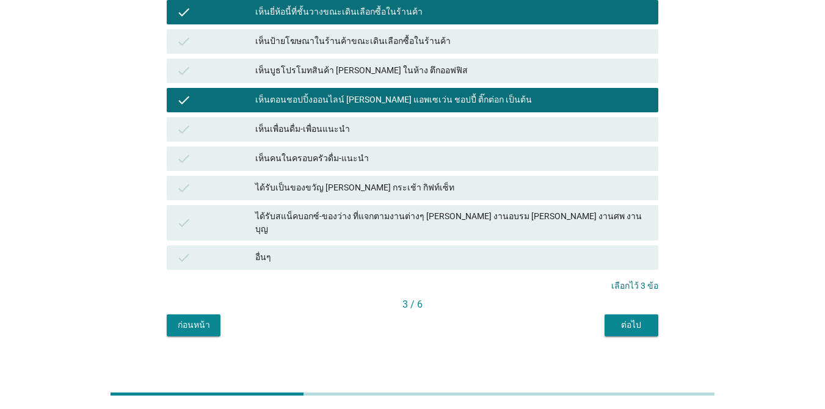
click at [601, 319] on div "ต่อไป" at bounding box center [631, 325] width 34 height 13
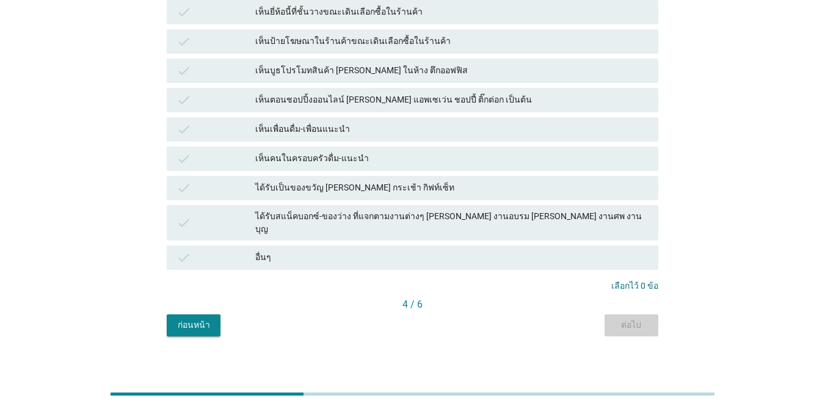
scroll to position [0, 0]
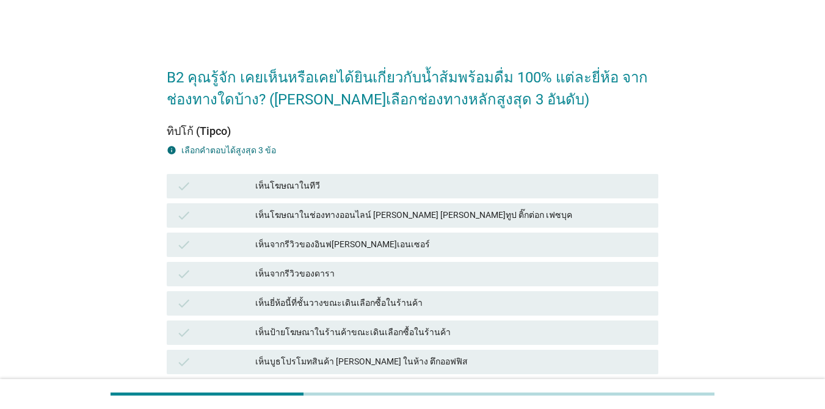
click at [343, 195] on div "check เห็นโฆษณาในทีวี" at bounding box center [413, 186] width 492 height 24
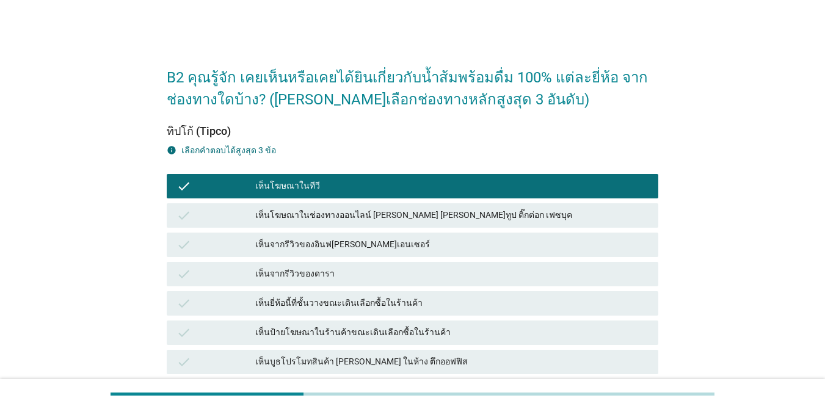
click at [448, 296] on div "เห็นยี่ห้อนี้ที่ชั้นวางขณะเดินเลือกซื้อในร้านค้า" at bounding box center [451, 303] width 393 height 15
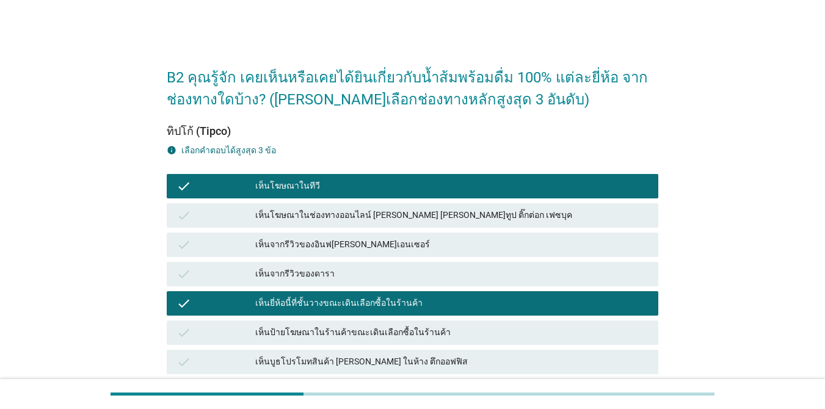
scroll to position [244, 0]
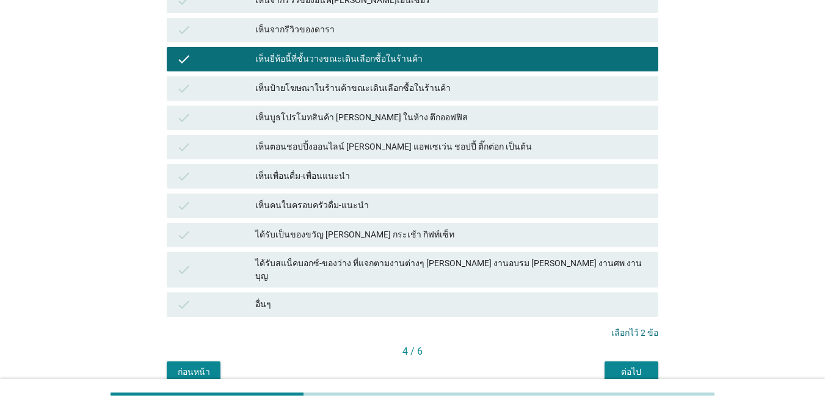
click at [502, 150] on div "เห็นตอนชอปปิ้งออนไลน์ [PERSON_NAME] แอพเซเว่น ชอปปี้ ติ๊กต่อก เป็นต้น" at bounding box center [451, 147] width 393 height 15
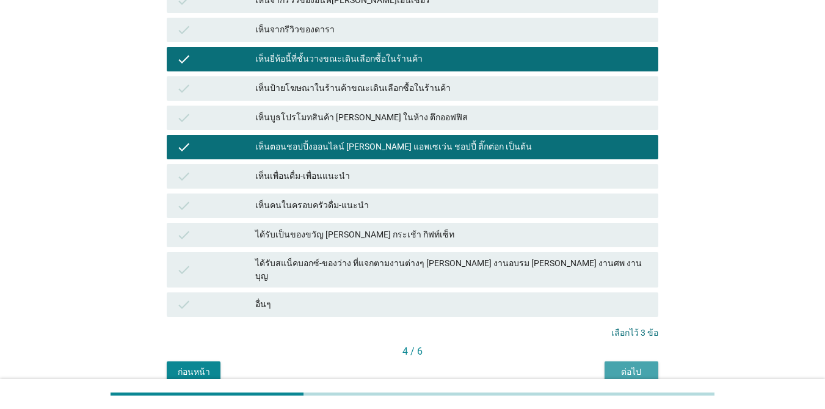
click at [601, 367] on div "ต่อไป" at bounding box center [631, 372] width 34 height 13
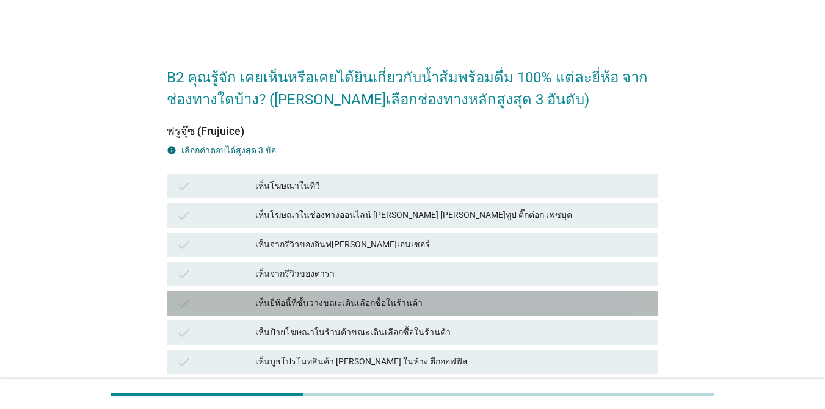
click at [450, 300] on div "เห็นยี่ห้อนี้ที่ชั้นวางขณะเดินเลือกซื้อในร้านค้า" at bounding box center [451, 303] width 393 height 15
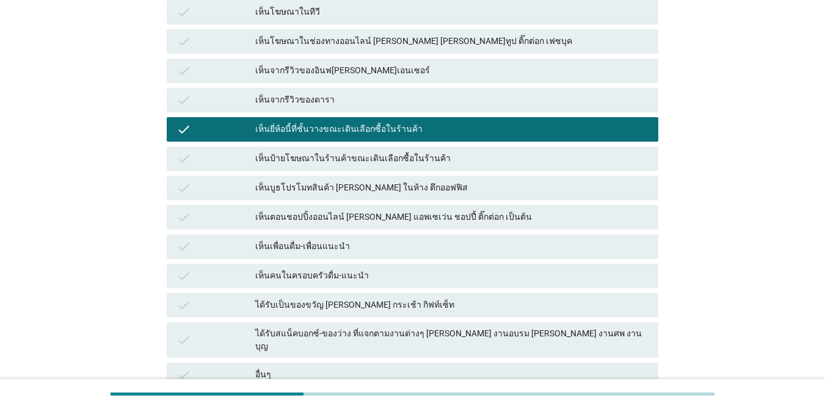
scroll to position [183, 0]
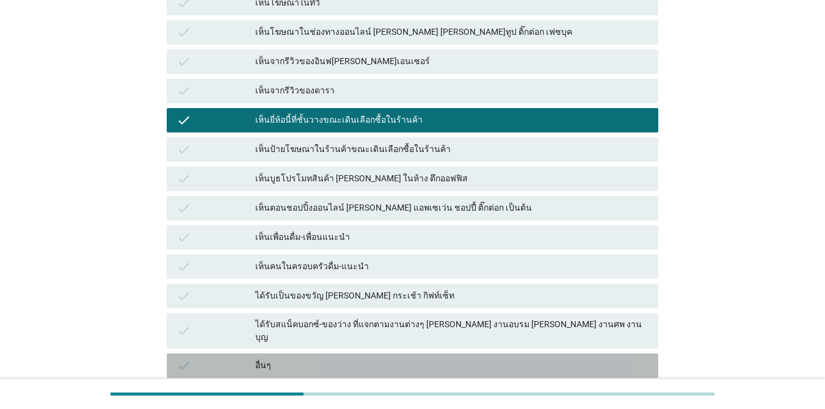
click at [440, 359] on div "อื่นๆ" at bounding box center [451, 366] width 393 height 15
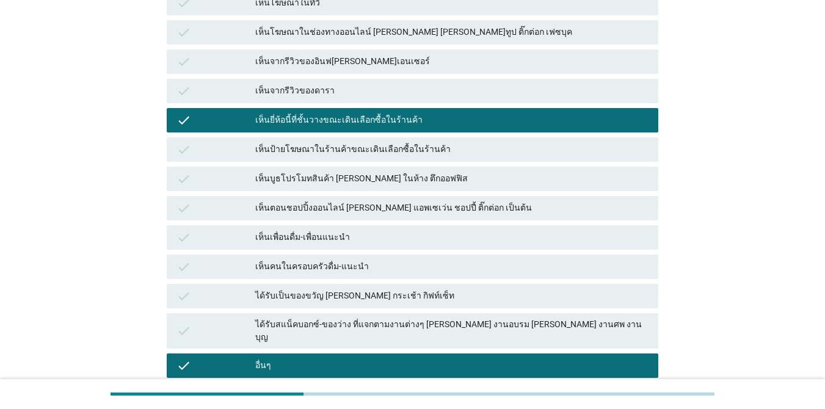
click at [440, 359] on div "อื่นๆ" at bounding box center [451, 366] width 393 height 15
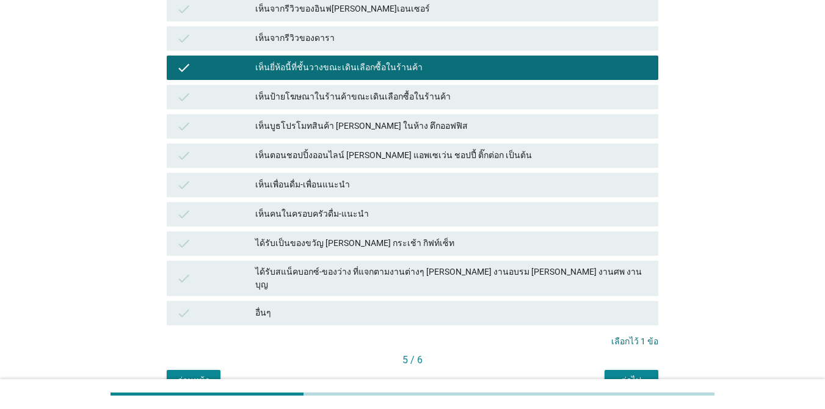
scroll to position [291, 0]
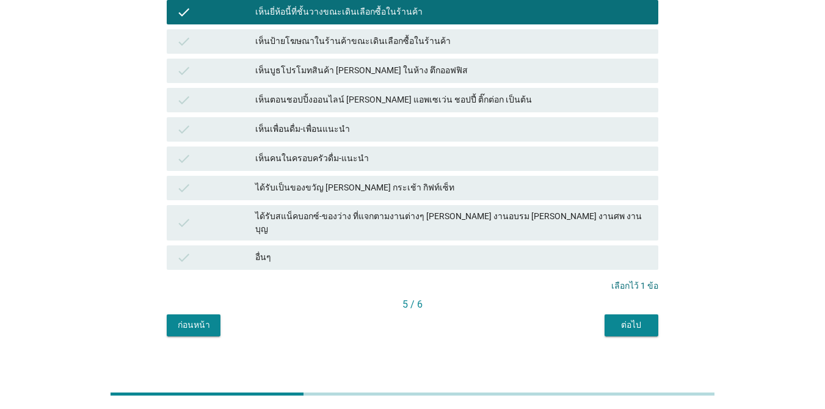
click at [601, 319] on div "ต่อไป" at bounding box center [631, 325] width 34 height 13
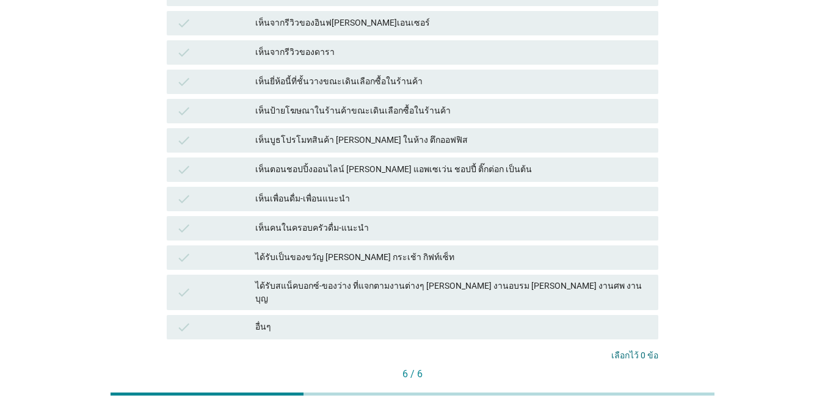
scroll to position [47, 0]
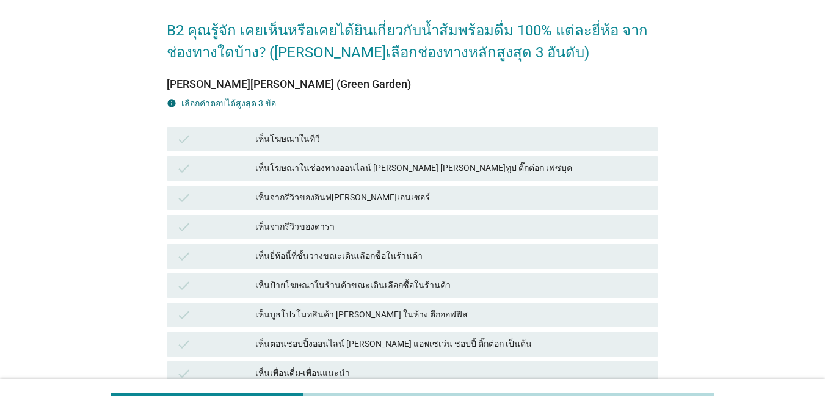
click at [431, 259] on div "เห็นยี่ห้อนี้ที่ชั้นวางขณะเดินเลือกซื้อในร้านค้า" at bounding box center [451, 256] width 393 height 15
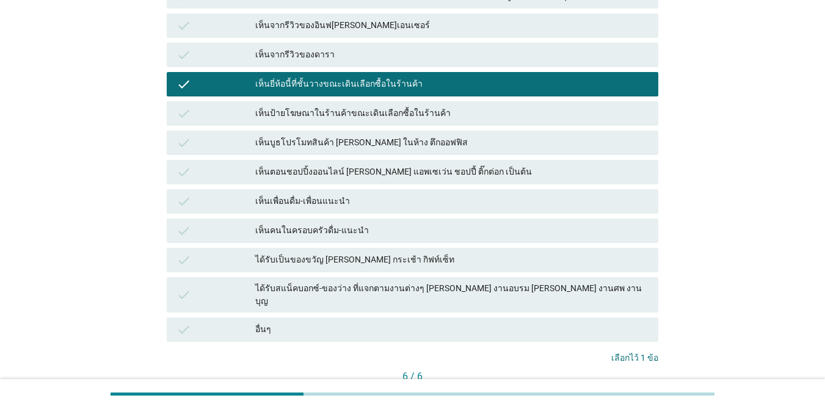
scroll to position [291, 0]
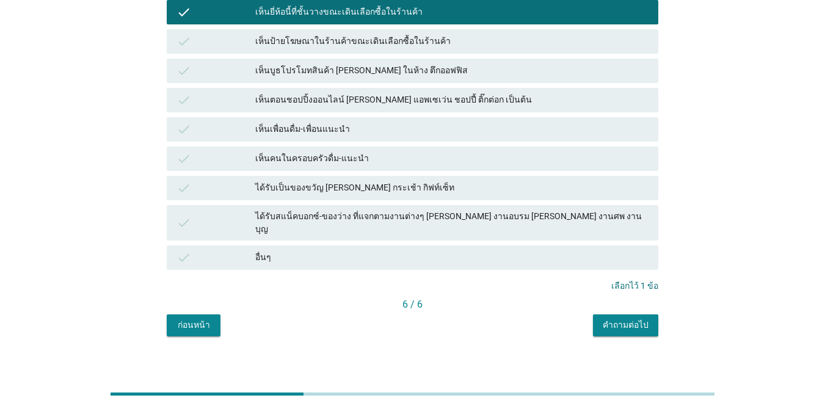
click at [601, 319] on div "คำถามต่อไป" at bounding box center [626, 325] width 46 height 13
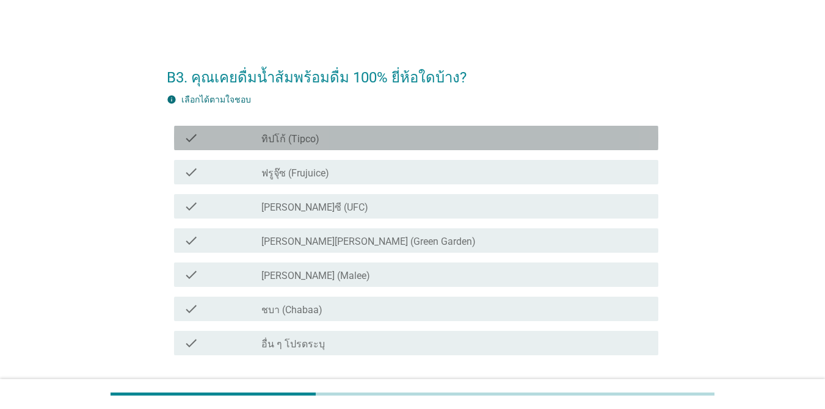
click at [386, 126] on div "check check_box_outline_blank ทิปโก้ (Tipco)" at bounding box center [416, 138] width 484 height 24
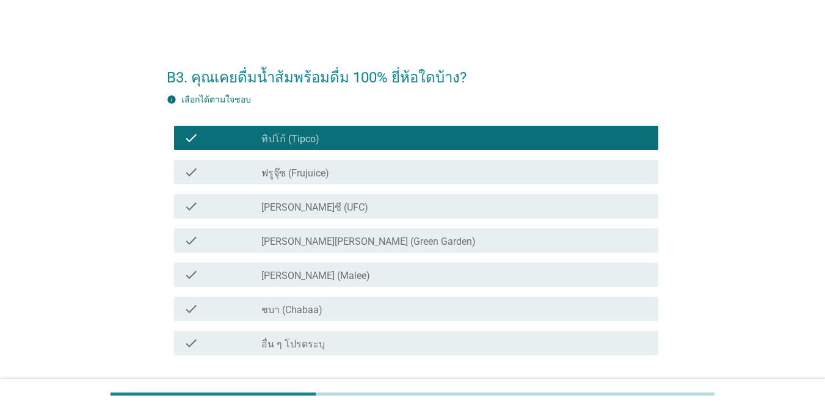
click at [376, 210] on div "check_box_outline_blank [PERSON_NAME]ซี (UFC)" at bounding box center [454, 206] width 387 height 15
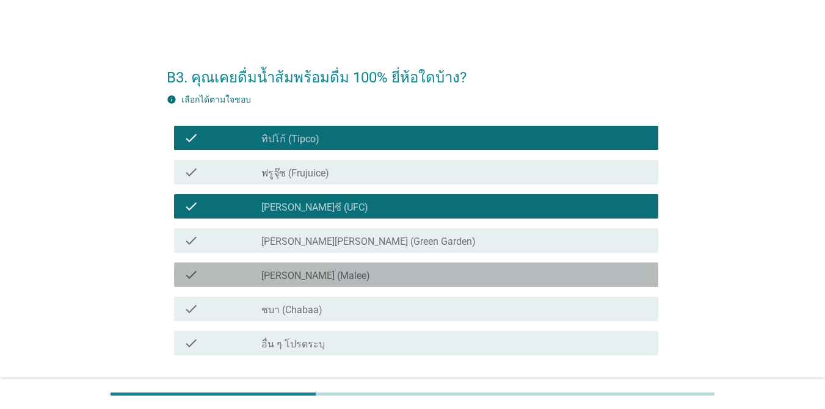
click at [374, 271] on div "check_box_outline_blank [PERSON_NAME] (Malee)" at bounding box center [454, 275] width 387 height 15
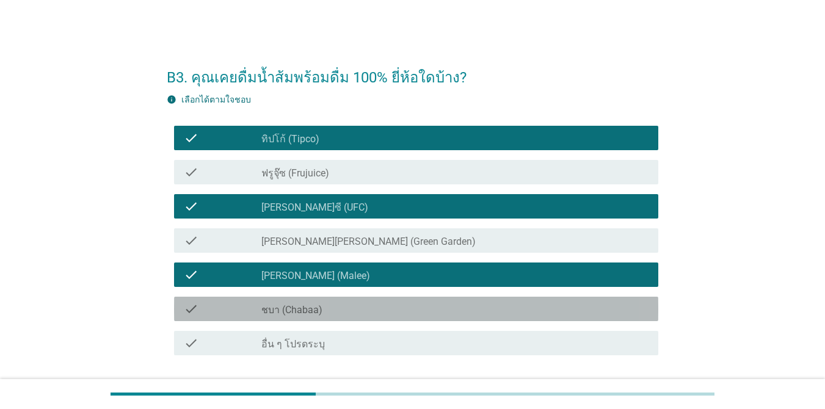
click at [376, 303] on div "check_box_outline_blank ชบา (Chabaa)" at bounding box center [454, 309] width 387 height 15
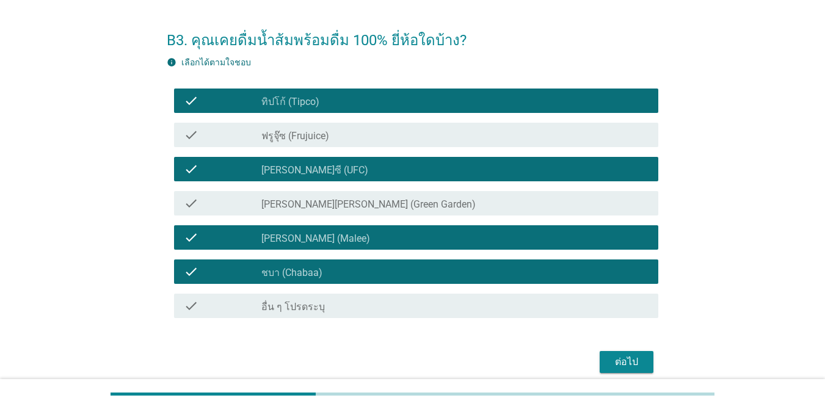
scroll to position [89, 0]
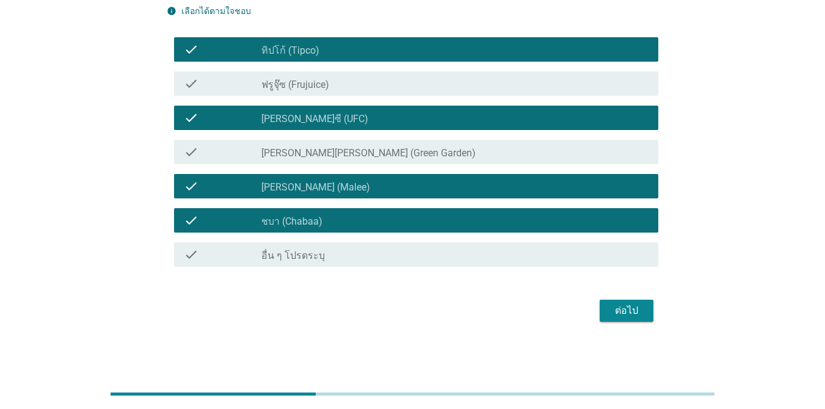
click at [601, 308] on div "ต่อไป" at bounding box center [627, 311] width 34 height 15
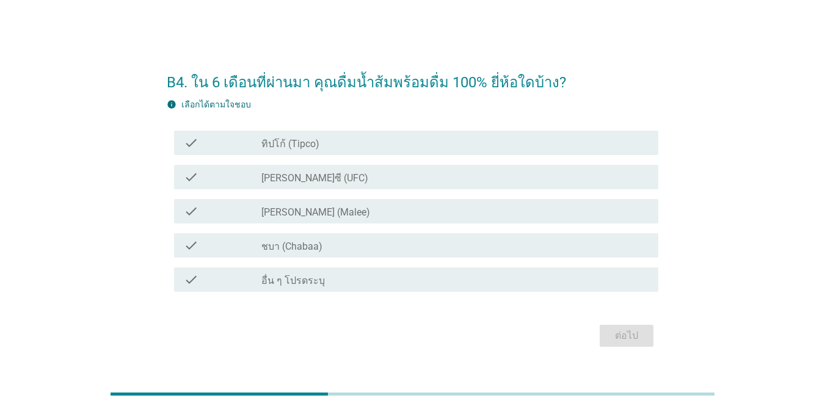
click at [373, 180] on div "check_box [PERSON_NAME]ซี (UFC)" at bounding box center [454, 177] width 387 height 15
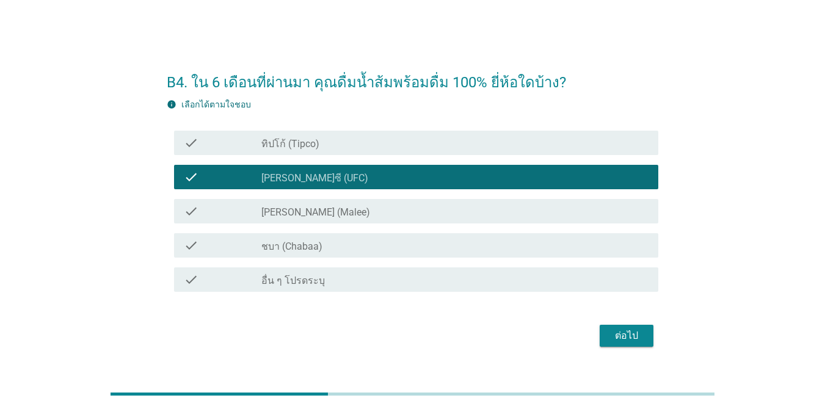
click at [416, 150] on div "check_box_outline_blank ทิปโก้ (Tipco)" at bounding box center [454, 143] width 387 height 15
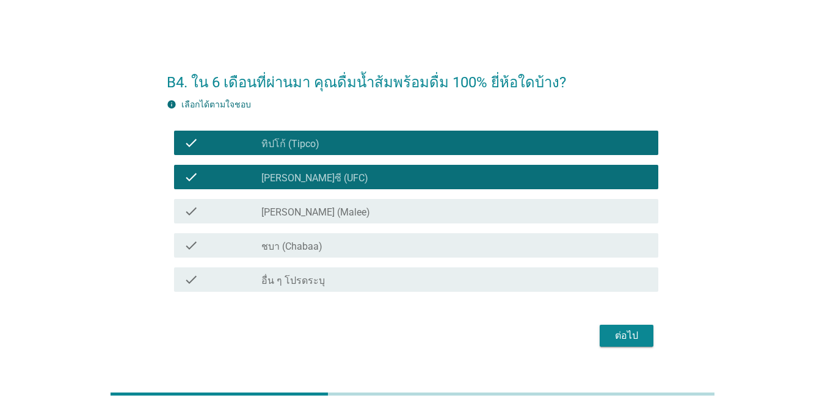
click at [409, 216] on div "check_box [PERSON_NAME] (Malee)" at bounding box center [454, 211] width 387 height 15
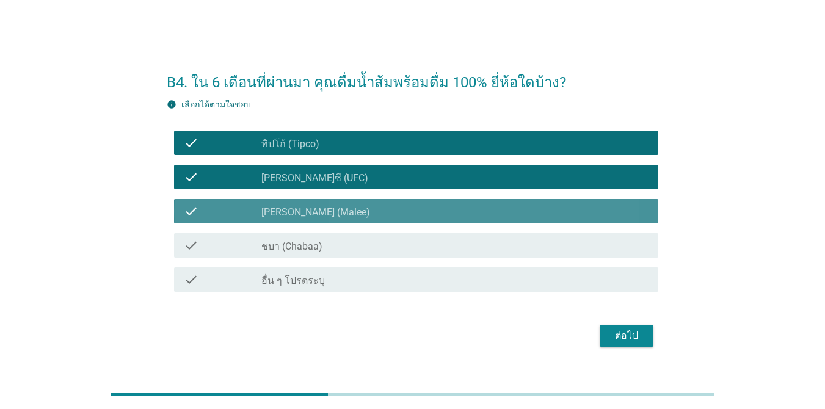
click at [408, 248] on div "check_box ชบา (Chabaa)" at bounding box center [454, 245] width 387 height 15
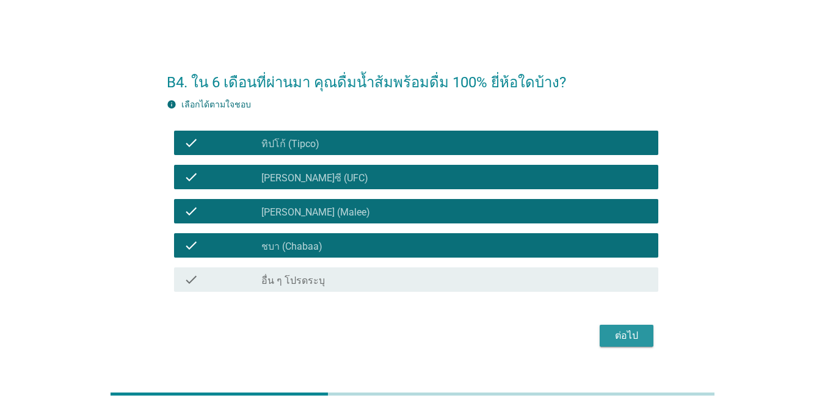
drag, startPoint x: 626, startPoint y: 334, endPoint x: 640, endPoint y: 332, distance: 13.5
click at [601, 332] on div "ต่อไป" at bounding box center [627, 336] width 34 height 15
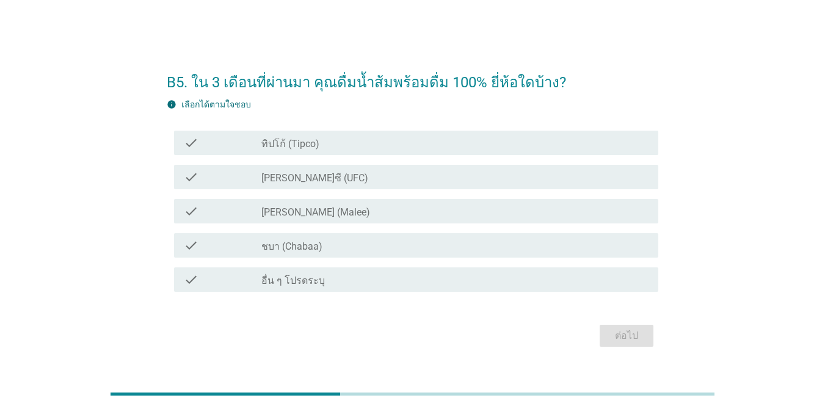
click at [361, 174] on div "check_box [PERSON_NAME]ซี (UFC)" at bounding box center [454, 177] width 387 height 15
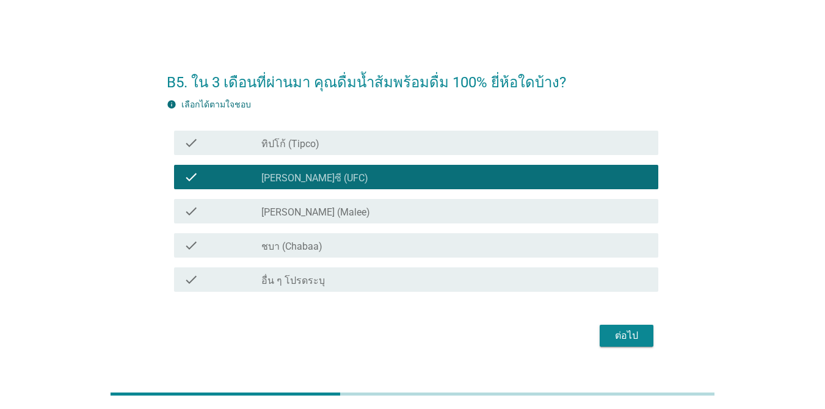
click at [359, 211] on div "check_box [PERSON_NAME] (Malee)" at bounding box center [454, 211] width 387 height 15
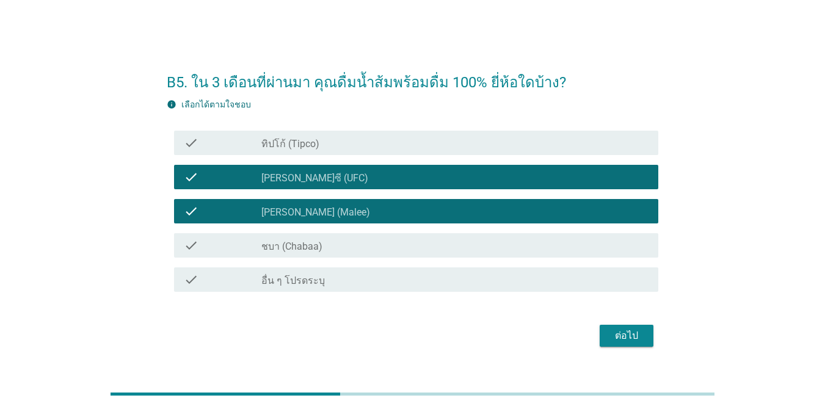
click at [460, 148] on div "check_box_outline_blank ทิปโก้ (Tipco)" at bounding box center [454, 143] width 387 height 15
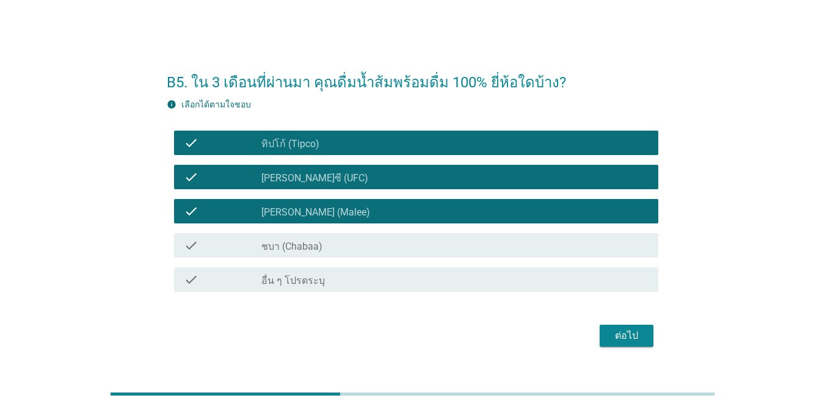
click at [457, 233] on div "check check_box ชบา (Chabaa)" at bounding box center [416, 245] width 484 height 24
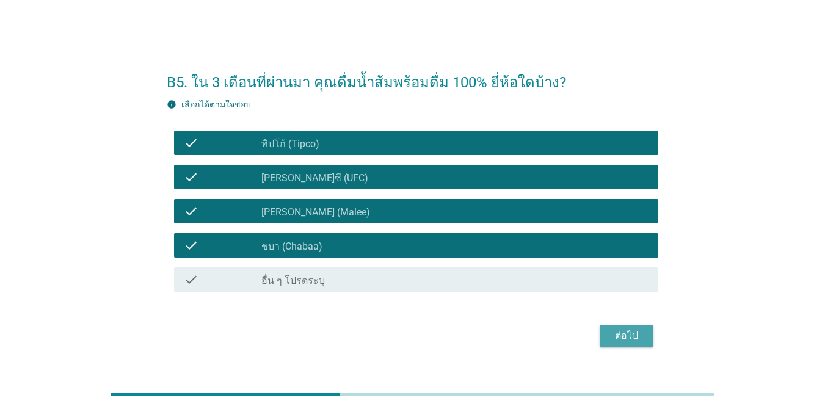
click at [601, 339] on div "ต่อไป" at bounding box center [627, 336] width 34 height 15
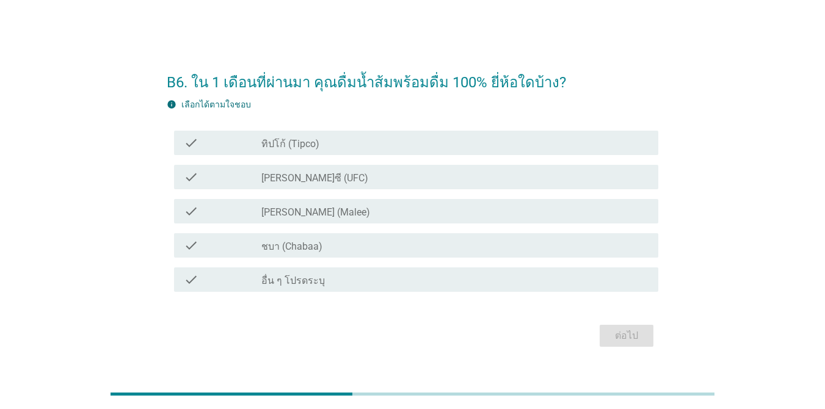
click at [350, 180] on div "check_box [PERSON_NAME]ซี (UFC)" at bounding box center [454, 177] width 387 height 15
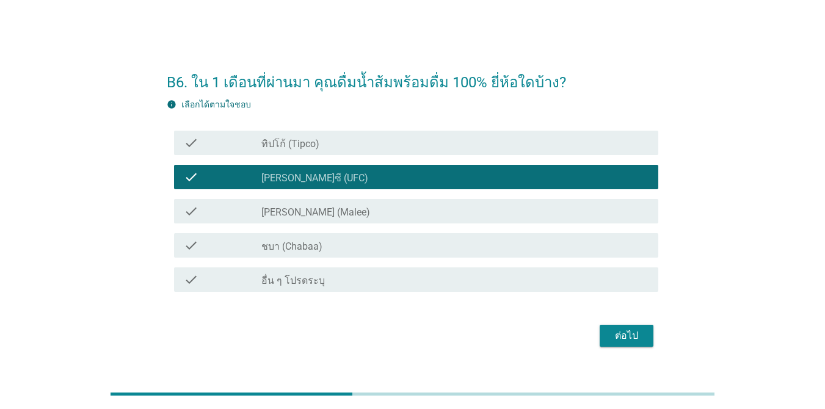
click at [344, 209] on div "check_box [PERSON_NAME] (Malee)" at bounding box center [454, 211] width 387 height 15
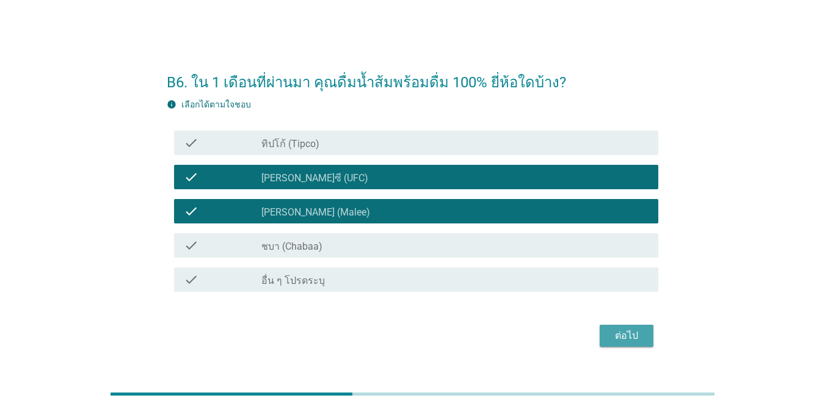
click at [601, 339] on button "ต่อไป" at bounding box center [627, 336] width 54 height 22
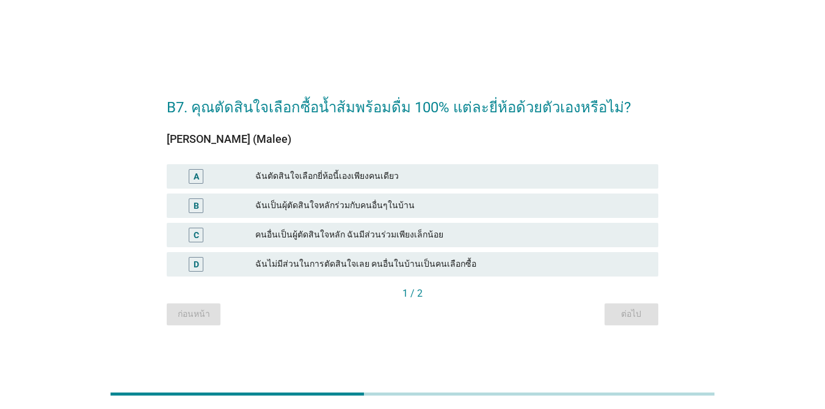
click at [359, 181] on div "ฉันตัดสินใจเลือกยี่ห้อนี้เองเพียงคนเดียว" at bounding box center [451, 176] width 393 height 15
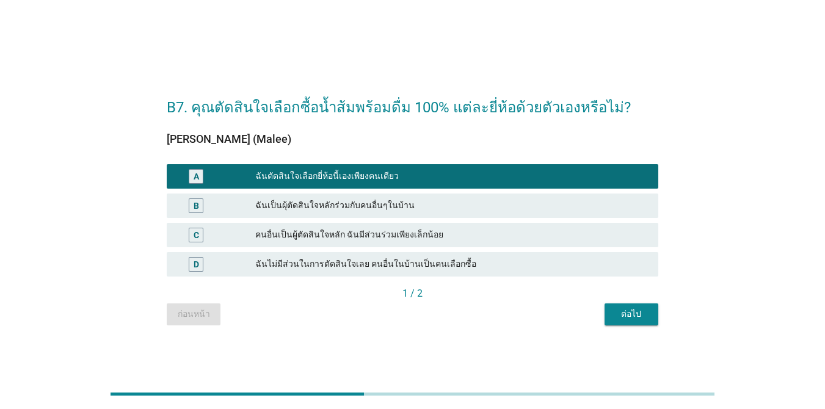
click at [601, 320] on div "ต่อไป" at bounding box center [631, 314] width 34 height 13
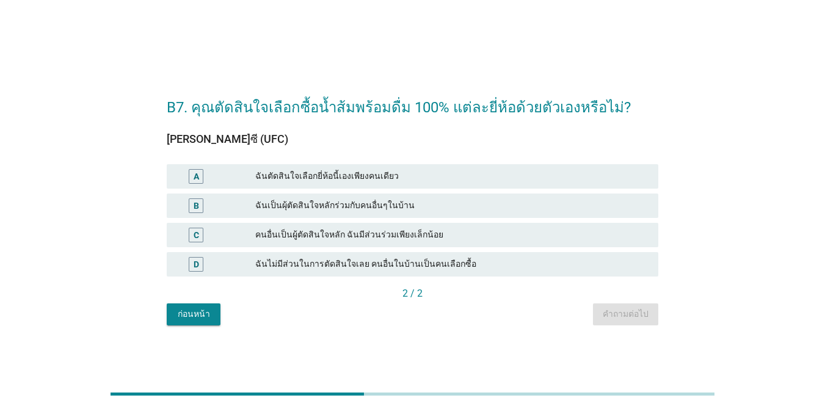
click at [361, 177] on div "ฉันตัดสินใจเลือกยี่ห้อนี้เองเพียงคนเดียว" at bounding box center [451, 176] width 393 height 15
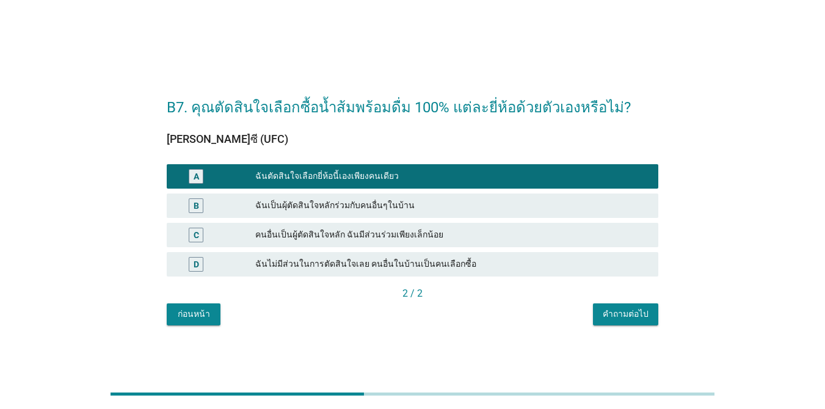
click at [601, 319] on div "คำถามต่อไป" at bounding box center [626, 314] width 46 height 13
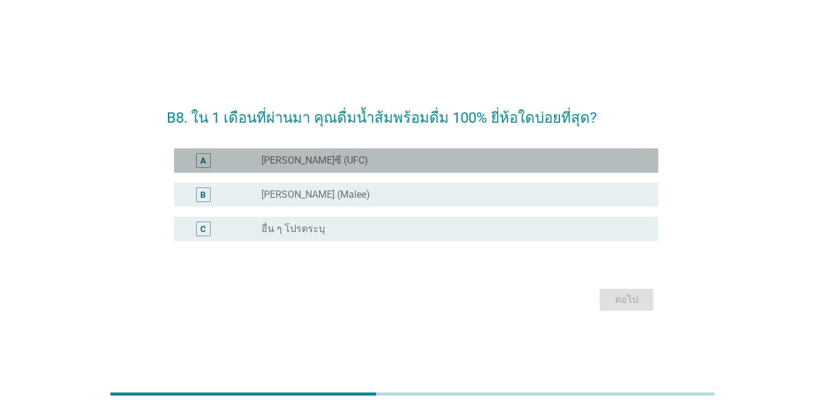
click at [334, 149] on div "A radio_button_unchecked [PERSON_NAME]ซี (UFC)" at bounding box center [416, 160] width 484 height 24
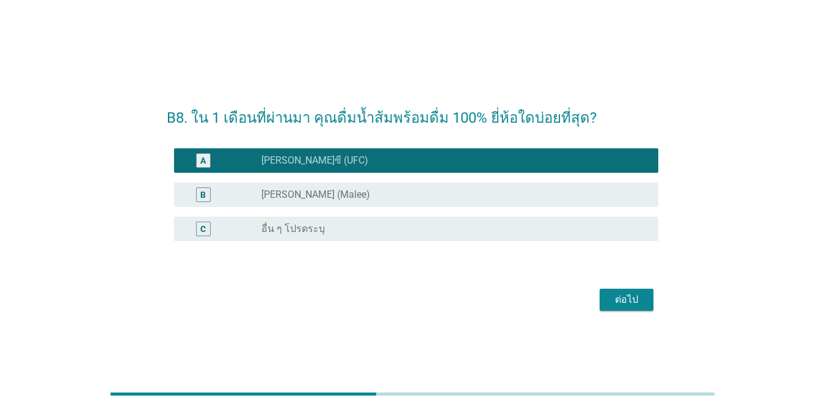
click at [601, 306] on div "ต่อไป" at bounding box center [627, 300] width 34 height 15
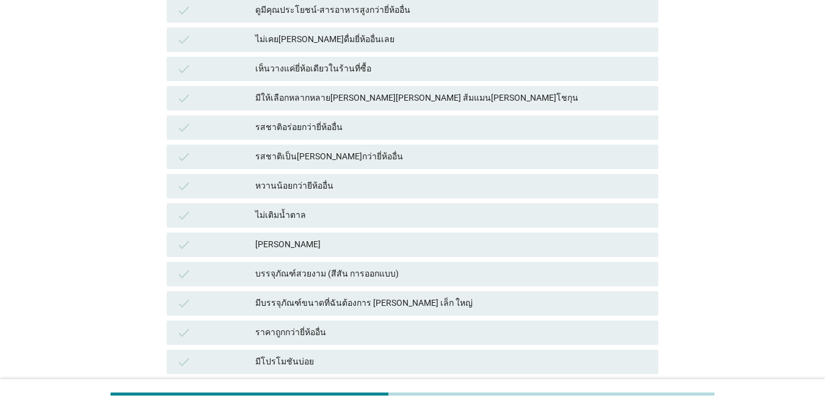
scroll to position [489, 0]
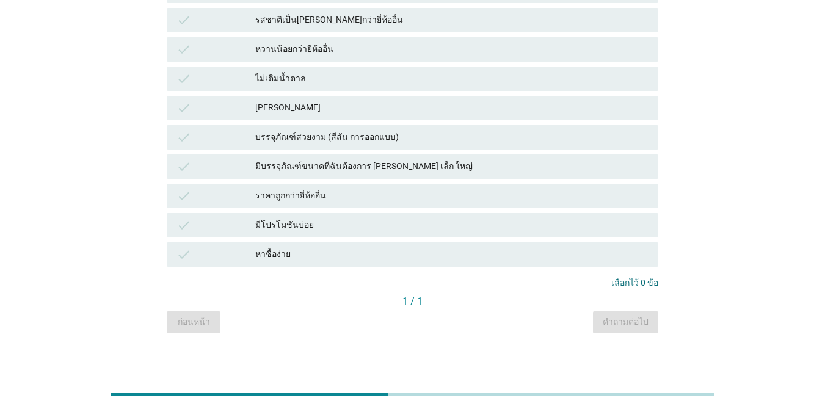
click at [441, 256] on div "หาซื้อง่าย" at bounding box center [451, 254] width 393 height 15
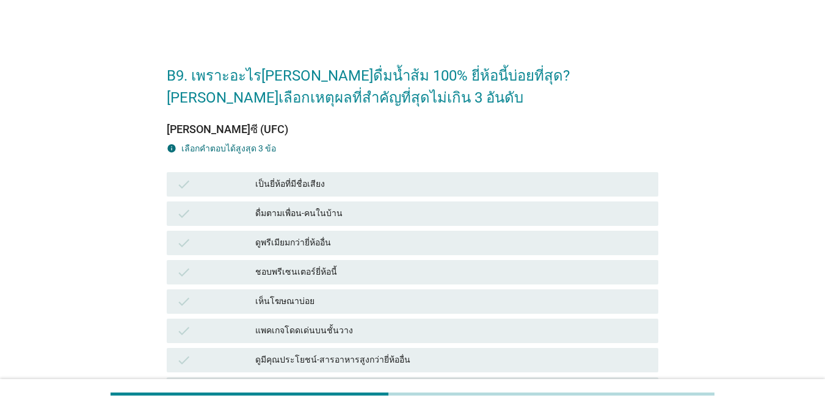
scroll to position [0, 0]
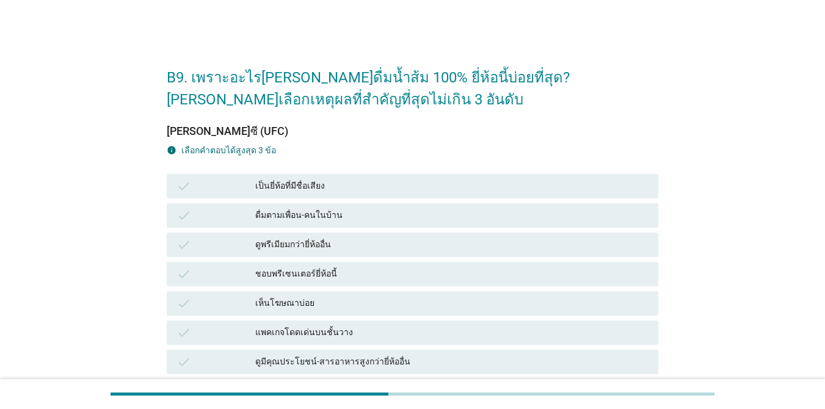
click at [426, 189] on div "เป็นยี่ห้อที่มีชื่อเสียง" at bounding box center [451, 186] width 393 height 15
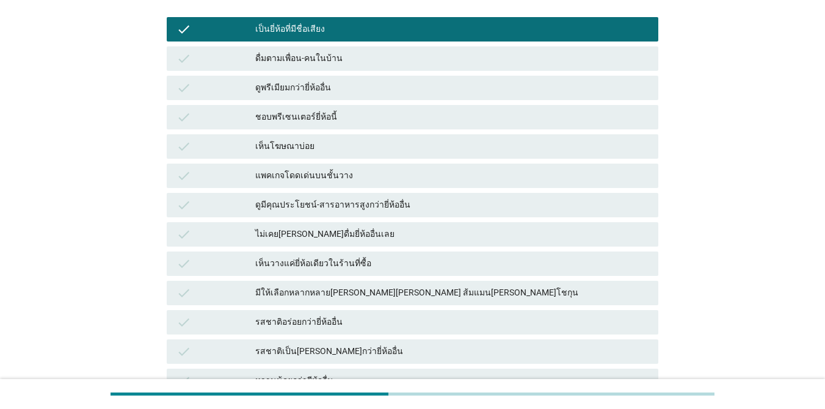
scroll to position [183, 0]
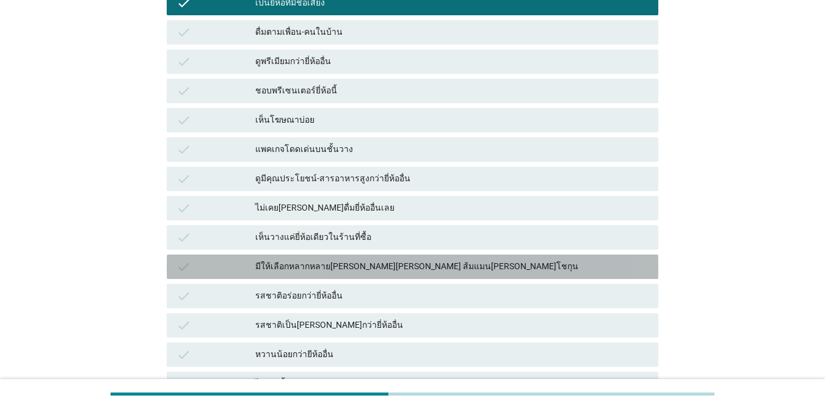
click at [525, 265] on div "มีให้เลือกหลากหลาย[PERSON_NAME][PERSON_NAME] ส้มแมน[PERSON_NAME]โชกุน" at bounding box center [451, 267] width 393 height 15
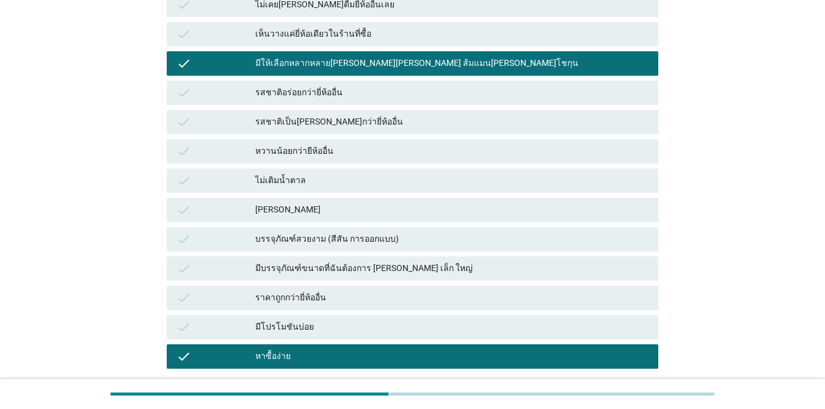
scroll to position [497, 0]
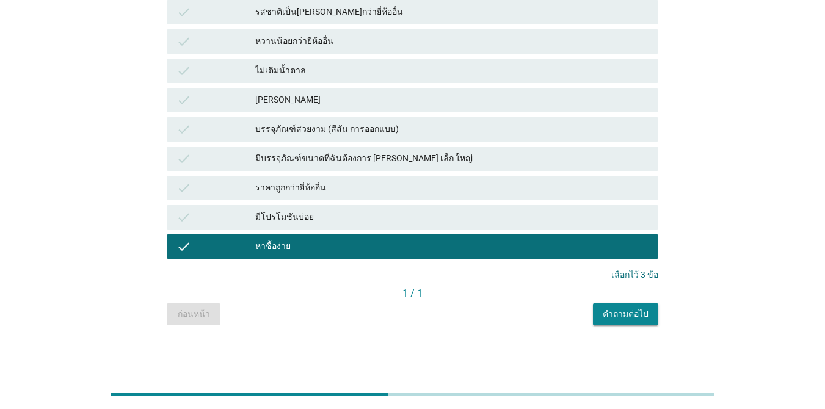
click at [601, 319] on div "คำถามต่อไป" at bounding box center [626, 314] width 46 height 13
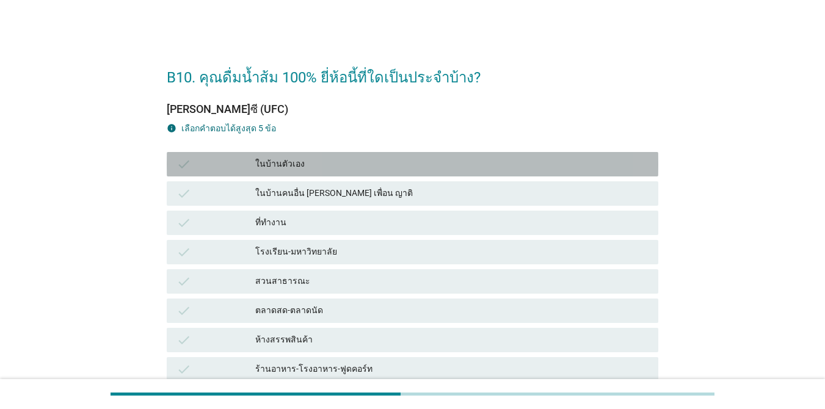
click at [341, 166] on div "ในบ้านตัวเอง" at bounding box center [451, 164] width 393 height 15
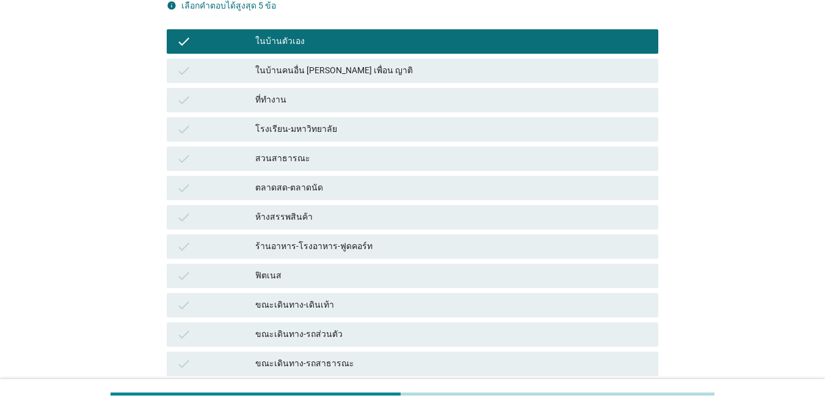
scroll to position [61, 0]
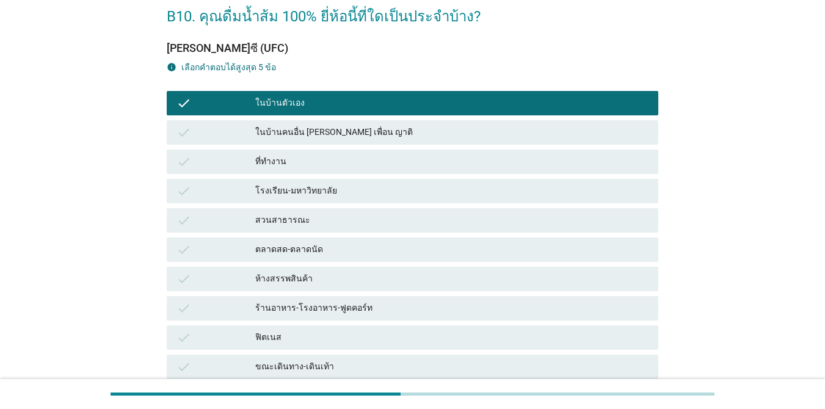
click at [389, 166] on div "ที่ทำงาน" at bounding box center [451, 162] width 393 height 15
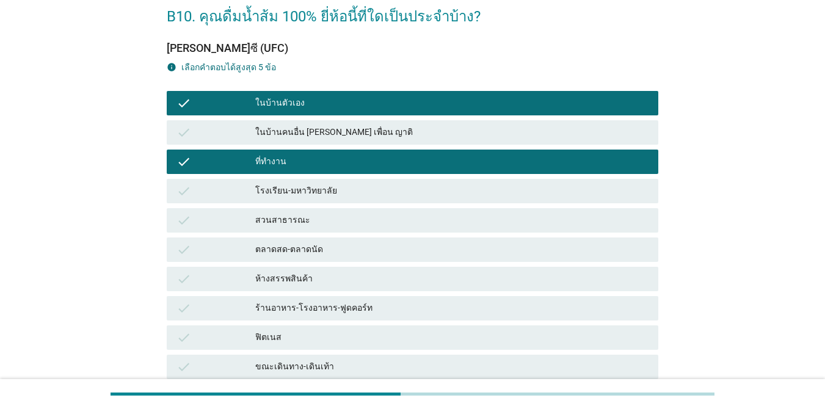
click at [591, 309] on div "ร้านอาหาร-โรงอาหาร-ฟูดคอร์ท" at bounding box center [451, 308] width 393 height 15
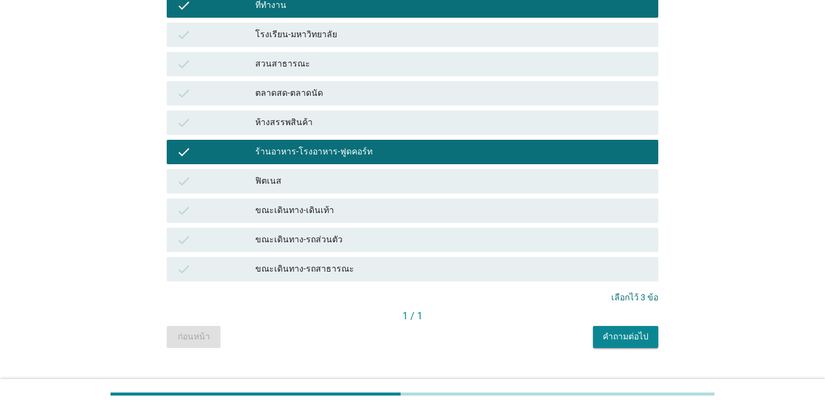
scroll to position [240, 0]
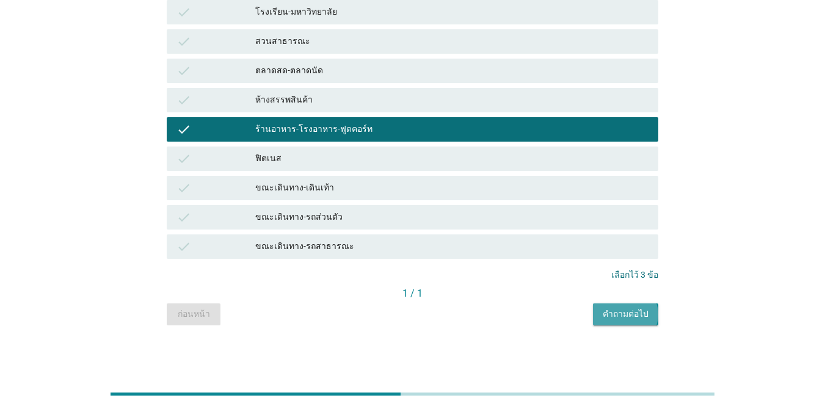
click at [601, 321] on button "คำถามต่อไป" at bounding box center [625, 315] width 65 height 22
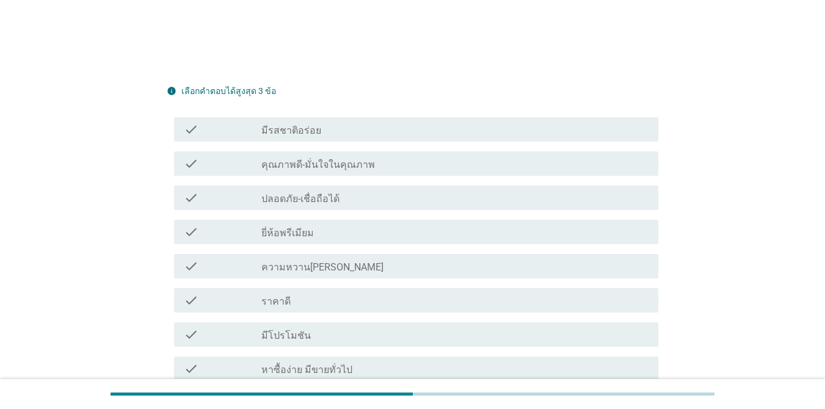
scroll to position [305, 0]
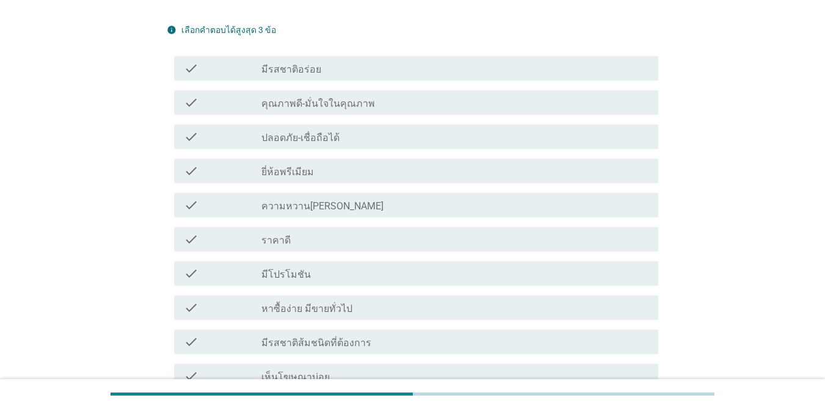
click at [408, 240] on div "check_box_outline_blank ราคาดี" at bounding box center [454, 239] width 387 height 15
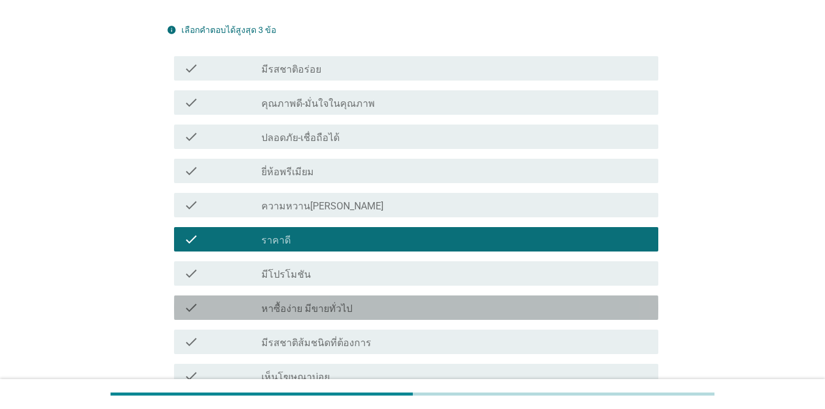
click at [391, 312] on div "check_box_outline_blank หาซื้อง่าย มีขายทั่วไป" at bounding box center [454, 308] width 387 height 15
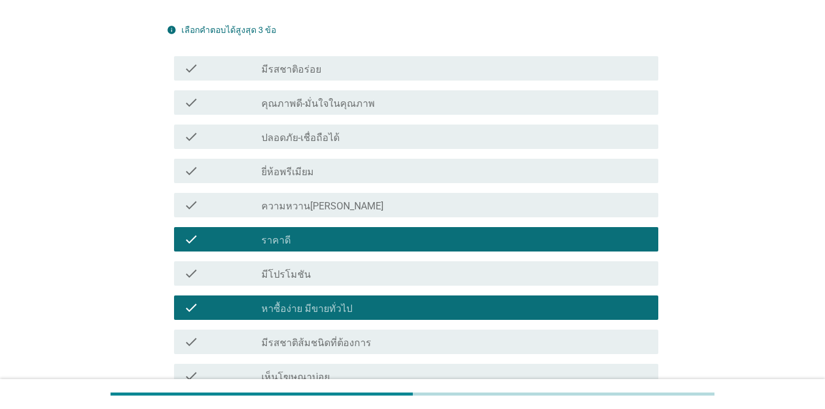
scroll to position [489, 0]
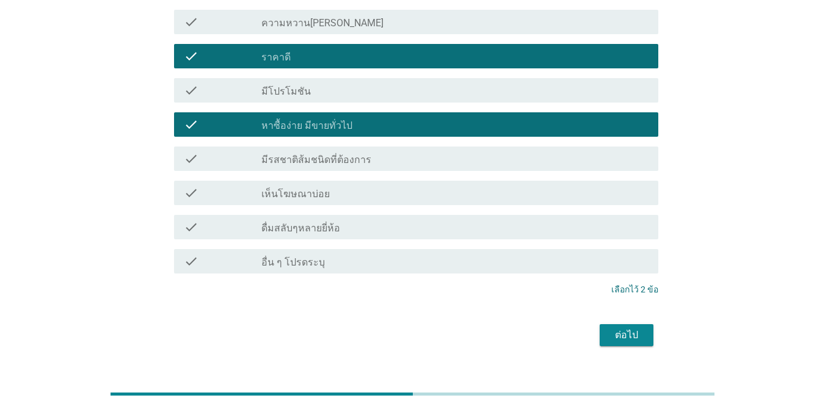
click at [472, 158] on div "check_box_outline_blank มีรสชาติส้มชนิดที่ต้องการ" at bounding box center [454, 158] width 387 height 15
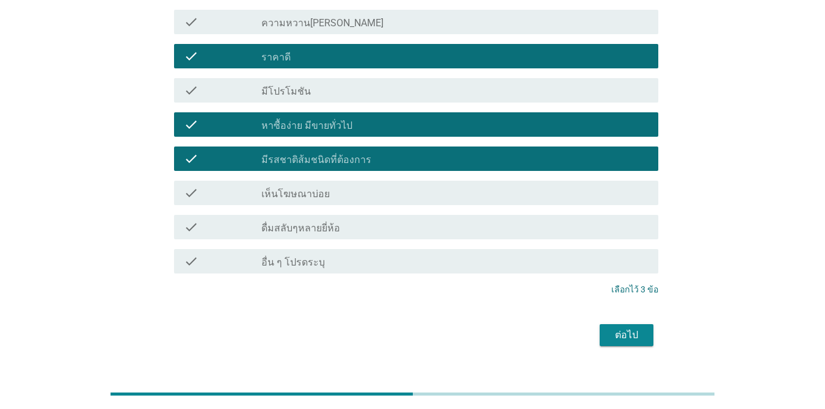
click at [601, 326] on button "ต่อไป" at bounding box center [627, 335] width 54 height 22
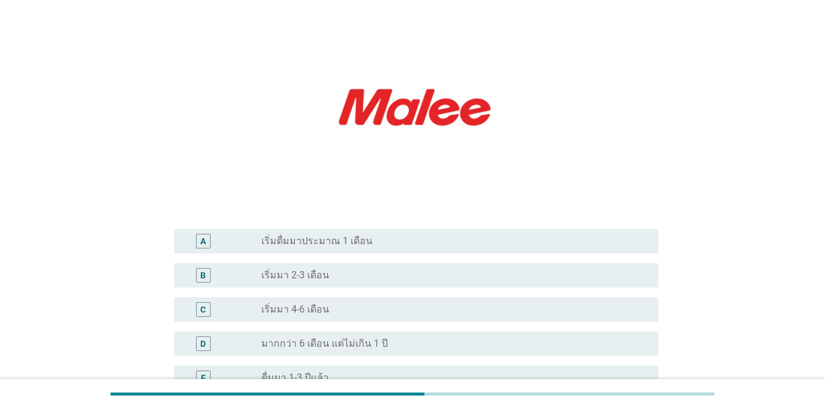
scroll to position [244, 0]
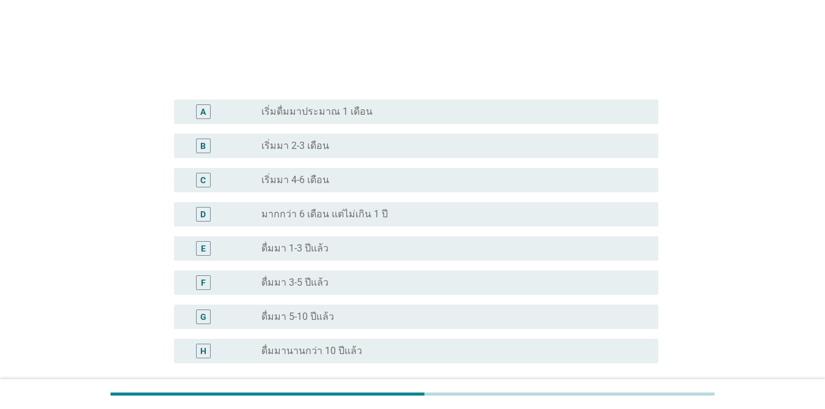
click at [351, 311] on div "radio_button_unchecked ดื่มมา 5-10 ปีแล้ว" at bounding box center [449, 317] width 377 height 12
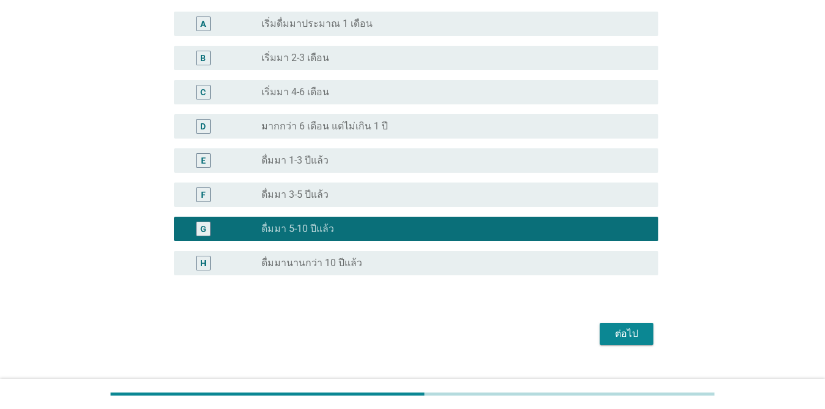
scroll to position [334, 0]
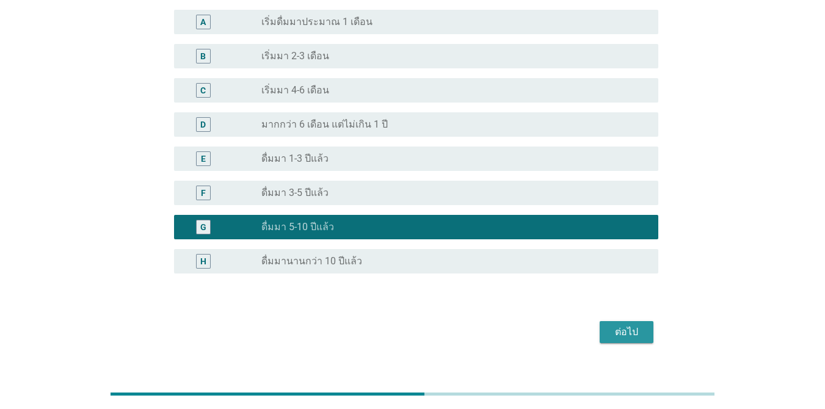
click at [601, 321] on button "ต่อไป" at bounding box center [627, 332] width 54 height 22
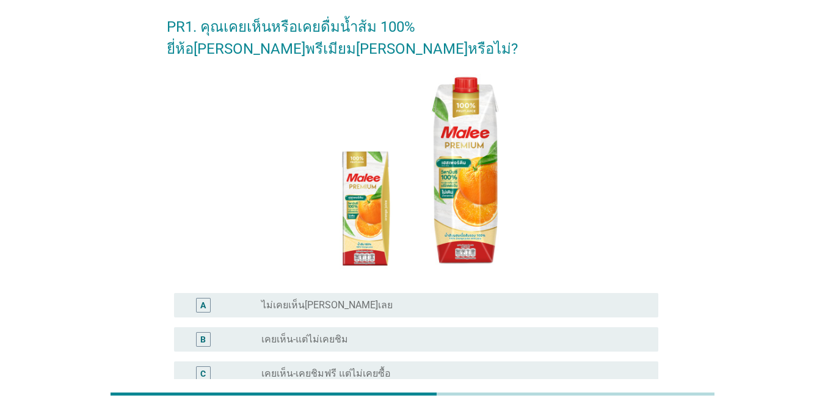
scroll to position [122, 0]
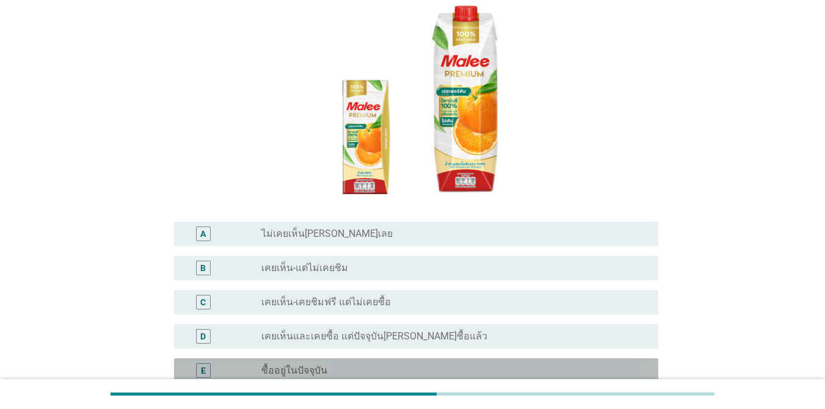
click at [390, 365] on div "radio_button_unchecked ซื้ออยู่ในปัจจุบัน" at bounding box center [449, 371] width 377 height 12
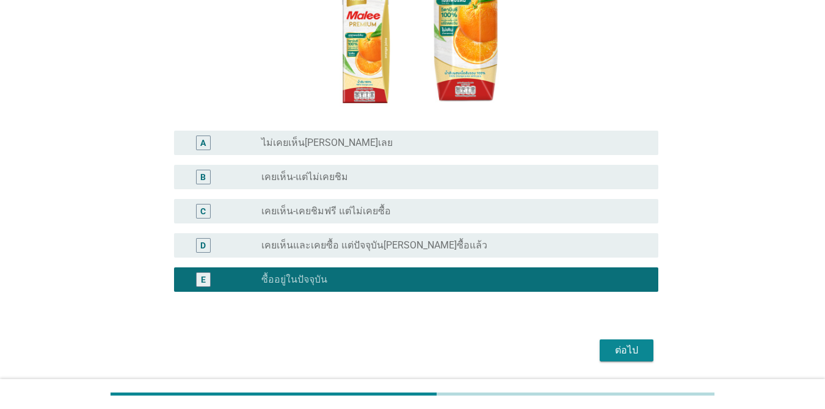
scroll to position [231, 0]
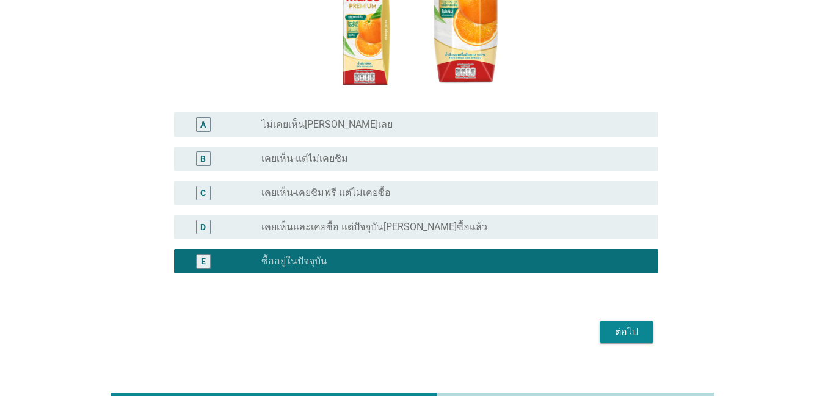
click at [601, 325] on div "ต่อไป" at bounding box center [627, 332] width 34 height 15
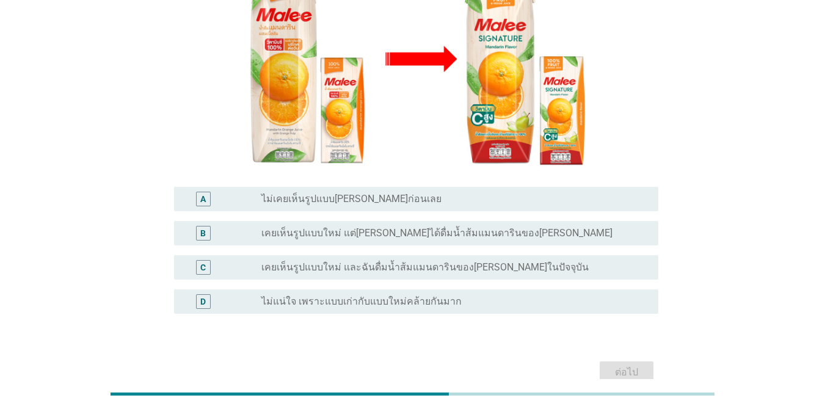
scroll to position [180, 0]
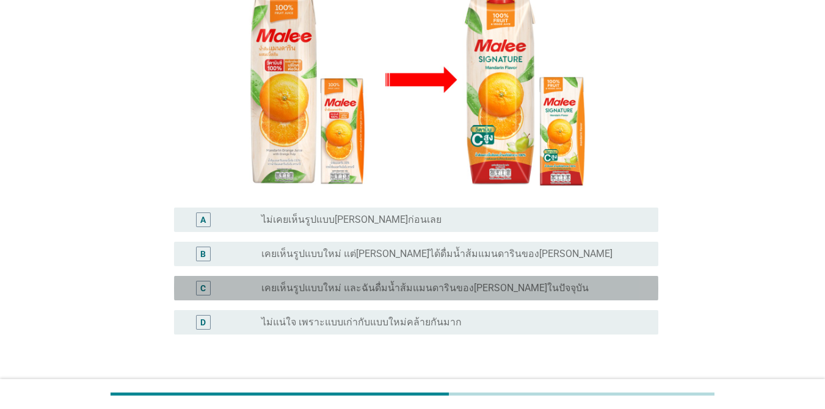
click at [457, 282] on label "เคยเห็นรูปแบบใหม่ และฉันดื่มน้ำส้มแมนดารินของ[PERSON_NAME]ในปัจจุบัน" at bounding box center [424, 288] width 327 height 12
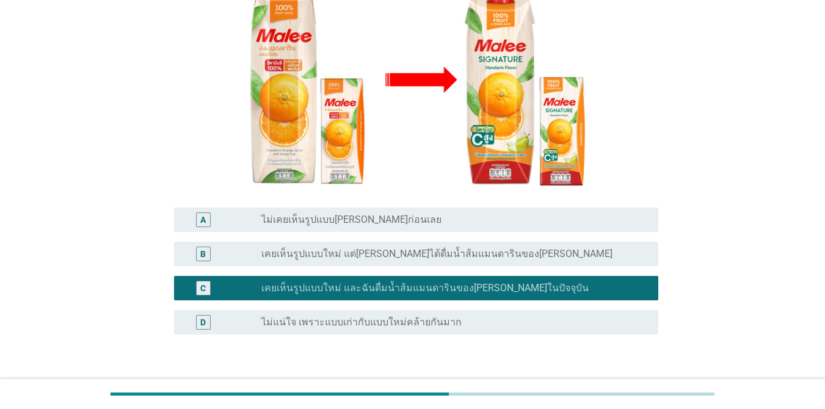
click at [601, 382] on button "ต่อไป" at bounding box center [627, 393] width 54 height 22
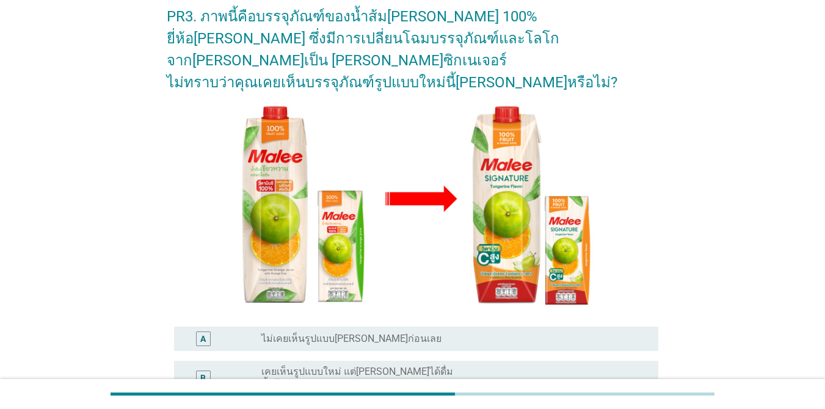
scroll to position [122, 0]
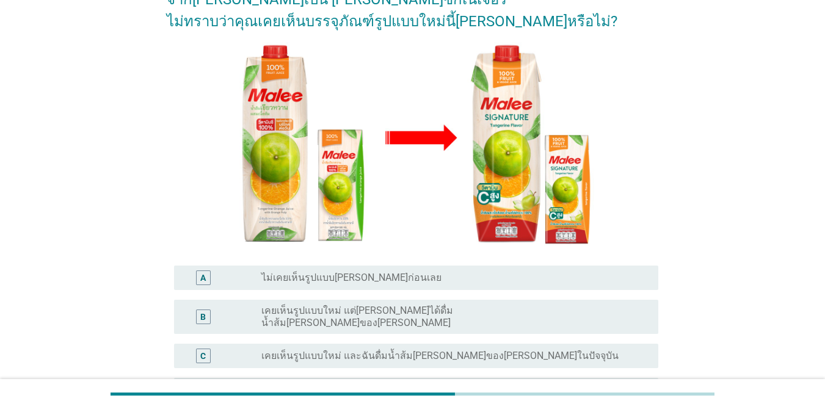
click at [404, 384] on label "ไม่แน่ใจ เพราะแบบเก่ากับแบบใหม่คล้ายกันมาก" at bounding box center [361, 390] width 200 height 12
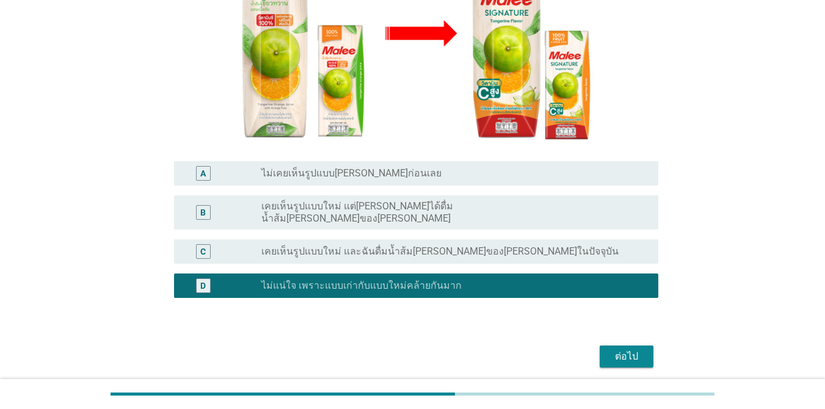
scroll to position [241, 0]
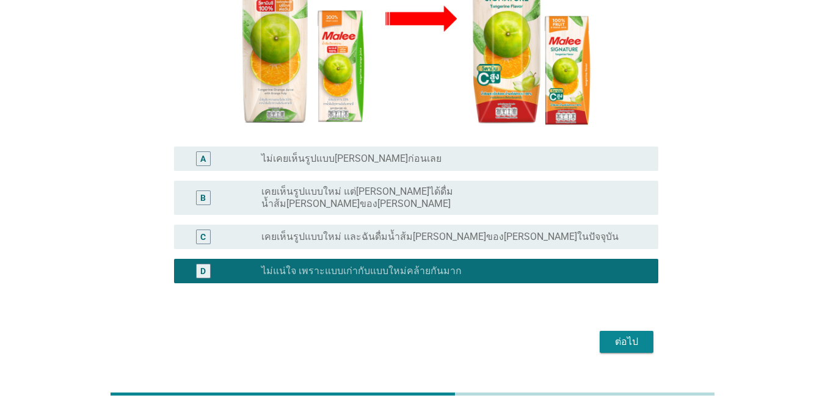
click at [601, 335] on div "ต่อไป" at bounding box center [627, 342] width 34 height 15
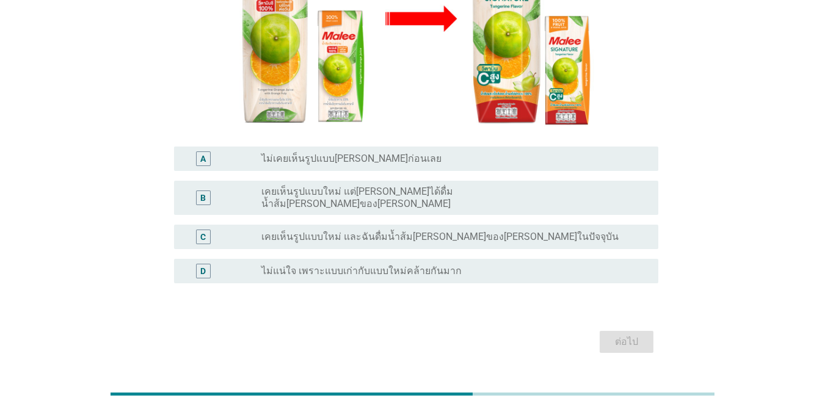
click at [486, 265] on div "radio_button_unchecked ไม่แน่ใจ เพราะแบบเก่ากับแบบใหม่คล้ายกันมาก" at bounding box center [449, 271] width 377 height 12
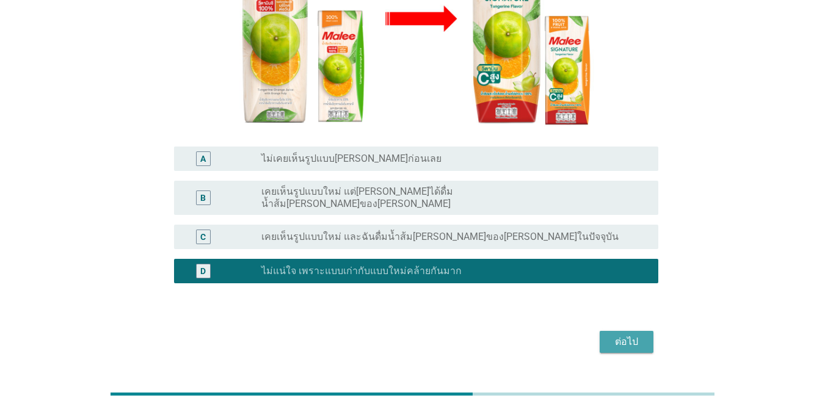
click at [601, 335] on div "ต่อไป" at bounding box center [627, 342] width 34 height 15
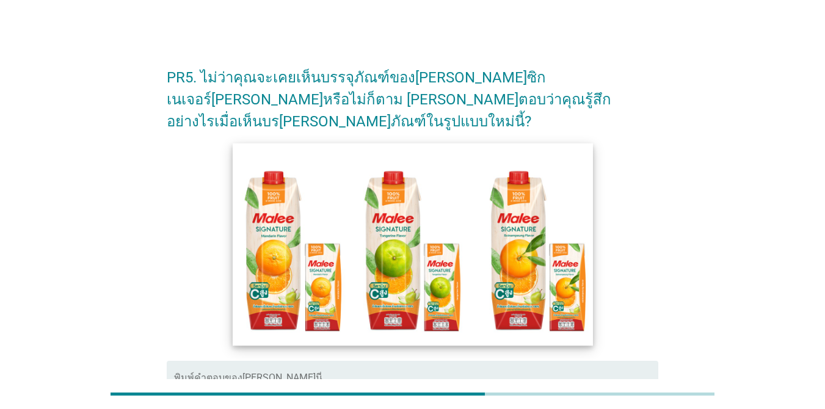
scroll to position [61, 0]
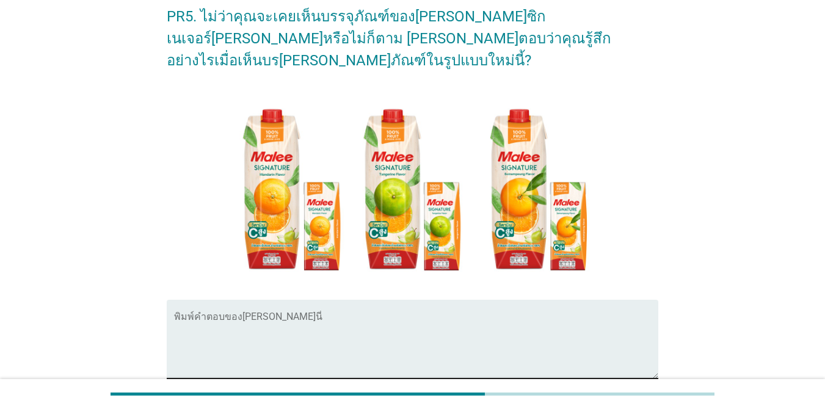
click at [297, 315] on textarea "พิมพ์คำตอบของคุณ ที่นี่" at bounding box center [416, 347] width 484 height 64
click at [601, 250] on div "PR5. ไม่ว่าคุณจะเคยเห็นบรรจุภัณฑ์ของ[PERSON_NAME]ซิกเนเจอร์[PERSON_NAME]หรือไม่…" at bounding box center [412, 222] width 767 height 476
click at [312, 300] on div "พิมพ์คำตอบของ[PERSON_NAME]นี่" at bounding box center [416, 339] width 484 height 79
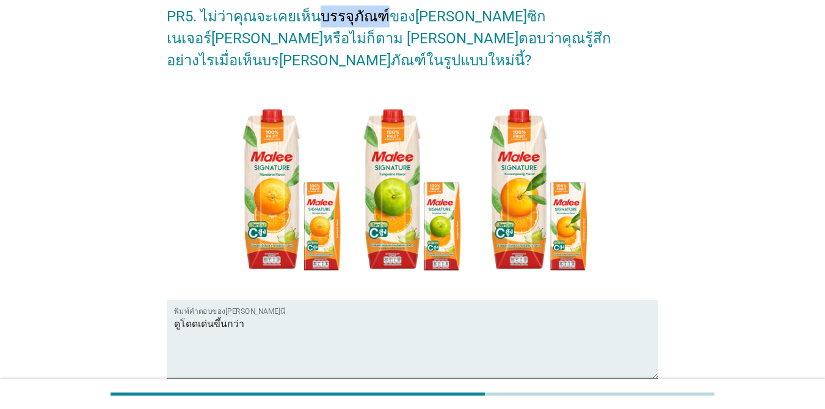
drag, startPoint x: 316, startPoint y: 18, endPoint x: 376, endPoint y: 15, distance: 59.4
click at [376, 15] on h2 "PR5. ไม่ว่าคุณจะเคยเห็นบรรจุภัณฑ์ของ[PERSON_NAME]ซิกเนเจอร์[PERSON_NAME]หรือไม่…" at bounding box center [413, 32] width 492 height 78
copy h2 "บรรจุภัณฑ์"
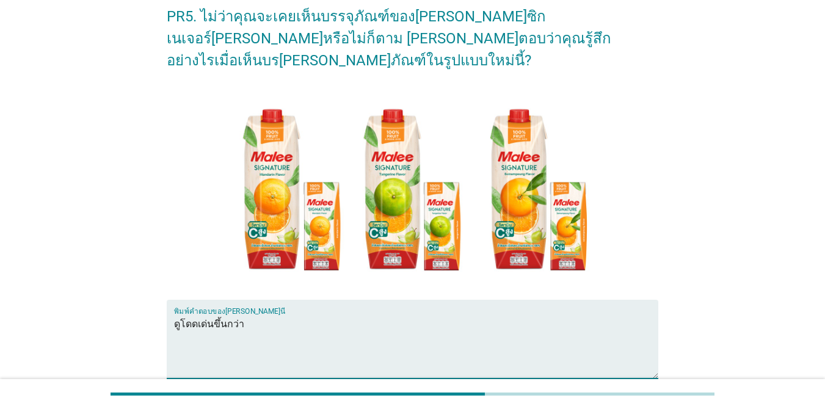
paste textarea "บรรจุภัณฑ์"
click at [327, 315] on textarea "ดูโดดเด่นขึ้นกว่าบรรจุภัณฑ์" at bounding box center [416, 347] width 484 height 64
type textarea "ดูโดดเด่นขึ้นกว่าบรรจุภัณฑ์เดิมเล็กน้อย"
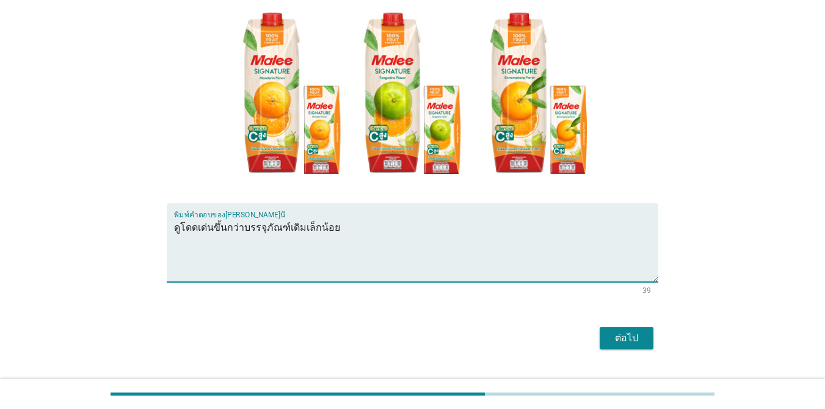
scroll to position [164, 0]
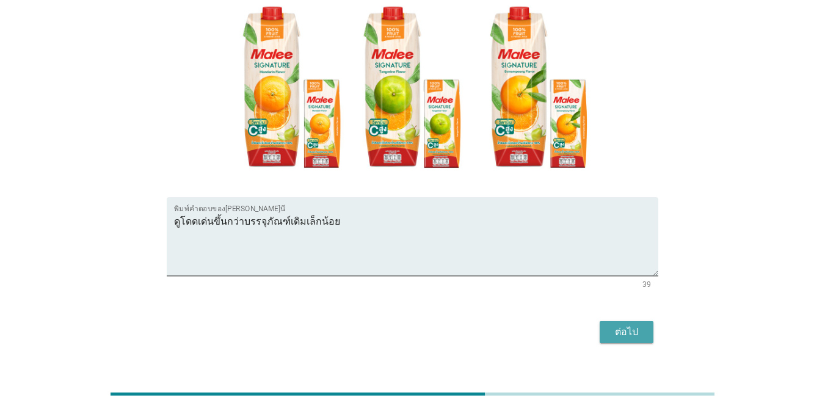
click at [601, 325] on div "ต่อไป" at bounding box center [627, 332] width 34 height 15
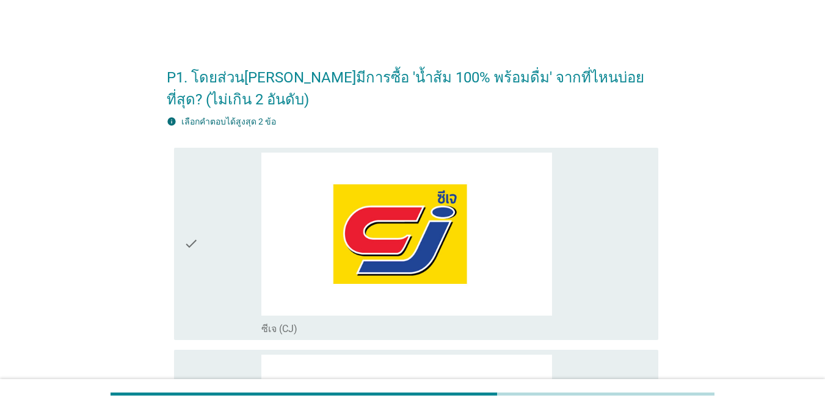
scroll to position [244, 0]
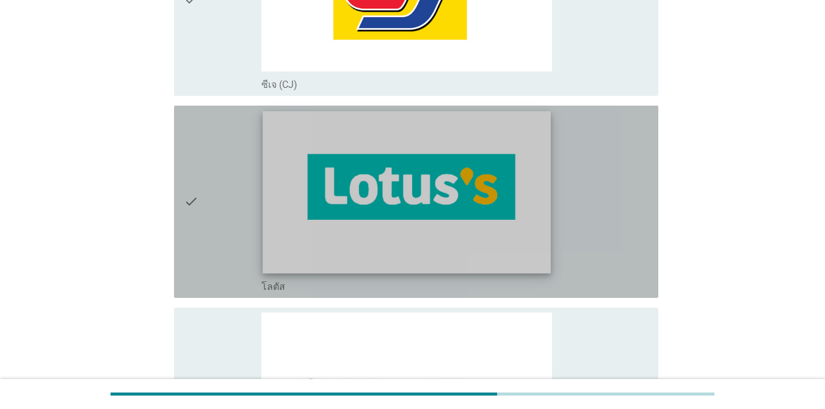
click at [409, 189] on img at bounding box center [407, 192] width 288 height 162
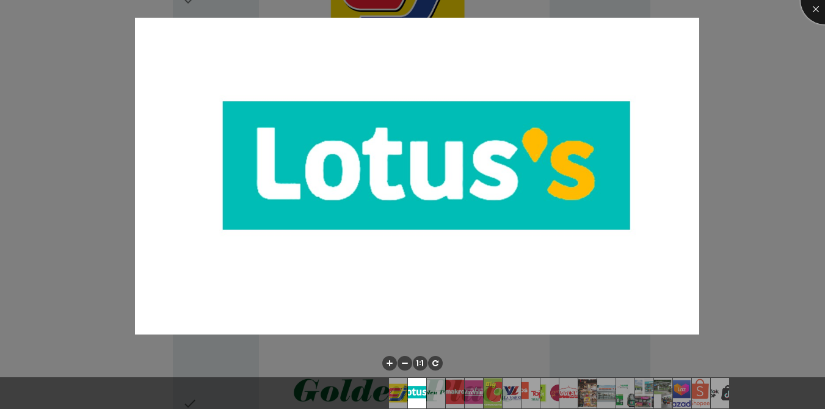
click at [601, 10] on div at bounding box center [825, 0] width 49 height 49
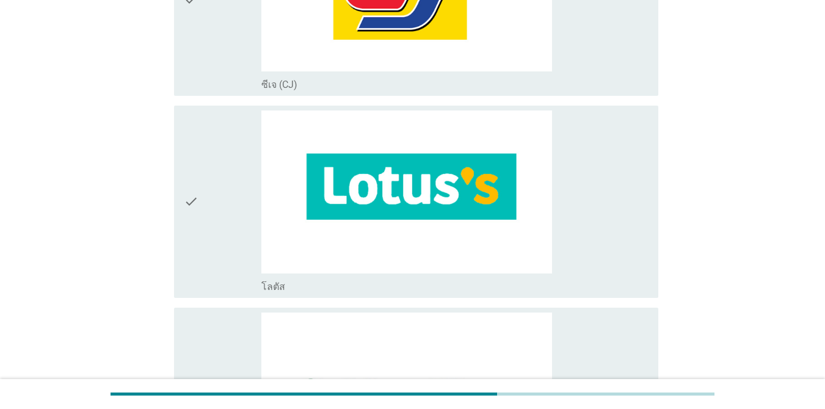
click at [221, 281] on div "check" at bounding box center [223, 202] width 78 height 183
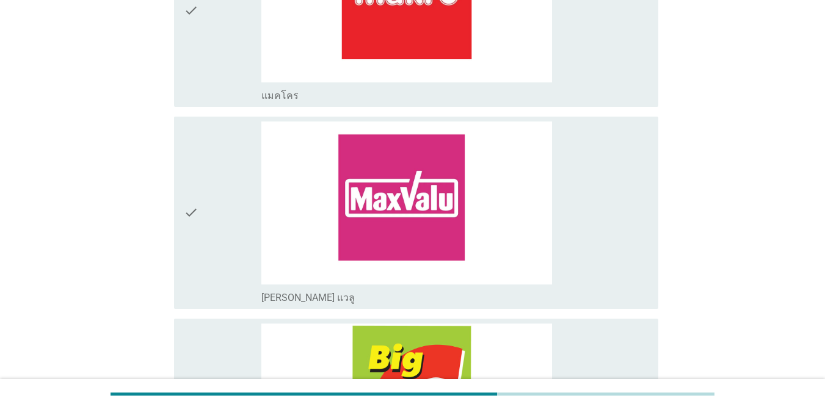
scroll to position [1038, 0]
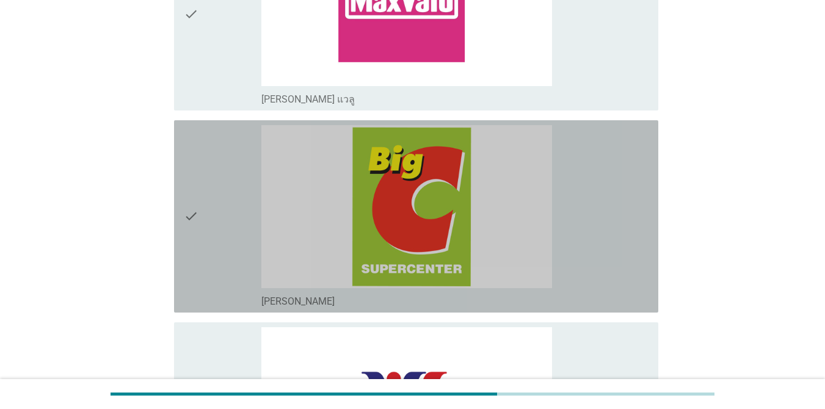
click at [192, 275] on icon "check" at bounding box center [191, 216] width 15 height 183
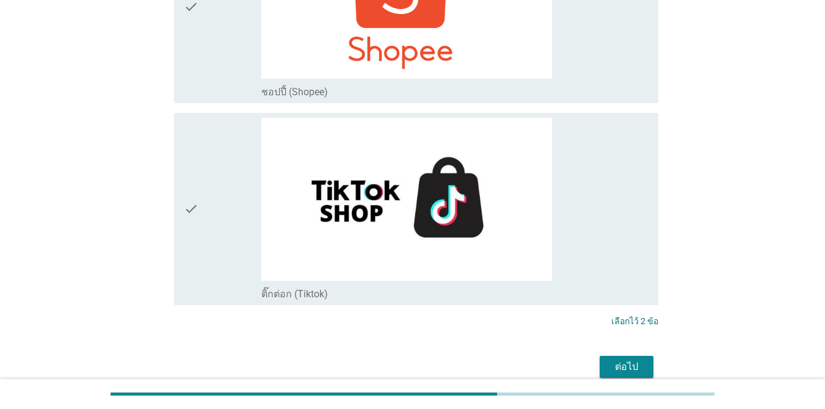
scroll to position [3574, 0]
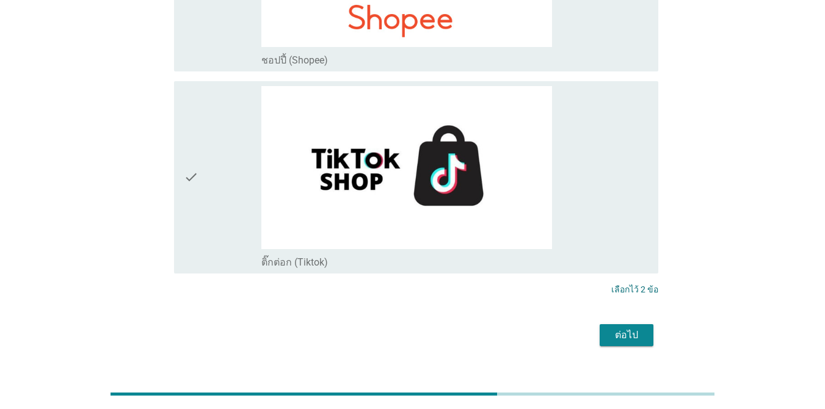
click at [601, 324] on button "ต่อไป" at bounding box center [627, 335] width 54 height 22
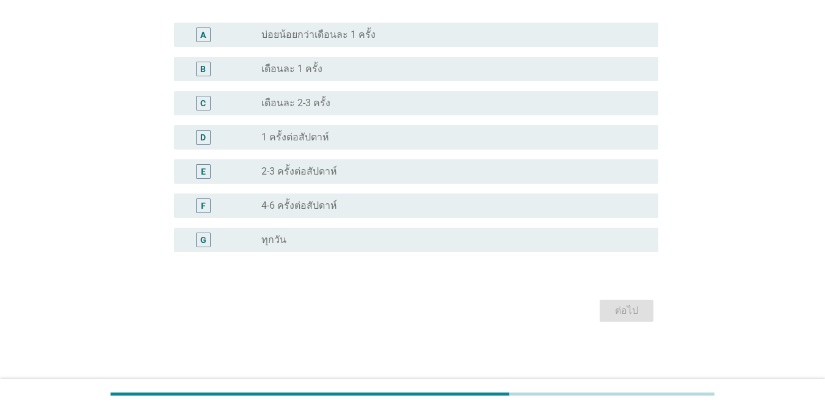
scroll to position [0, 0]
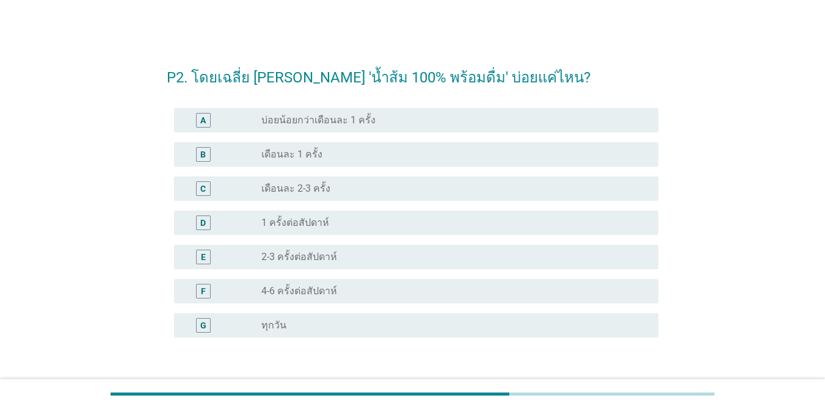
click at [337, 186] on div "radio_button_unchecked เดือนละ 2-3 ครั้ง" at bounding box center [449, 189] width 377 height 12
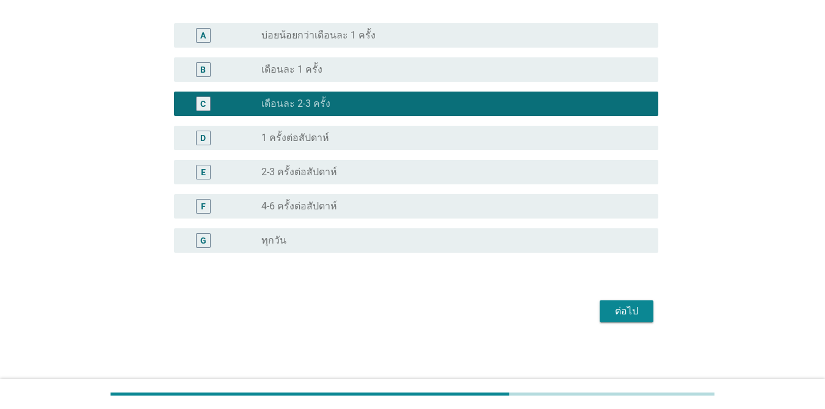
scroll to position [86, 0]
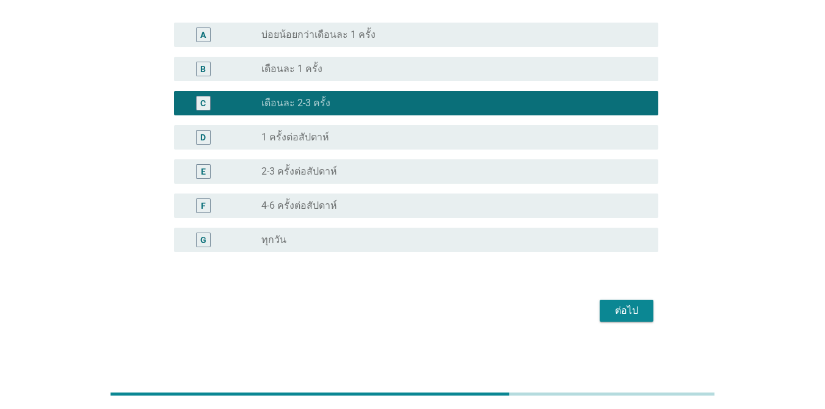
click at [601, 315] on div "ต่อไป" at bounding box center [627, 311] width 34 height 15
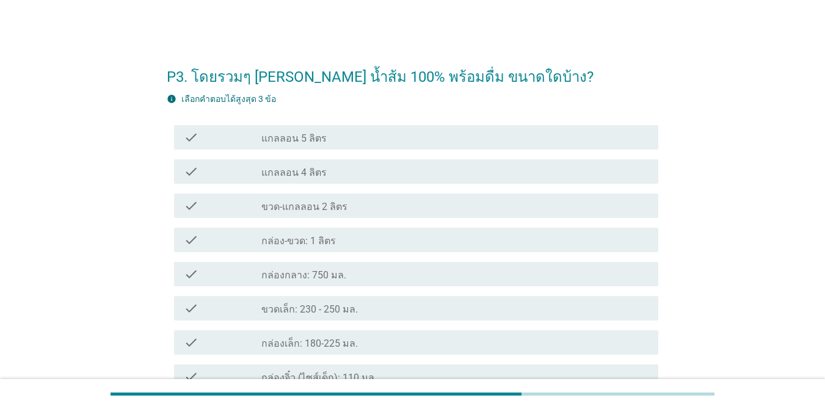
scroll to position [0, 0]
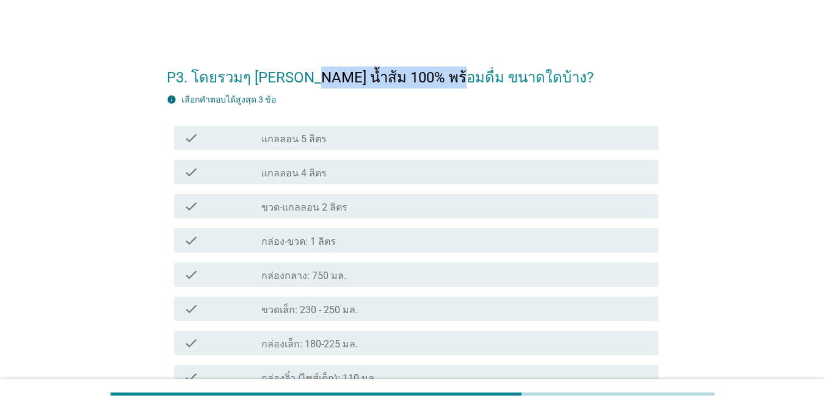
drag, startPoint x: 295, startPoint y: 78, endPoint x: 422, endPoint y: 76, distance: 127.1
click at [422, 76] on h2 "P3. โดยรวมๆ [PERSON_NAME] น้ำส้ม 100% พร้อมดื่ม ขนาดใดบ้าง?" at bounding box center [413, 71] width 492 height 34
copy h2 "น้ำส้ม 100% พร้อมดื่ม"
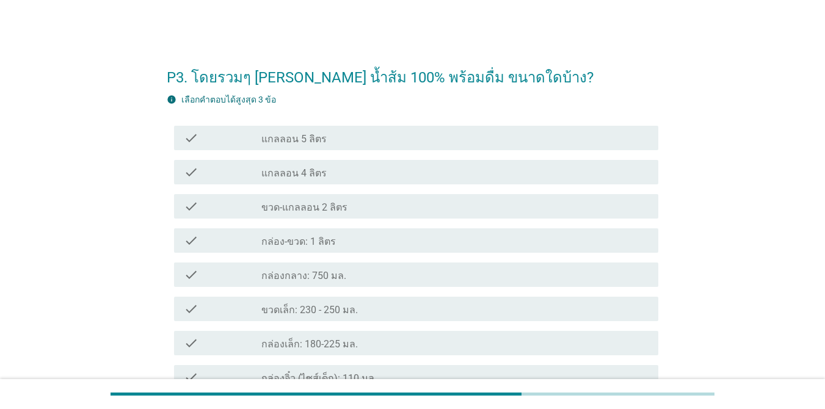
click at [340, 239] on div "check_box_outline_blank กล่อง-ขวด: 1 ลิตร" at bounding box center [454, 240] width 387 height 15
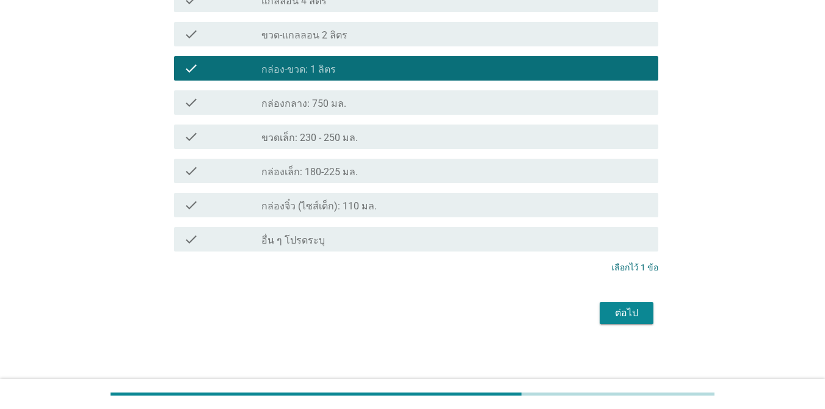
scroll to position [175, 0]
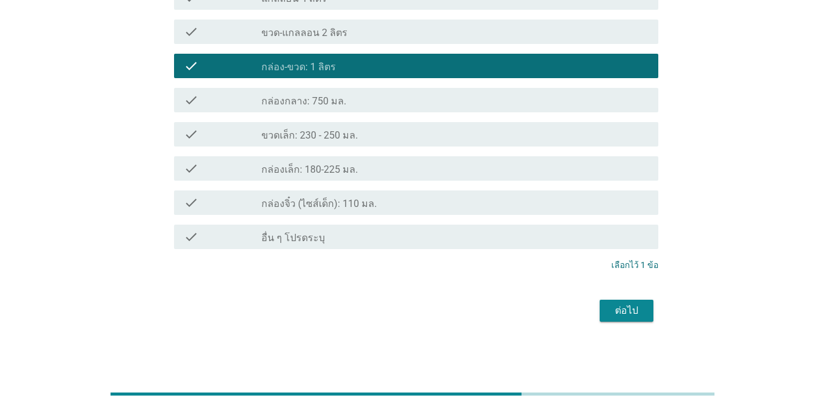
click at [601, 318] on button "ต่อไป" at bounding box center [627, 311] width 54 height 22
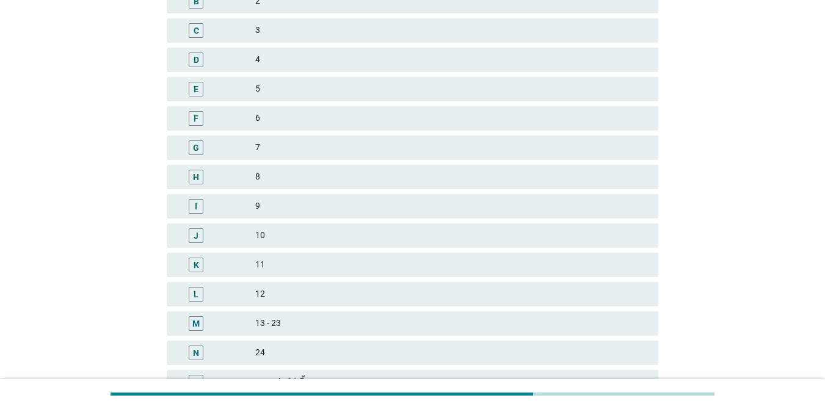
scroll to position [0, 0]
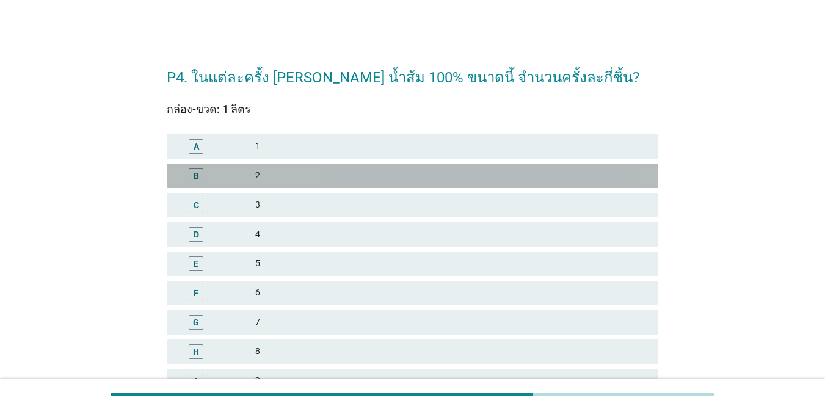
click at [236, 176] on div "B" at bounding box center [216, 176] width 79 height 15
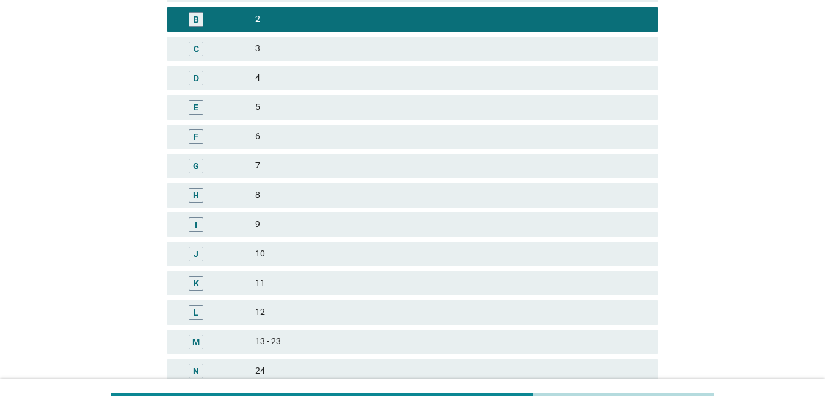
scroll to position [293, 0]
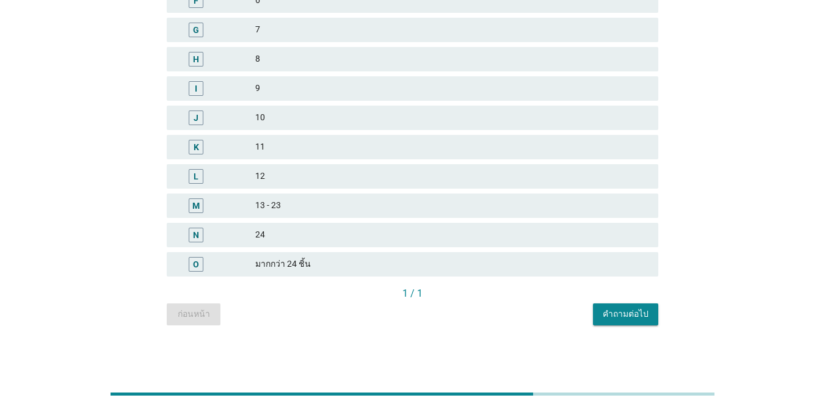
click at [601, 316] on div "คำถามต่อไป" at bounding box center [626, 314] width 46 height 13
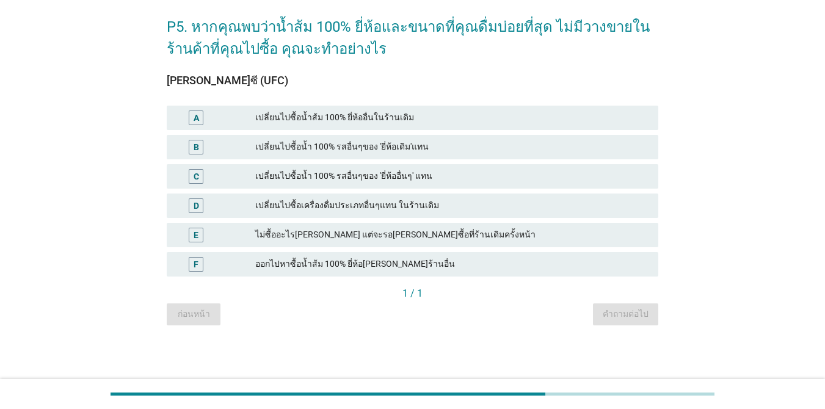
scroll to position [0, 0]
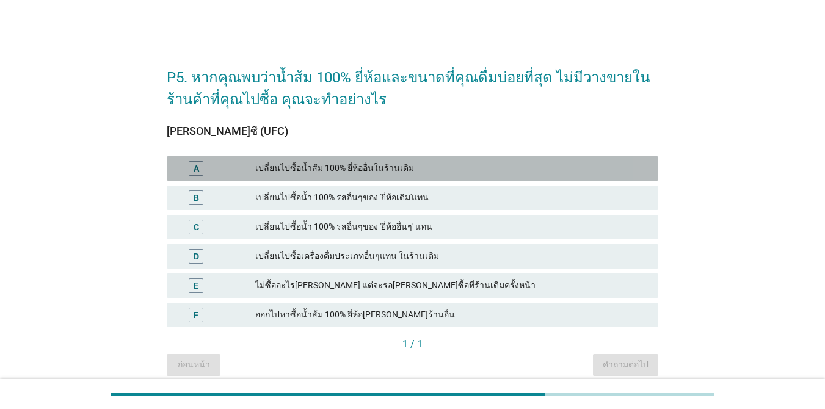
click at [433, 166] on div "เปลี่ยนไปซื้อน้ำส้ม 100% ยี่ห้ออื่นในร้านเดิม" at bounding box center [451, 168] width 393 height 15
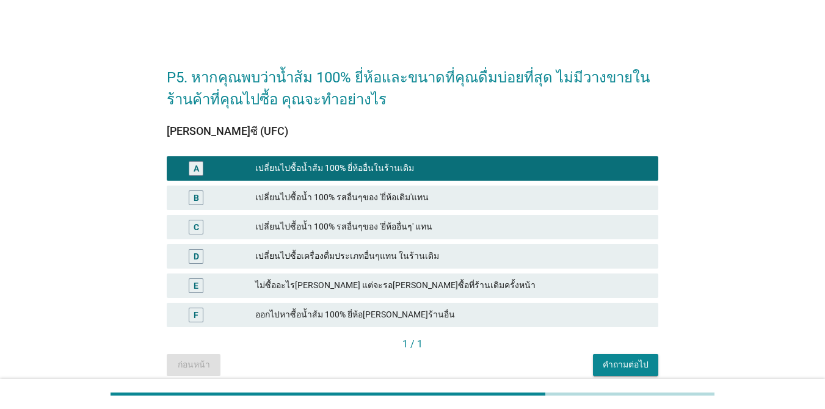
click at [464, 197] on div "เปลี่ยนไปซื้อน้ำ 100% รสอื่นๆของ 'ยี่ห้อเดิม'แทน" at bounding box center [451, 198] width 393 height 15
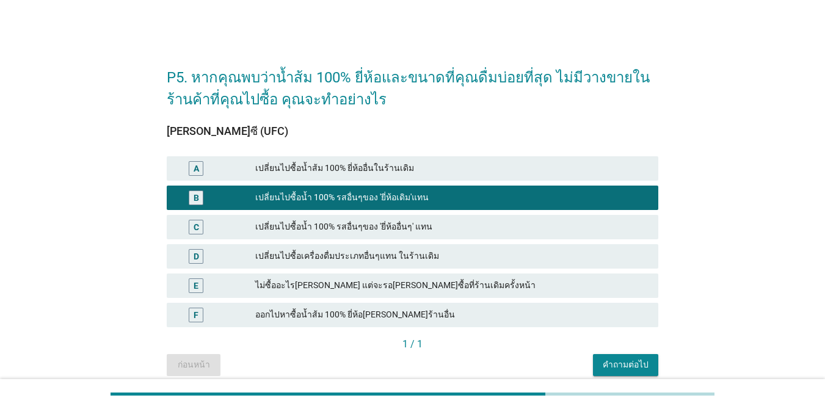
click at [465, 169] on div "เปลี่ยนไปซื้อน้ำส้ม 100% ยี่ห้ออื่นในร้านเดิม" at bounding box center [451, 168] width 393 height 15
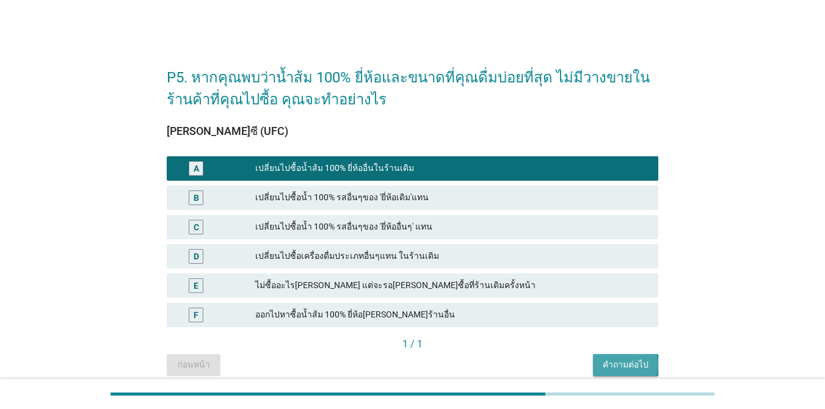
click at [601, 367] on div "คำถามต่อไป" at bounding box center [626, 365] width 46 height 13
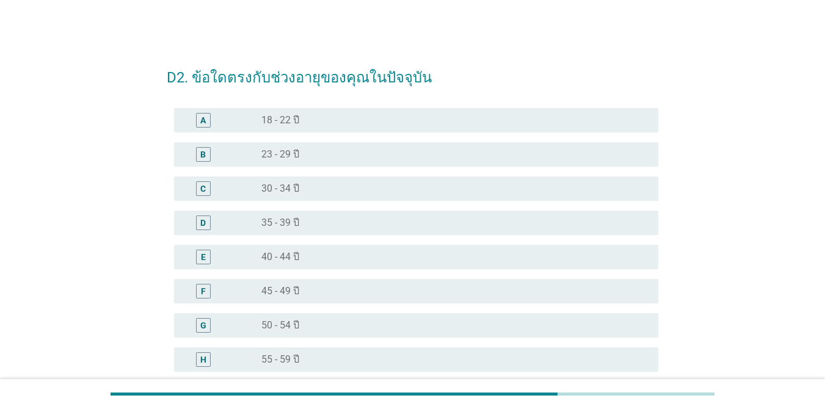
click at [233, 318] on div "G" at bounding box center [223, 325] width 78 height 15
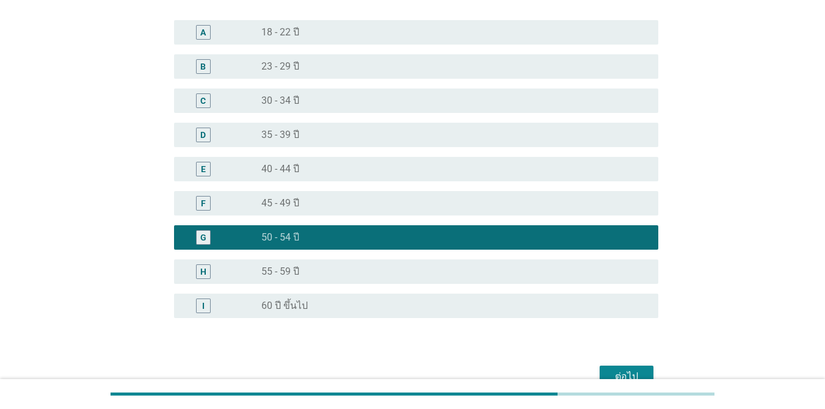
scroll to position [154, 0]
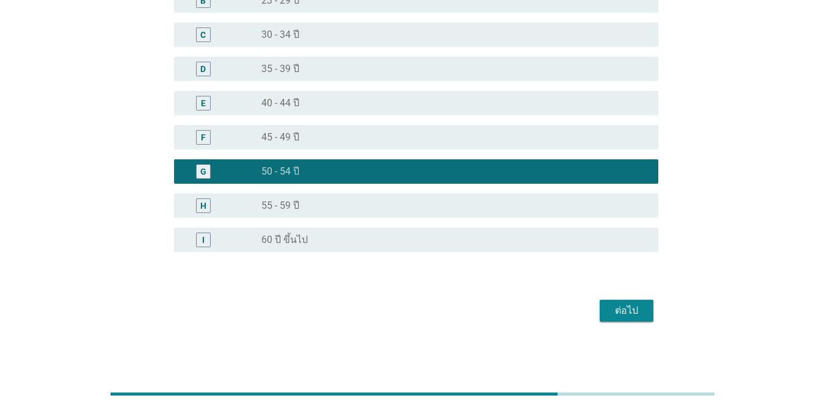
click at [601, 313] on div "ต่อไป" at bounding box center [627, 311] width 34 height 15
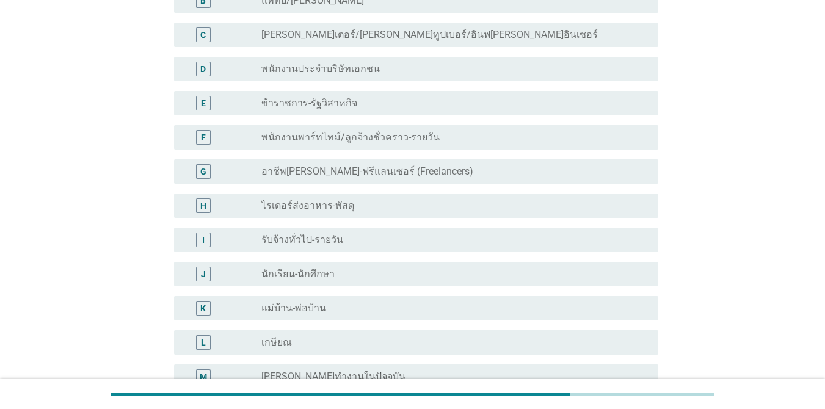
scroll to position [0, 0]
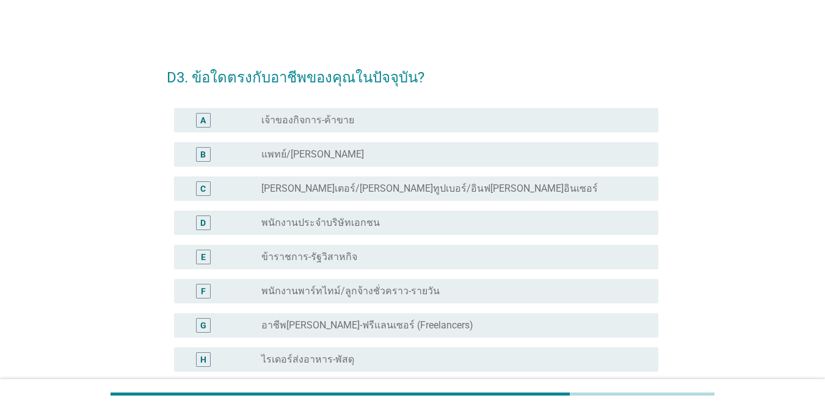
click at [280, 222] on label "พนักงานประจำบริษัทเอกชน" at bounding box center [320, 223] width 118 height 12
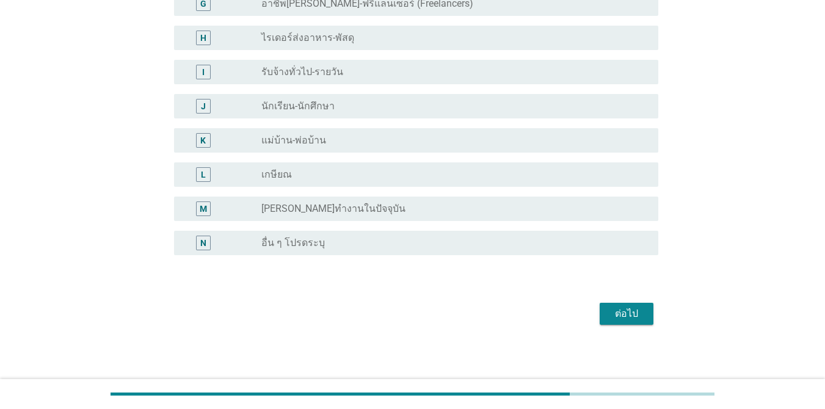
scroll to position [325, 0]
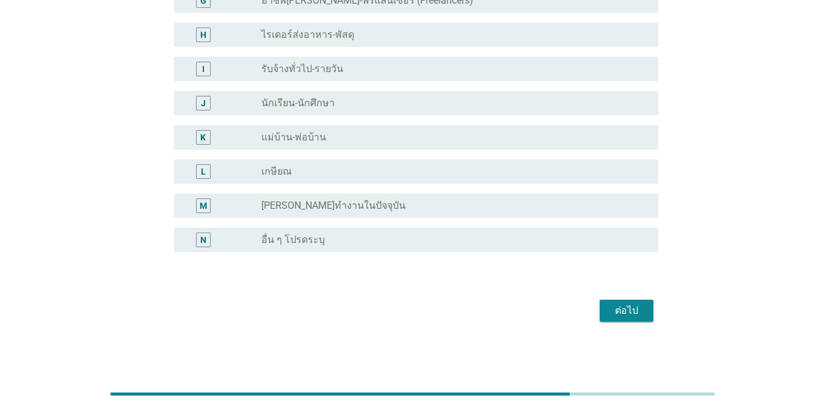
click at [601, 318] on button "ต่อไป" at bounding box center [627, 311] width 54 height 22
